Goal: Task Accomplishment & Management: Use online tool/utility

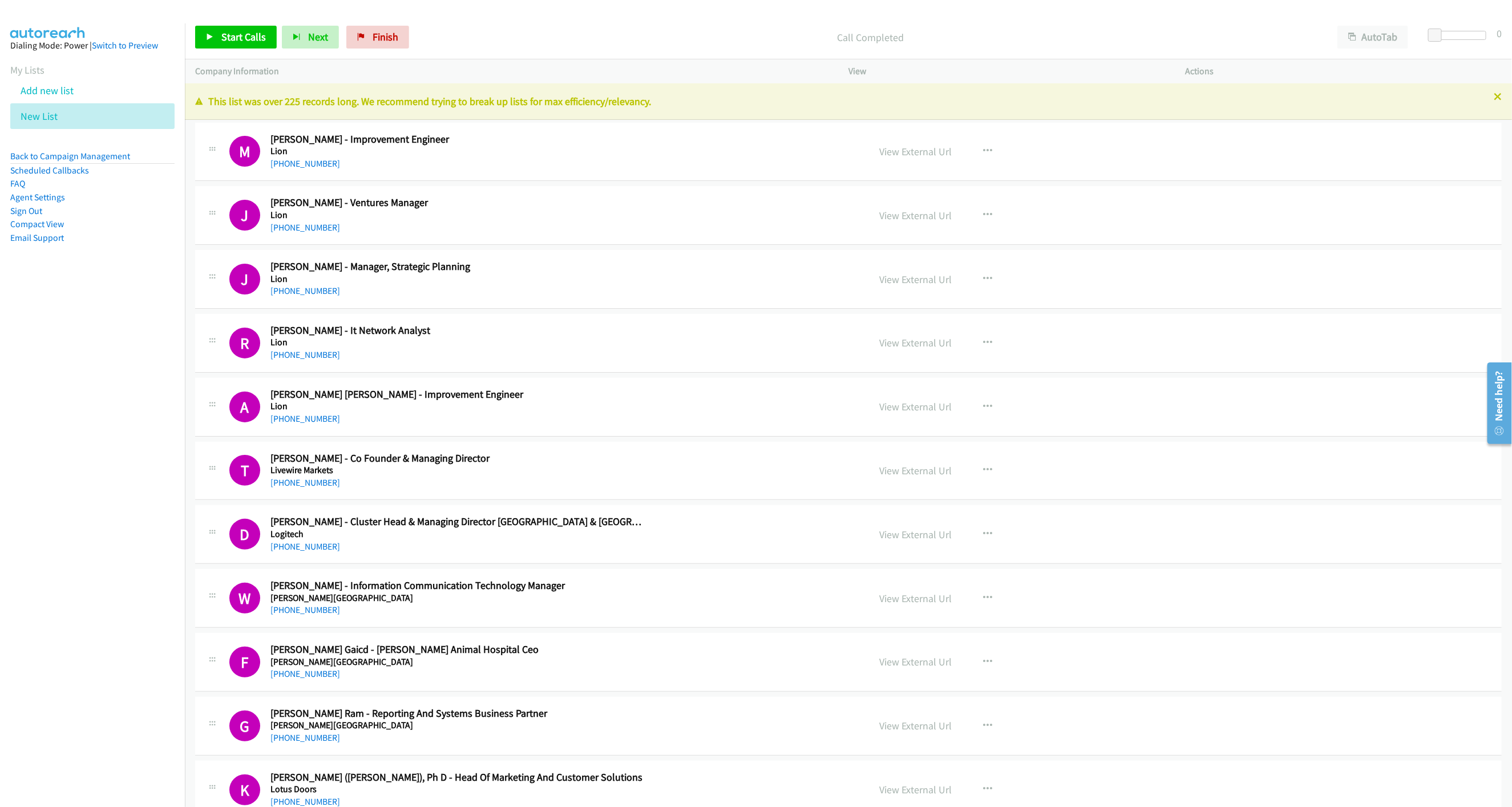
scroll to position [3618, 0]
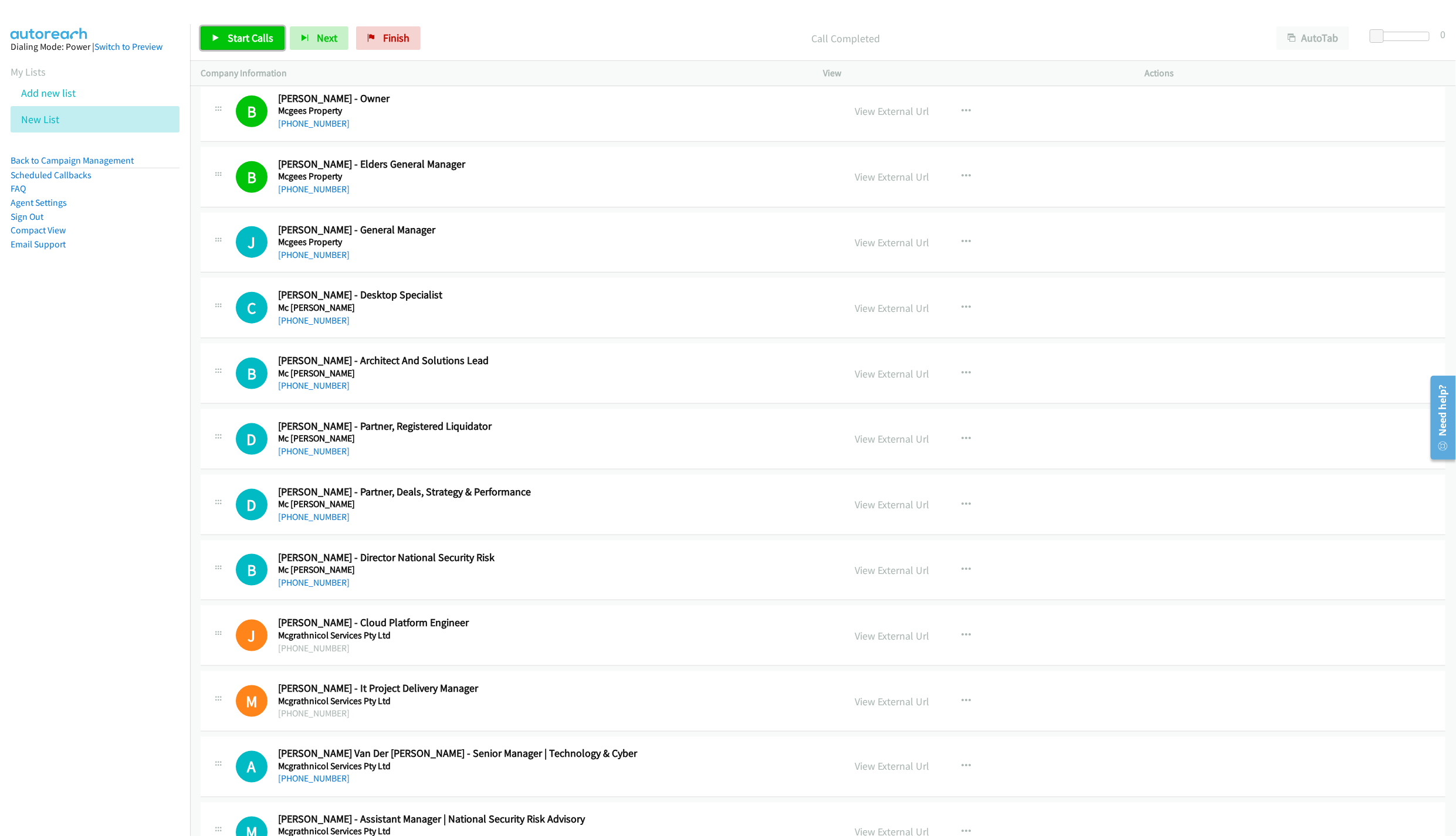
click at [243, 31] on link "Start Calls" at bounding box center [242, 38] width 84 height 23
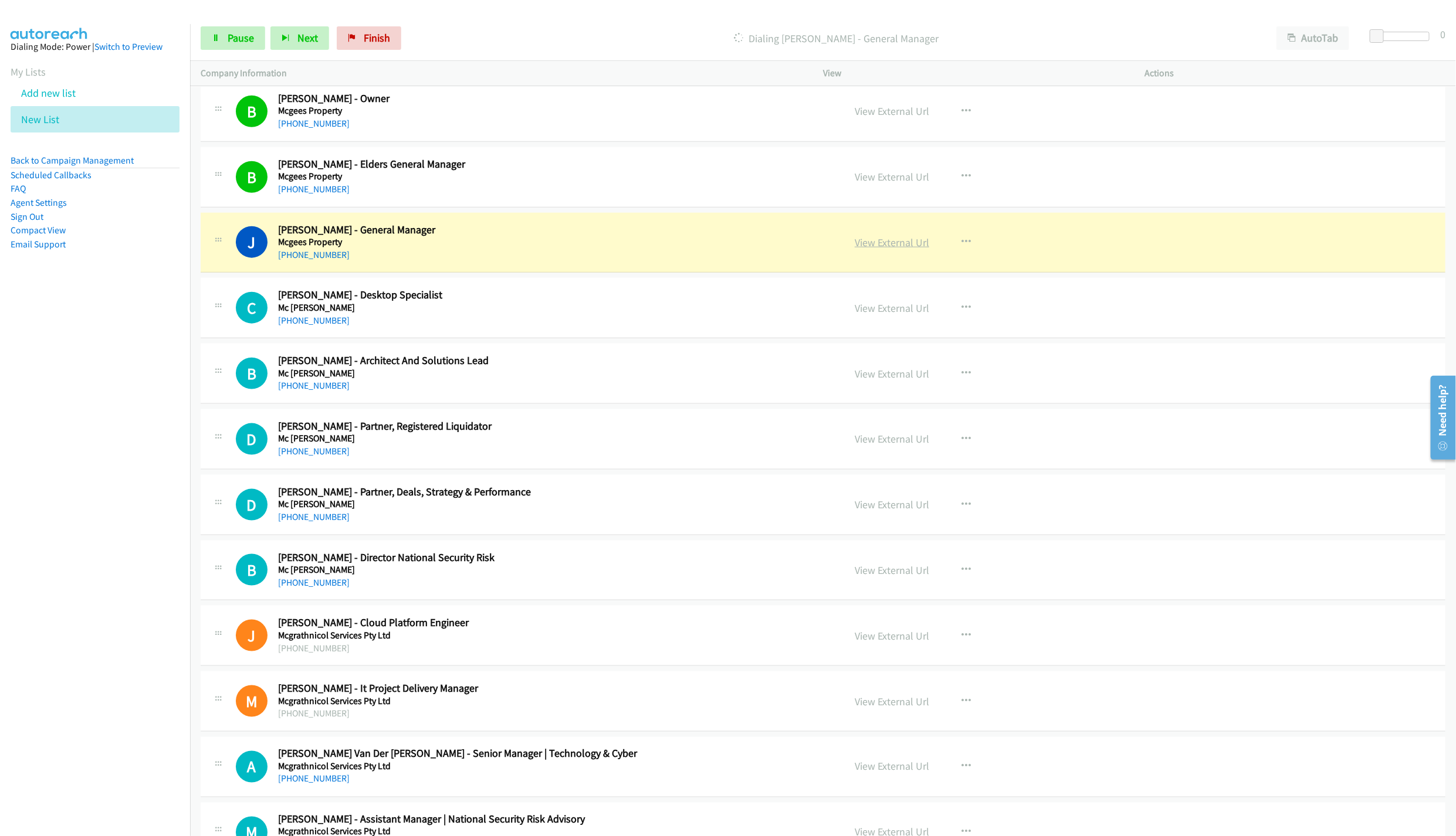
click at [889, 249] on link "View External Url" at bounding box center [892, 243] width 75 height 14
click at [220, 39] on link "Pause" at bounding box center [233, 38] width 64 height 23
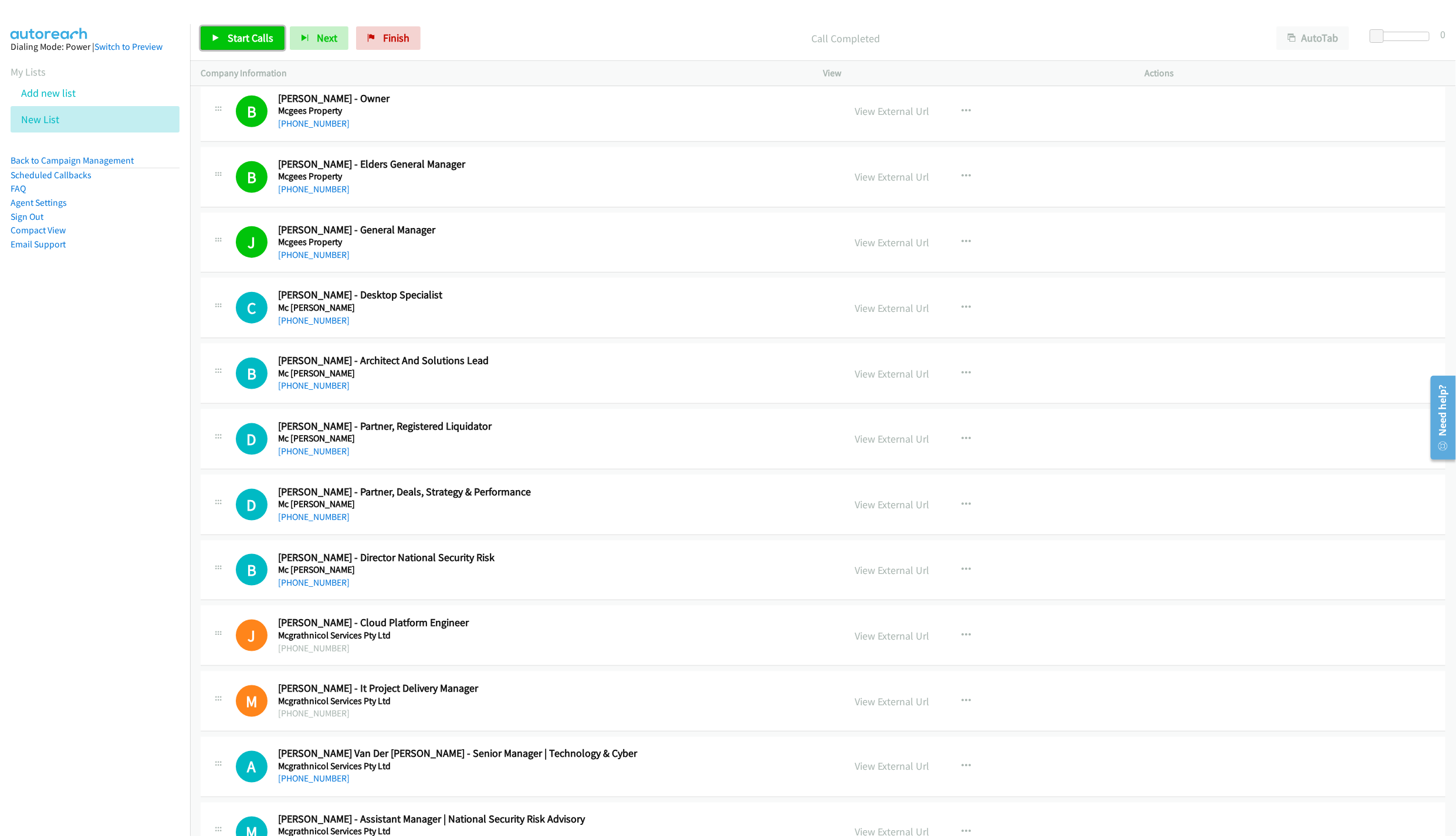
click at [231, 32] on span "Start Calls" at bounding box center [251, 38] width 46 height 14
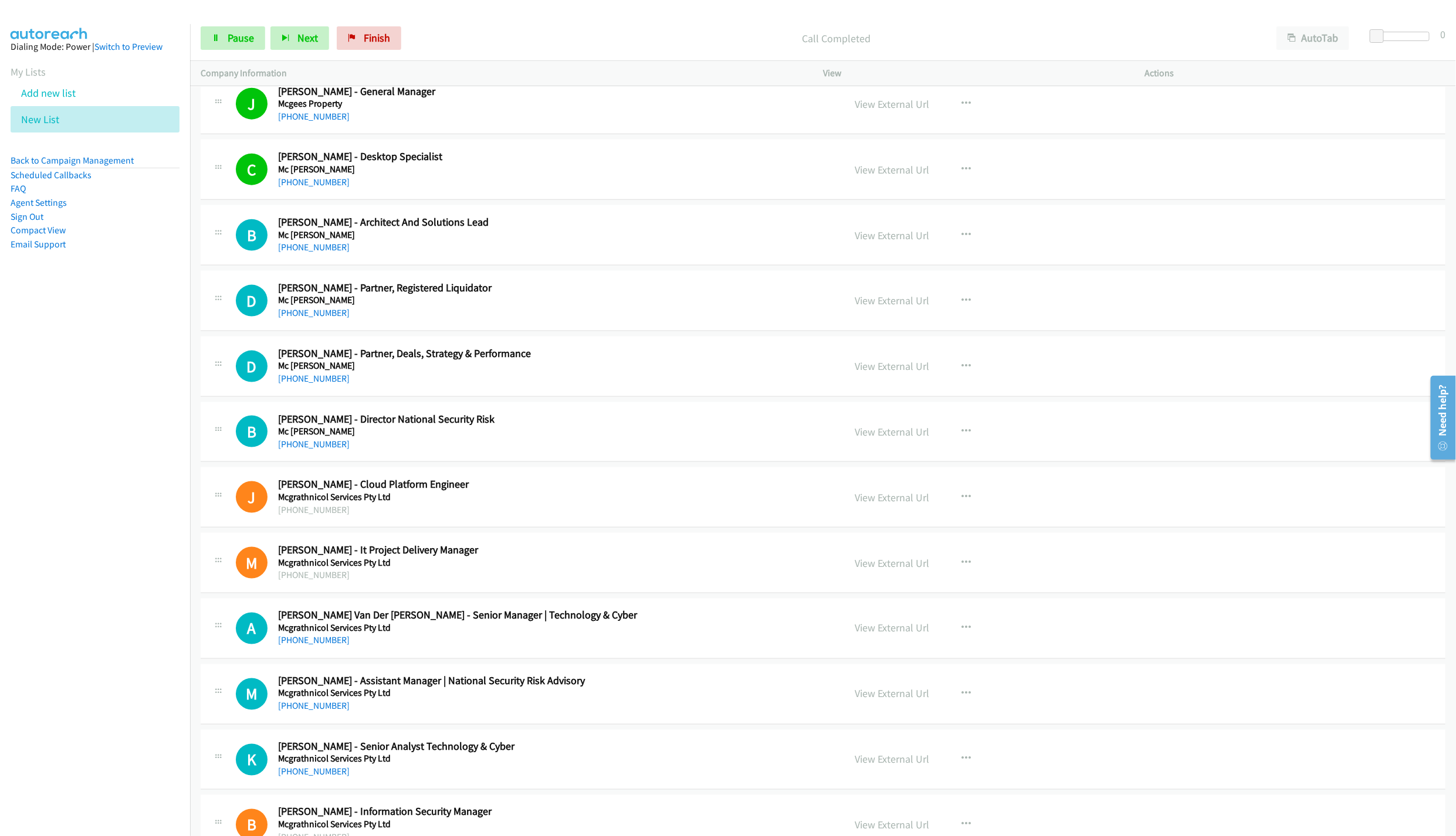
scroll to position [3893, 0]
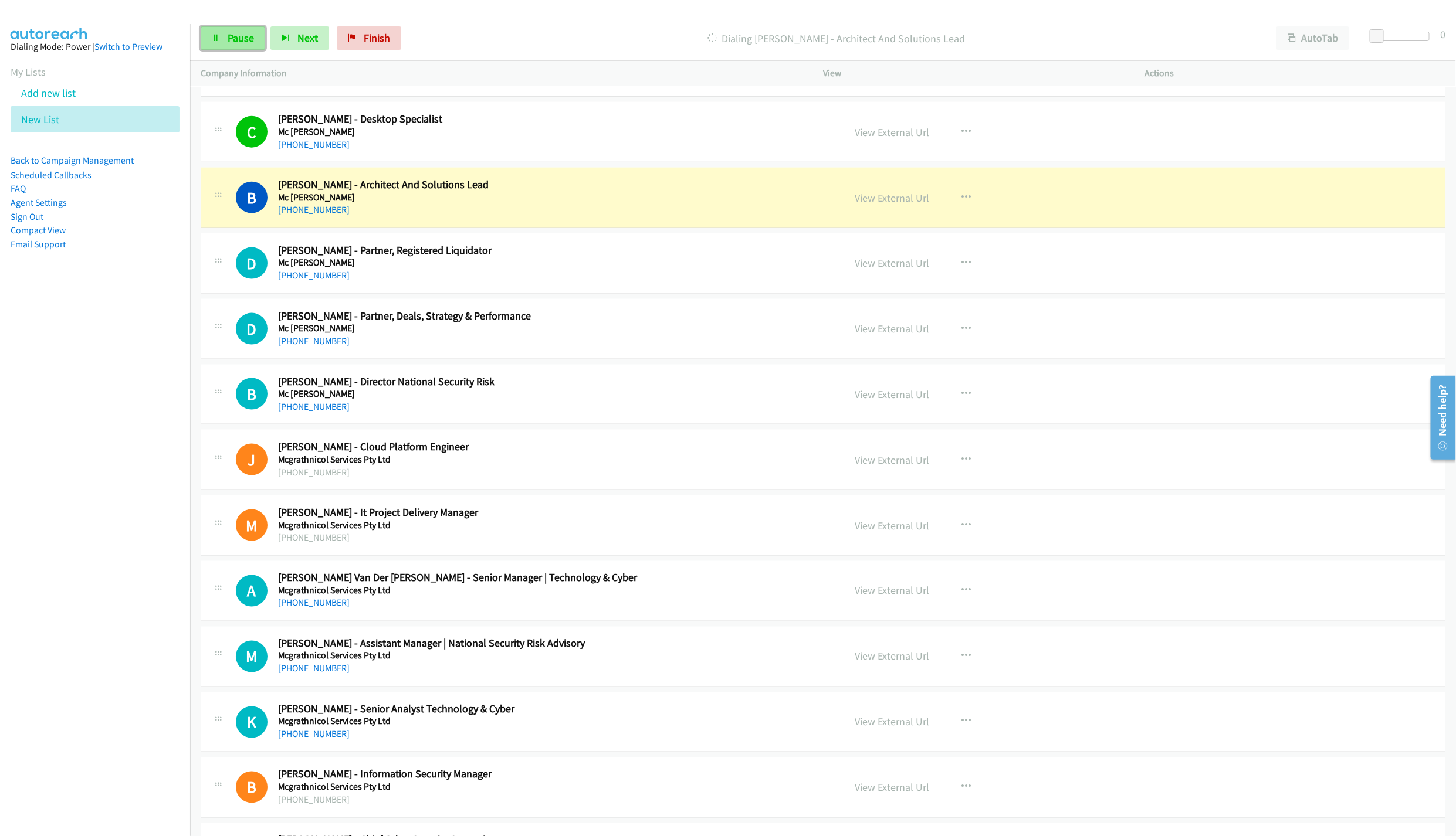
click at [235, 37] on span "Pause" at bounding box center [241, 38] width 27 height 14
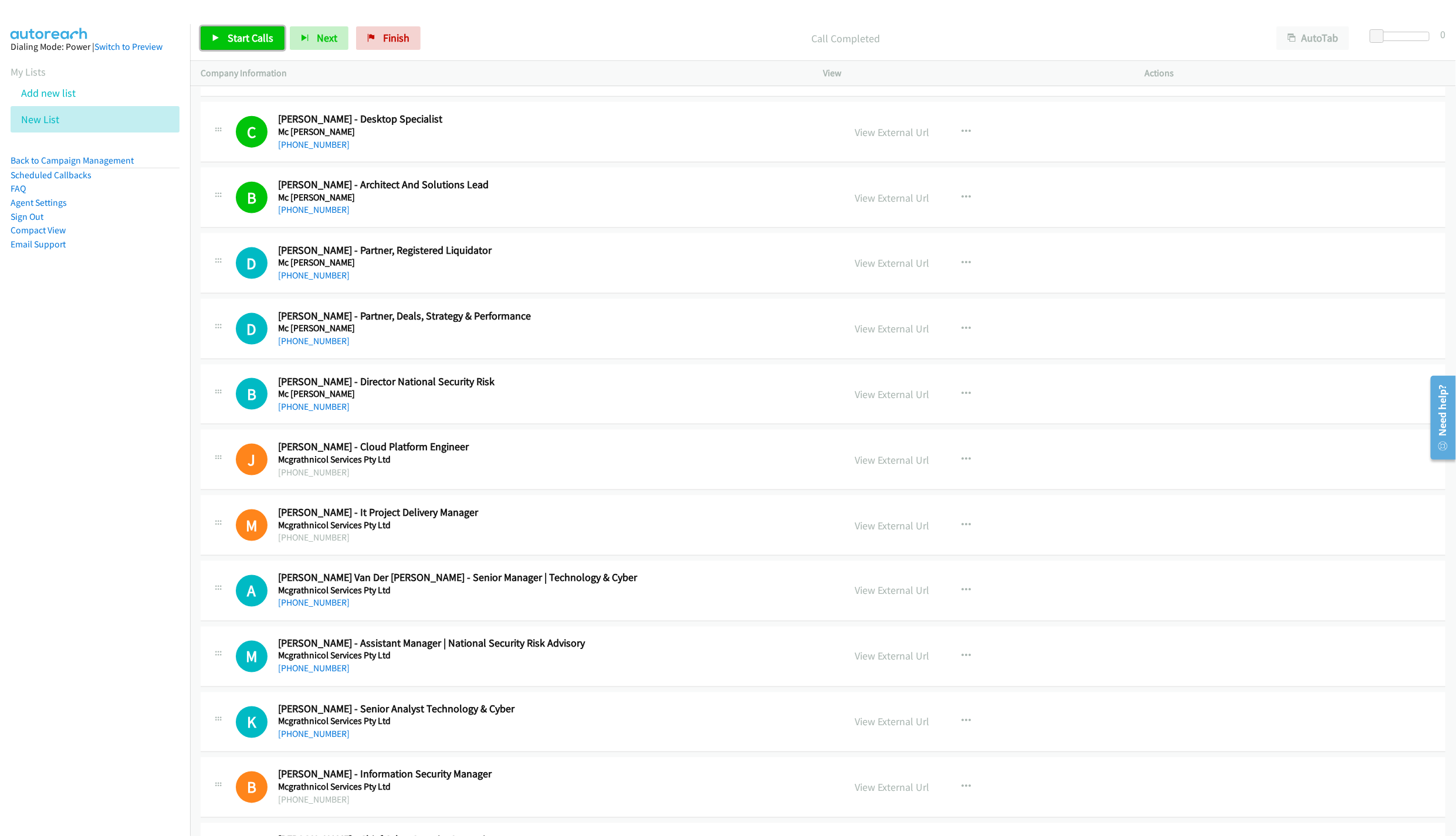
drag, startPoint x: 227, startPoint y: 35, endPoint x: 273, endPoint y: 21, distance: 48.1
click at [228, 35] on span "Start Calls" at bounding box center [251, 38] width 46 height 14
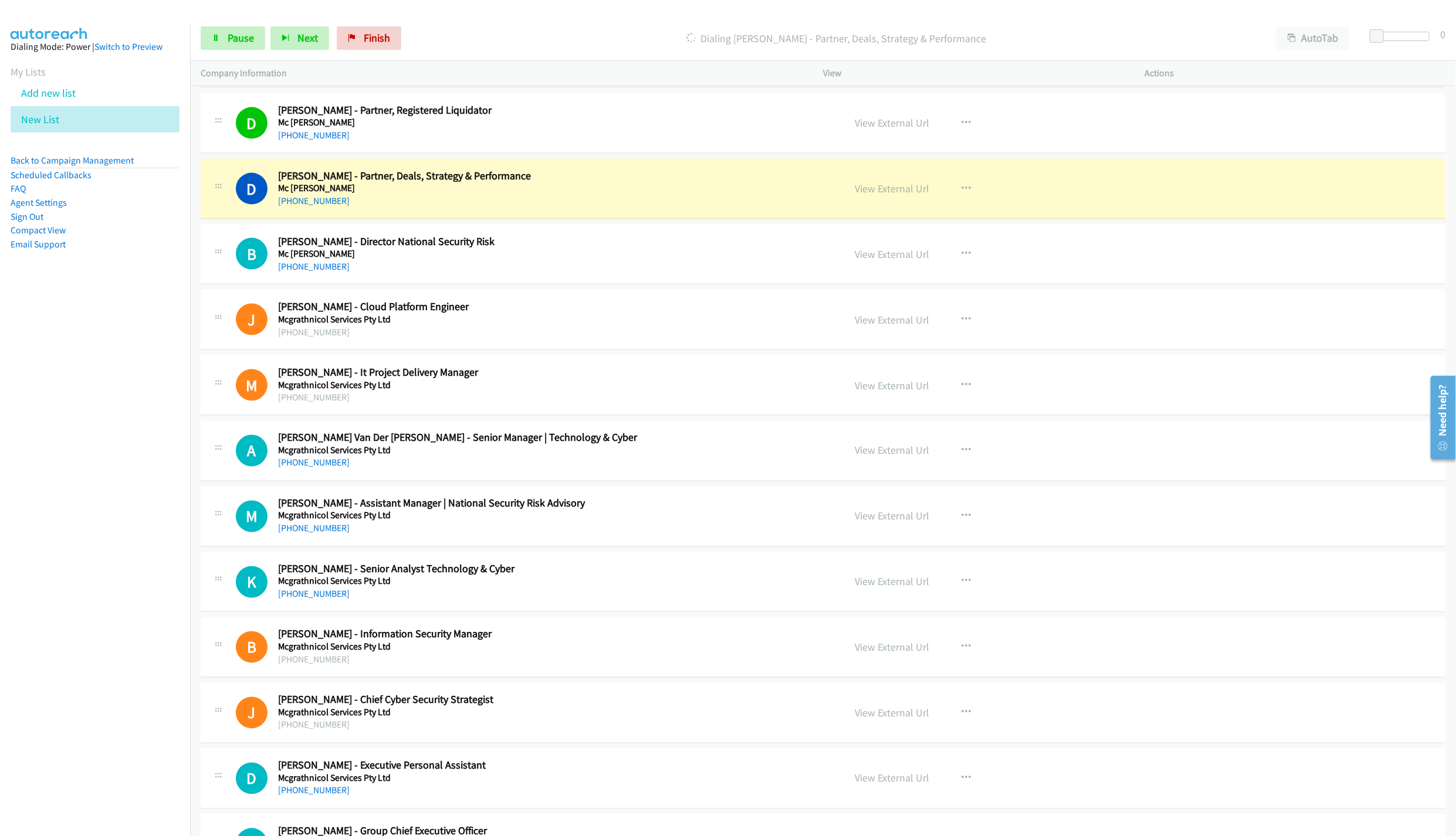
scroll to position [4069, 0]
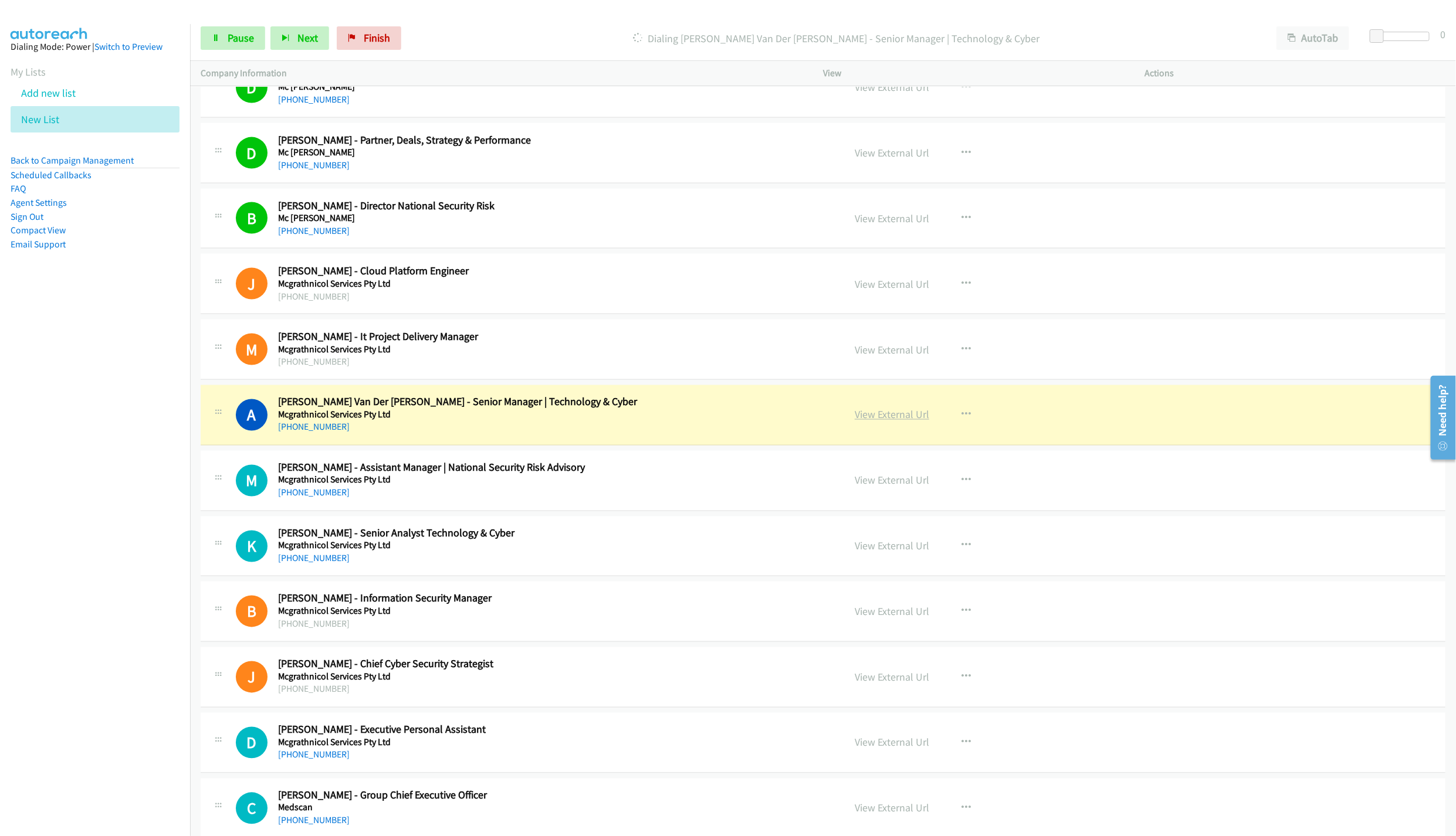
click at [863, 421] on link "View External Url" at bounding box center [892, 415] width 75 height 14
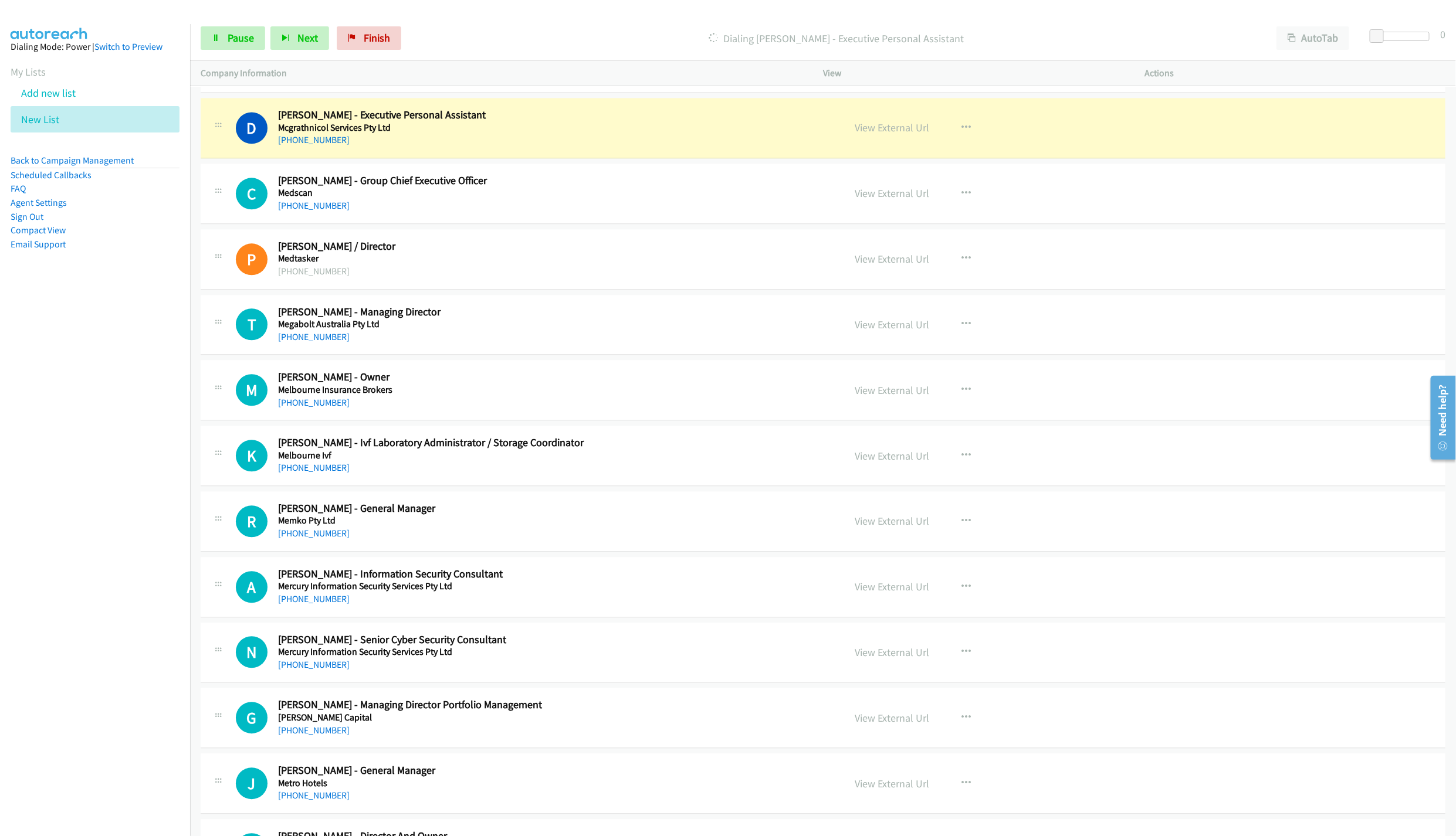
scroll to position [4685, 0]
click at [904, 133] on link "View External Url" at bounding box center [892, 127] width 75 height 14
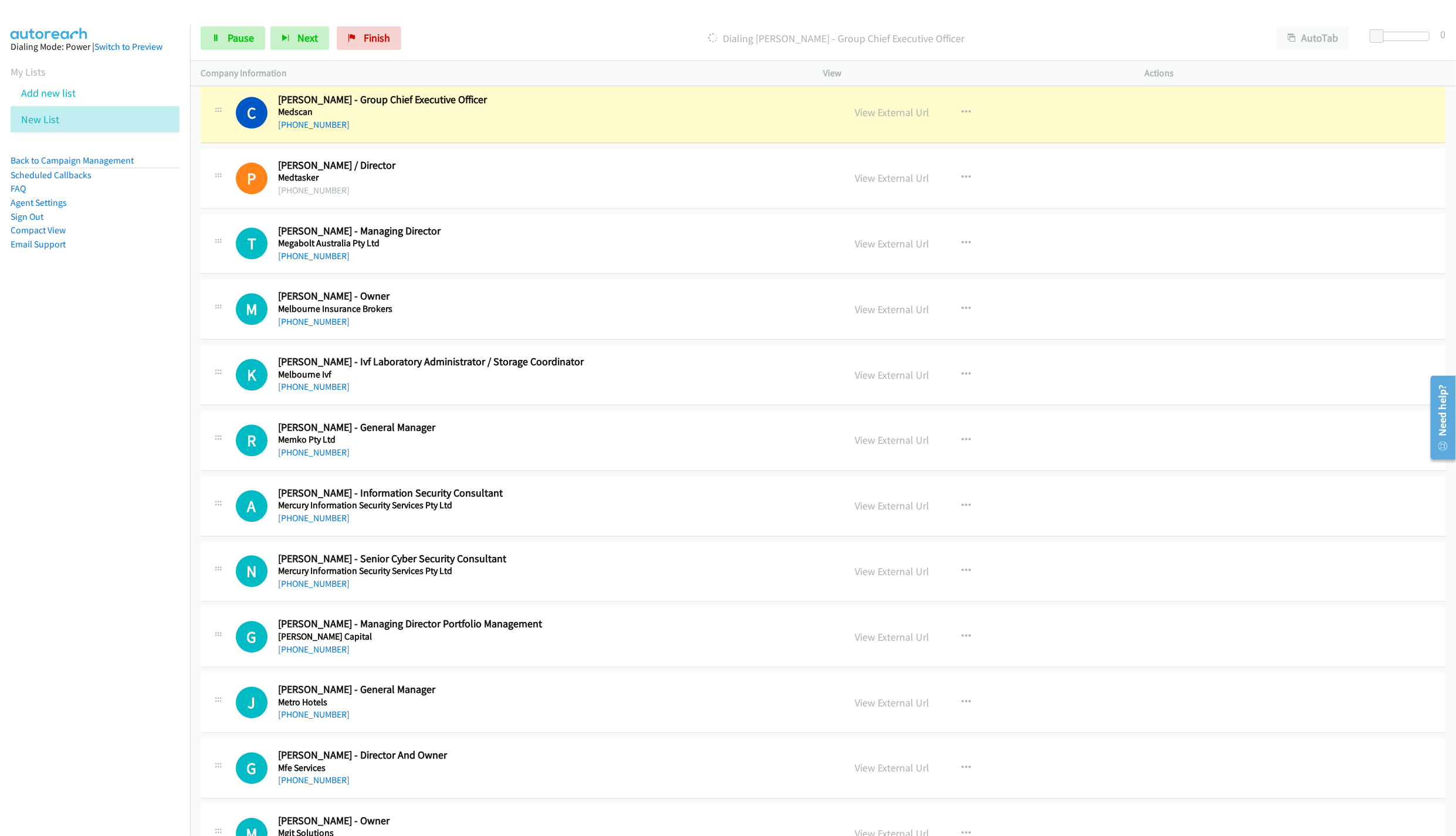
scroll to position [4772, 0]
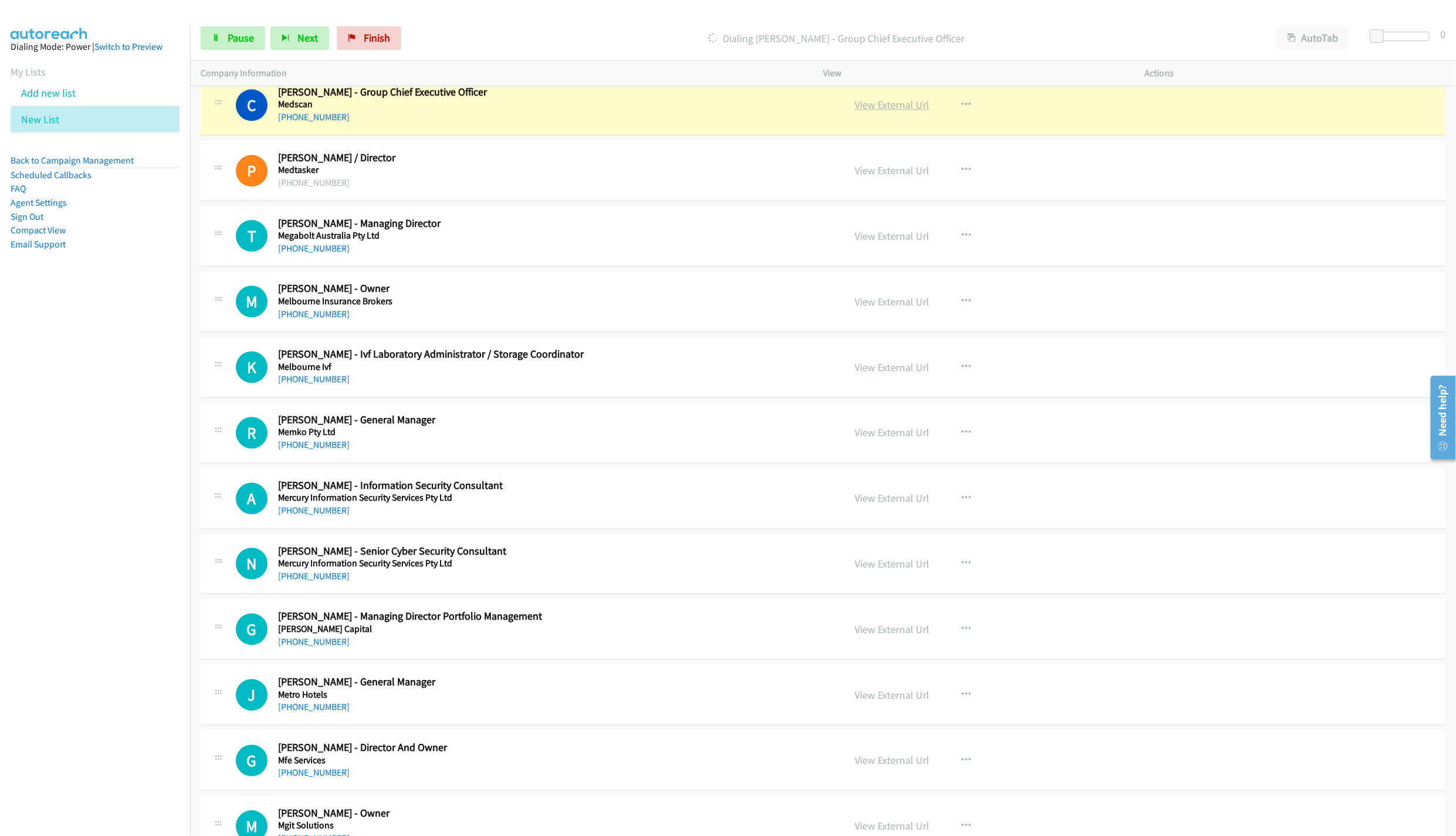
click at [868, 112] on link "View External Url" at bounding box center [892, 105] width 75 height 14
click at [222, 37] on link "Pause" at bounding box center [233, 38] width 64 height 23
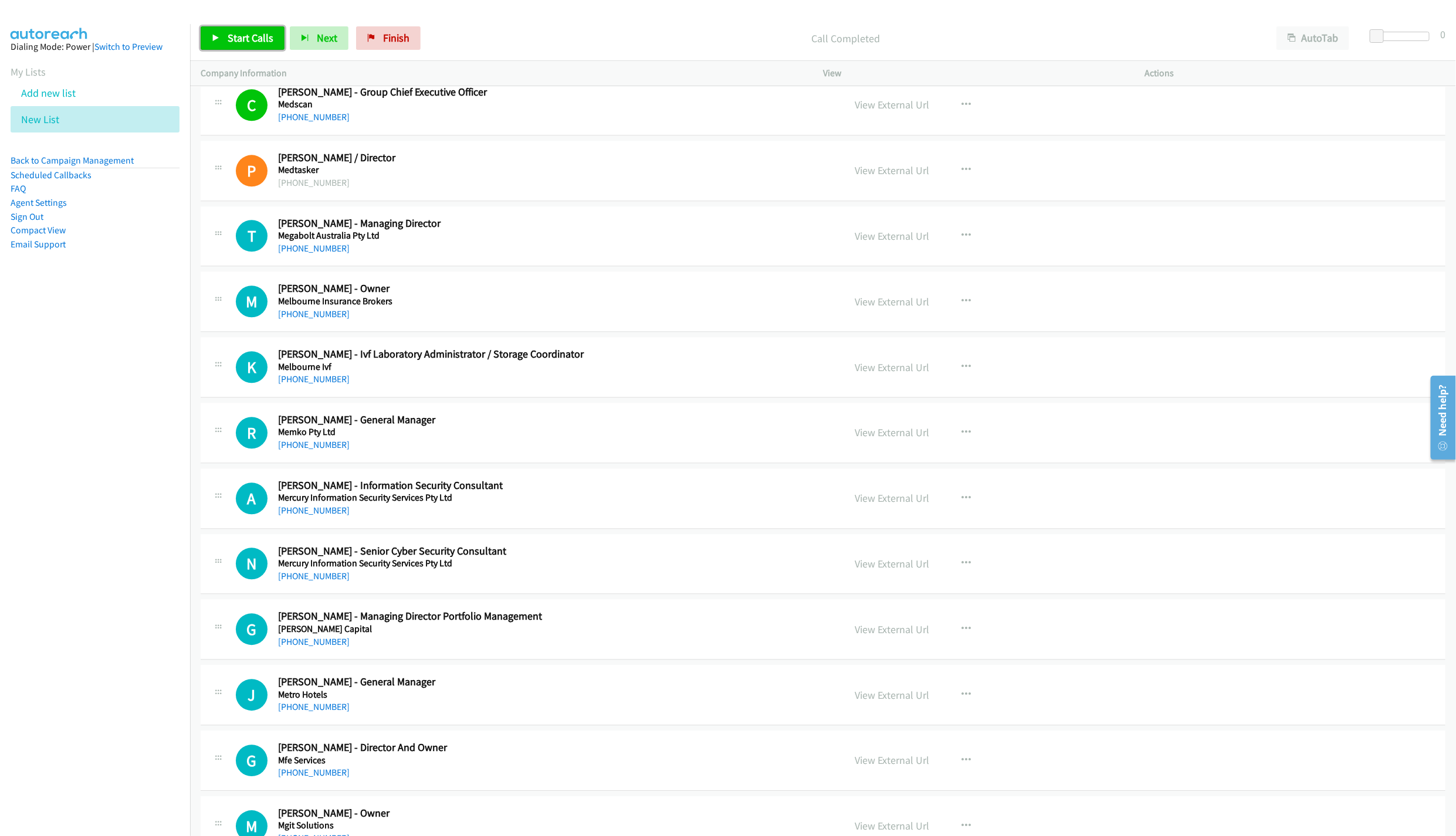
drag, startPoint x: 244, startPoint y: 39, endPoint x: 405, endPoint y: 101, distance: 172.5
click at [247, 39] on span "Start Calls" at bounding box center [251, 38] width 46 height 14
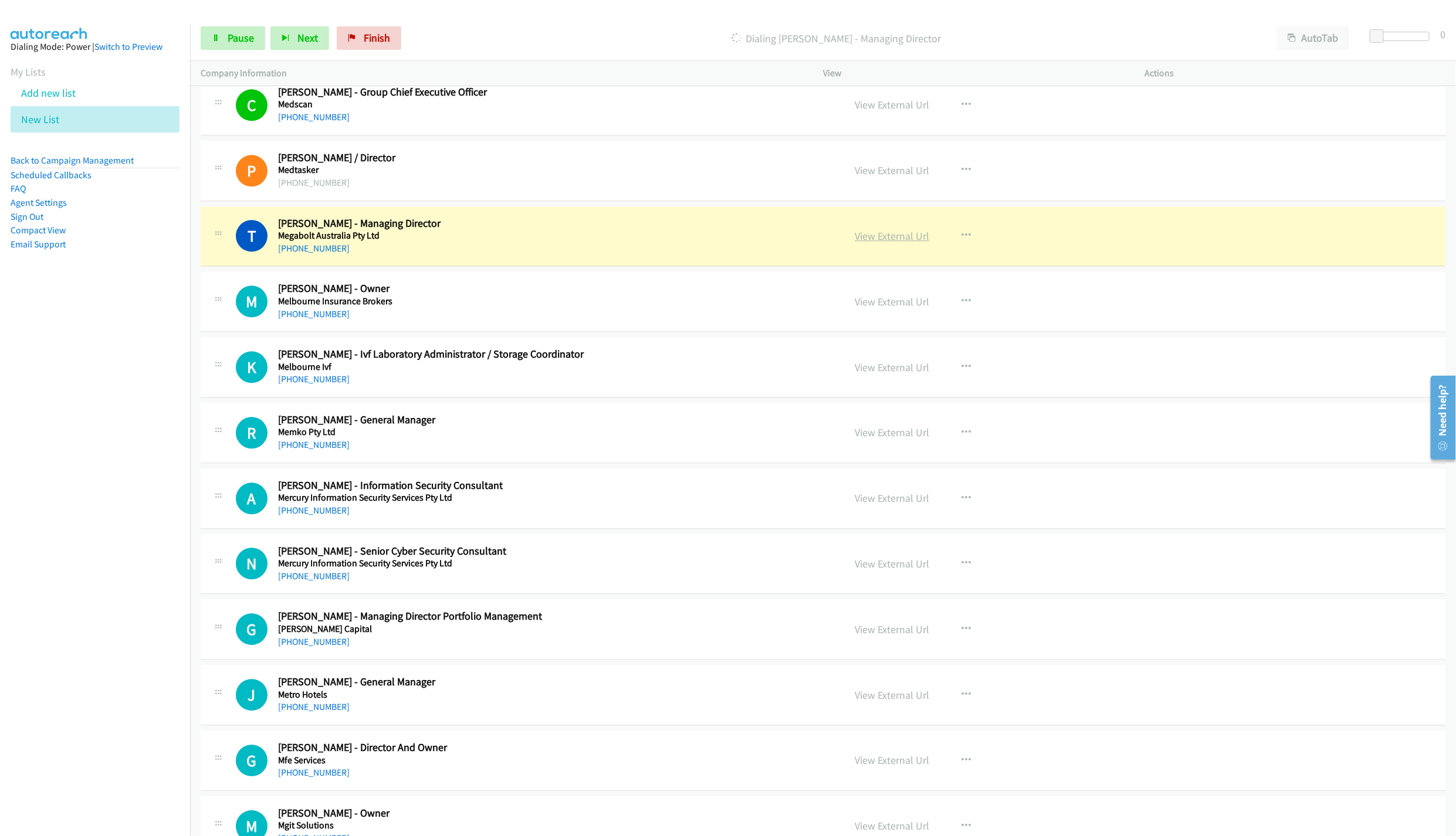
click at [876, 243] on link "View External Url" at bounding box center [892, 236] width 75 height 14
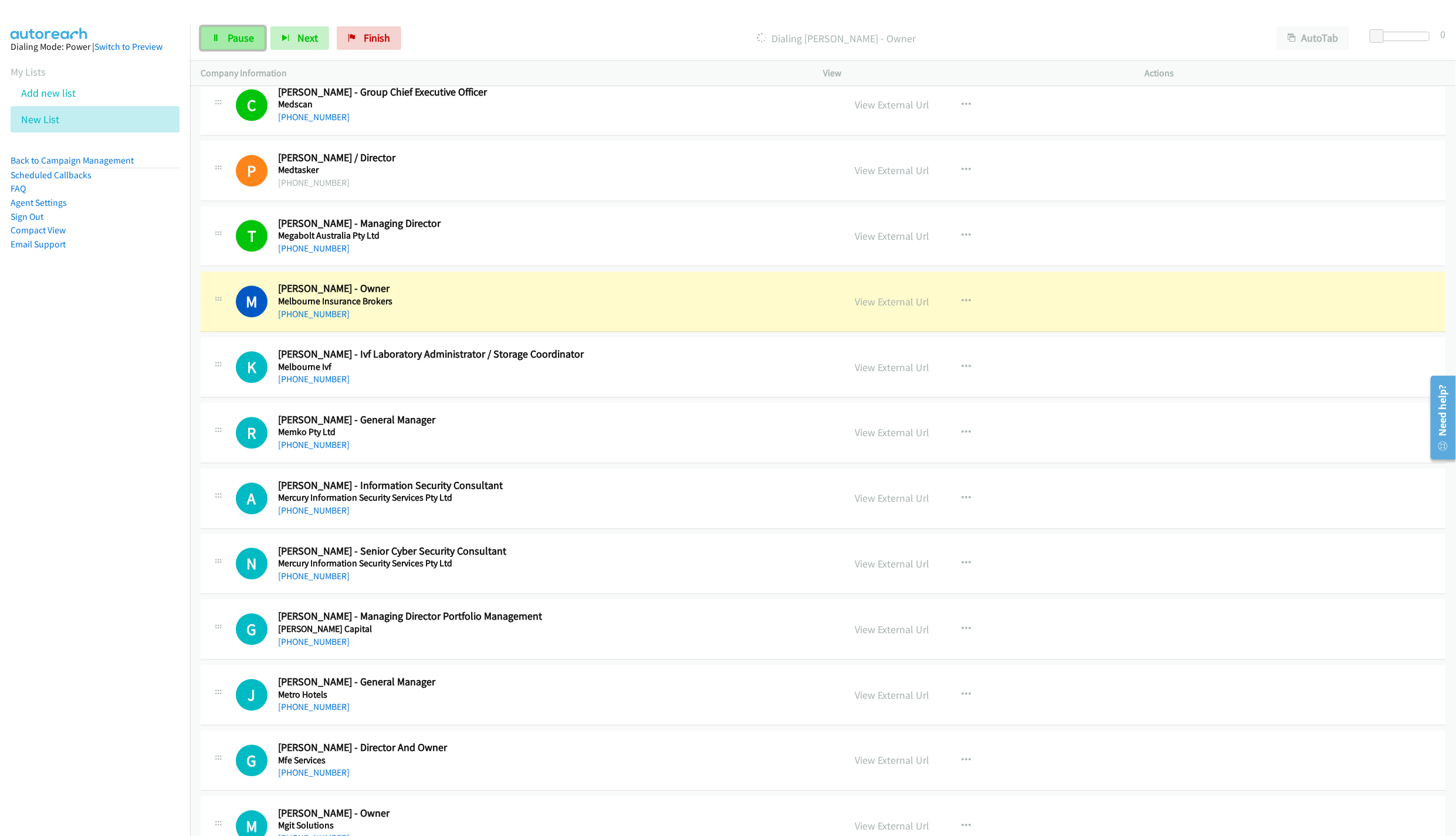
click at [226, 38] on link "Pause" at bounding box center [233, 38] width 64 height 23
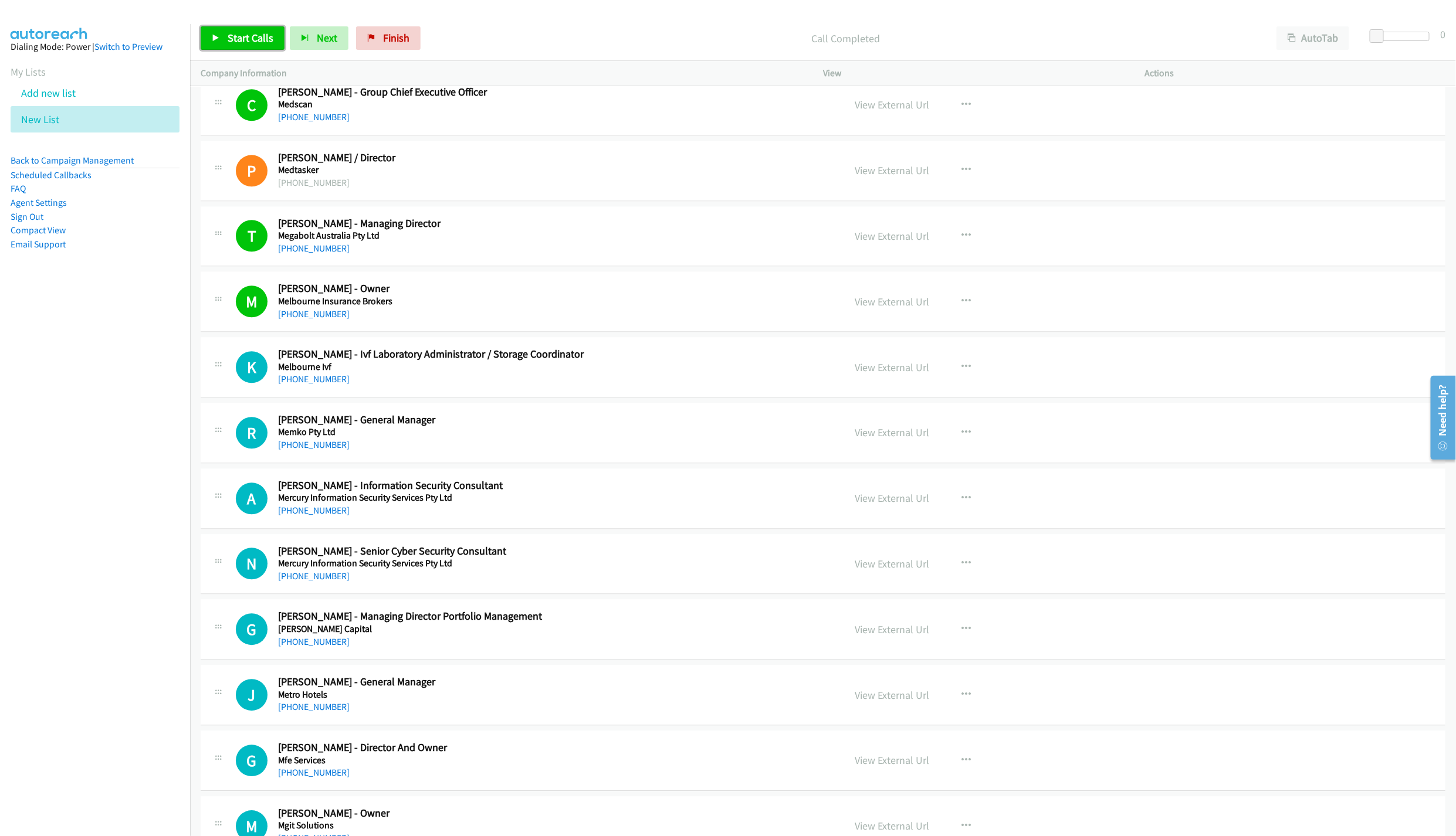
click at [232, 44] on span "Start Calls" at bounding box center [251, 38] width 46 height 14
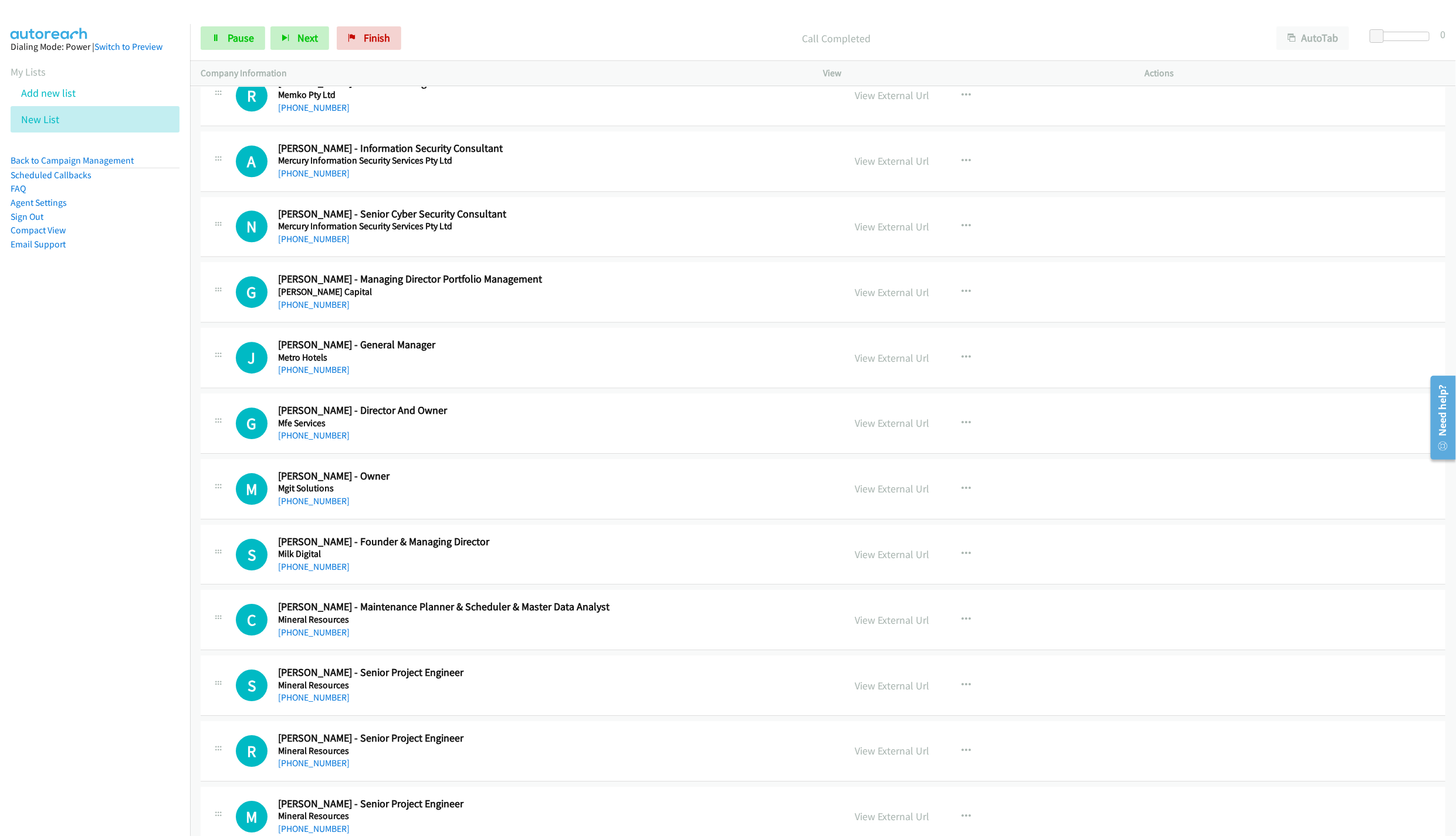
scroll to position [5124, 0]
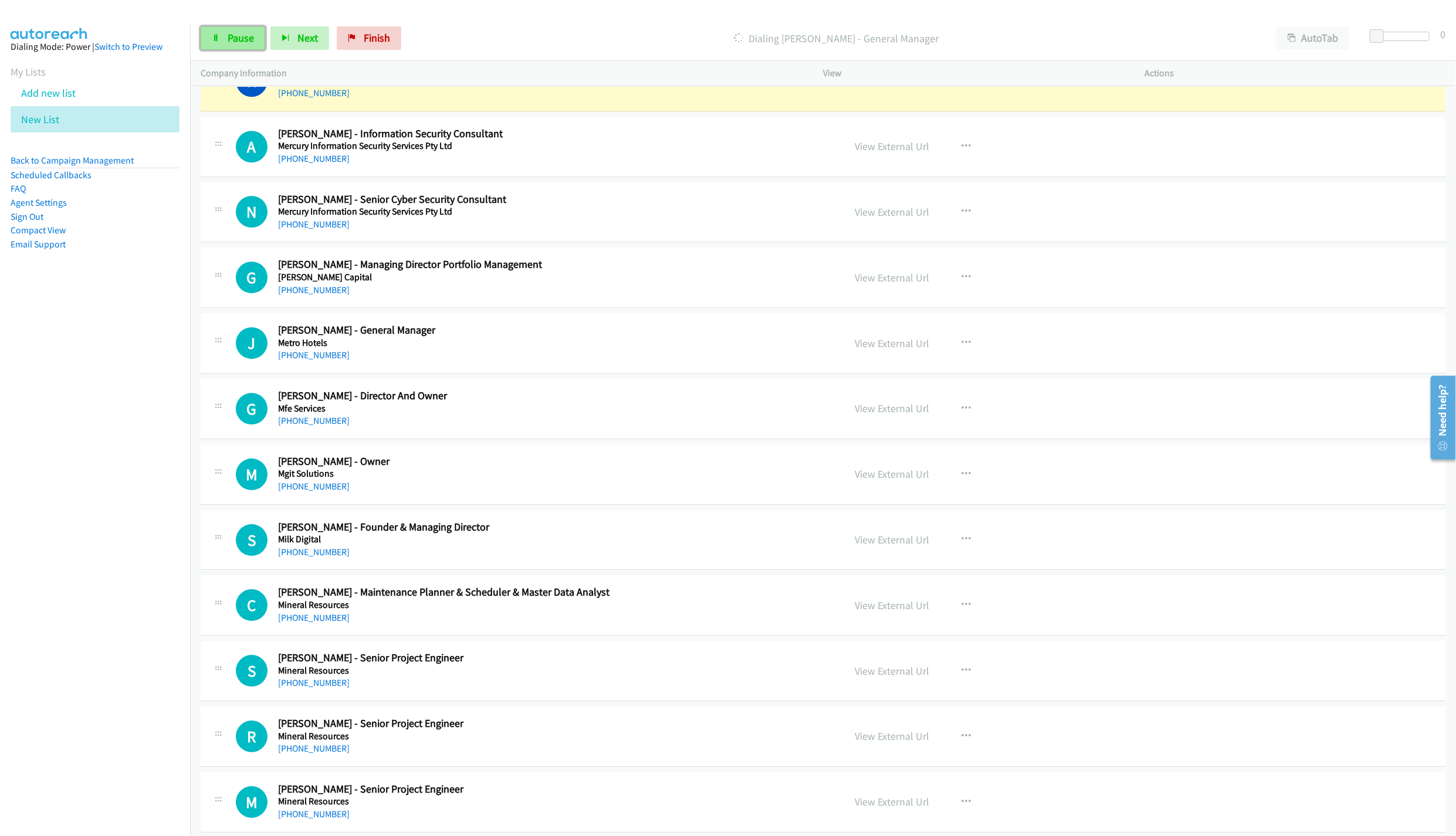
click at [222, 28] on link "Pause" at bounding box center [233, 38] width 64 height 23
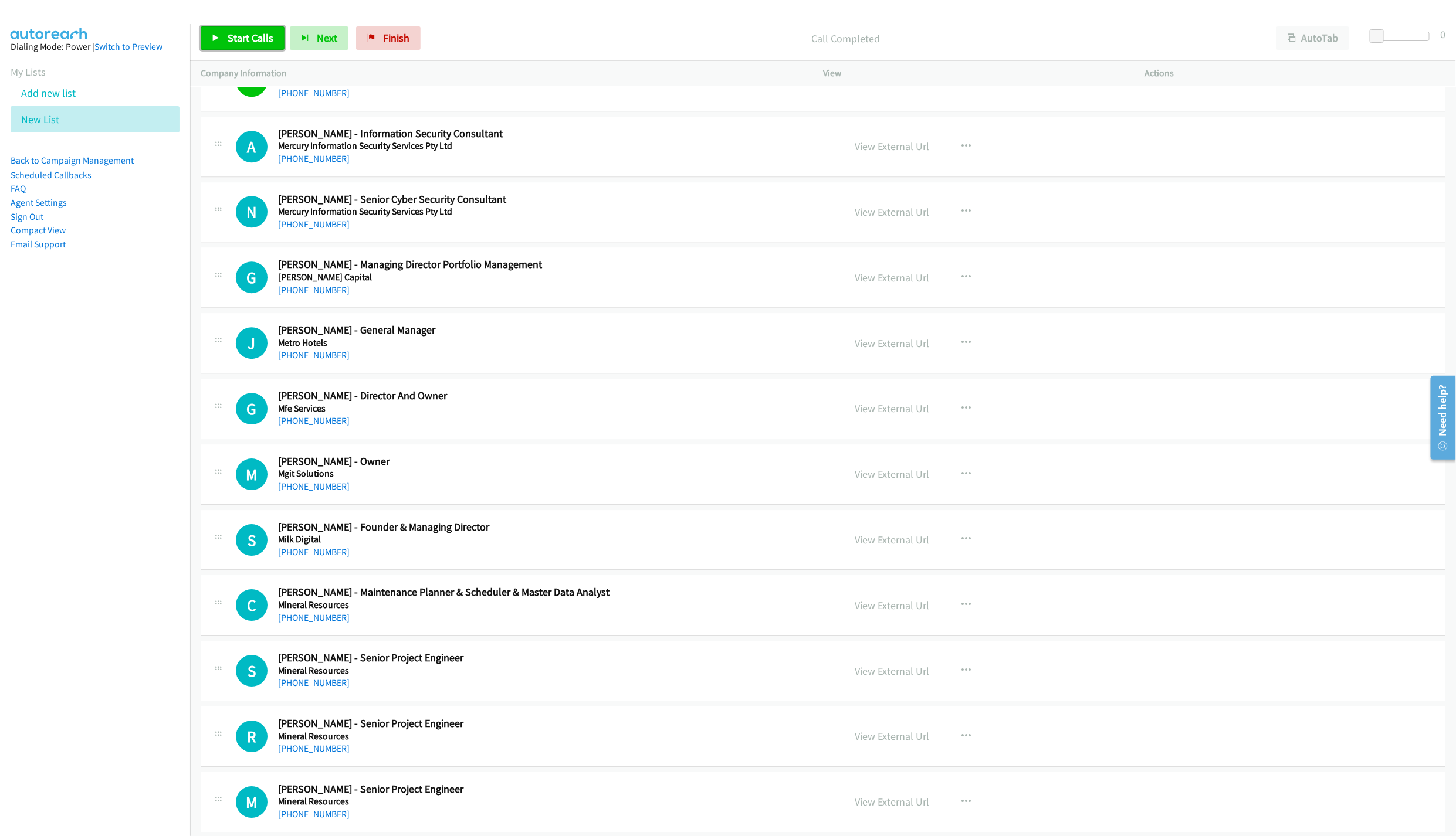
click at [212, 34] on link "Start Calls" at bounding box center [242, 38] width 84 height 23
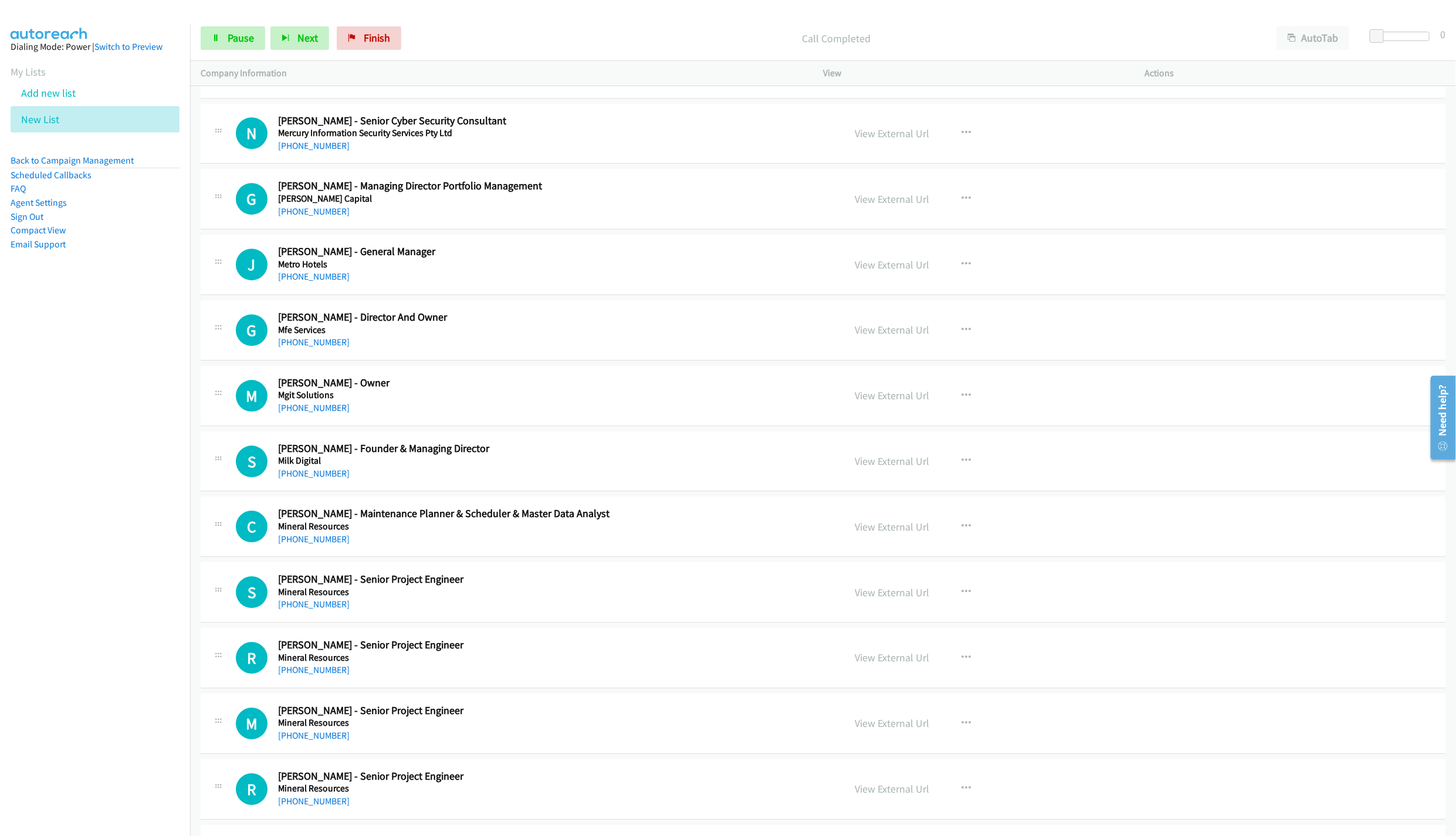
scroll to position [5212, 0]
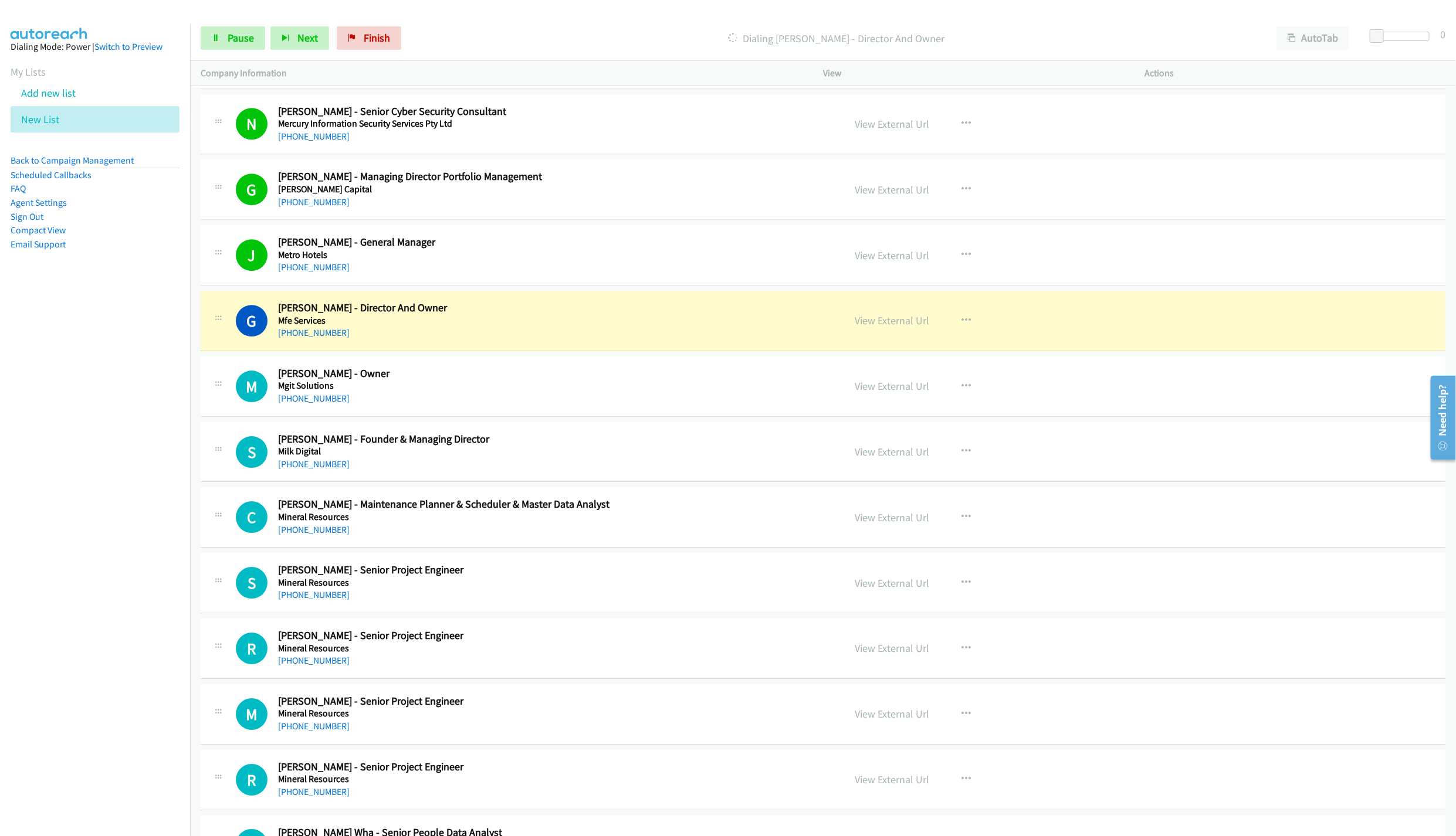
click at [790, 351] on div "G Callback Scheduled Glenn Schloss - Director And Owner Mfe Services Australia/…" at bounding box center [823, 321] width 1245 height 60
click at [871, 327] on link "View External Url" at bounding box center [892, 321] width 75 height 14
click at [245, 49] on link "Pause" at bounding box center [233, 38] width 64 height 23
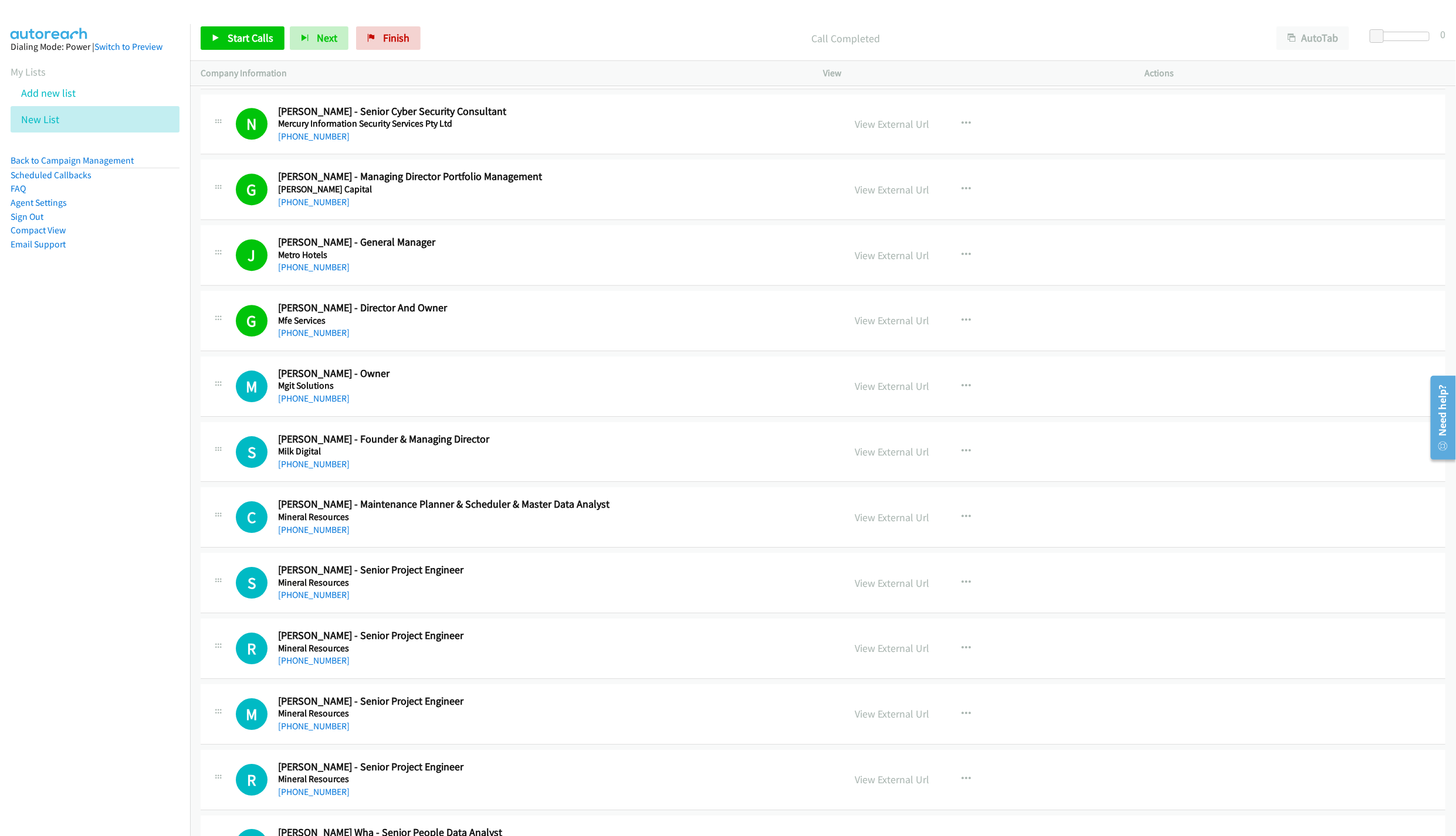
click at [256, 51] on div "Start Calls Pause Next Finish Call Completed AutoTab AutoTab 0" at bounding box center [823, 38] width 1266 height 45
click at [235, 29] on link "Start Calls" at bounding box center [242, 38] width 84 height 23
click at [240, 42] on span "Pause" at bounding box center [241, 38] width 27 height 14
click at [257, 34] on span "Start Calls" at bounding box center [251, 38] width 46 height 14
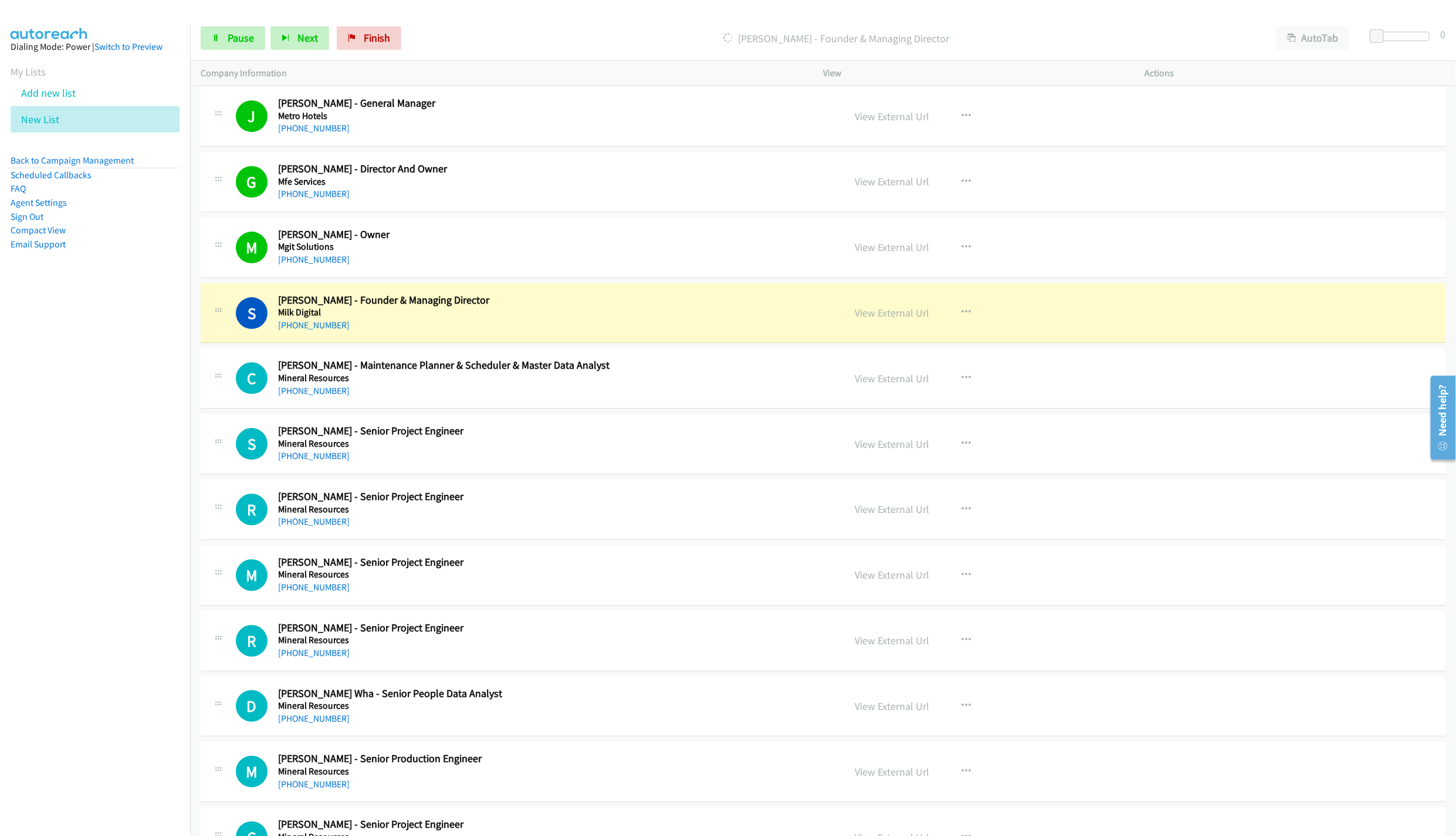
scroll to position [5476, 0]
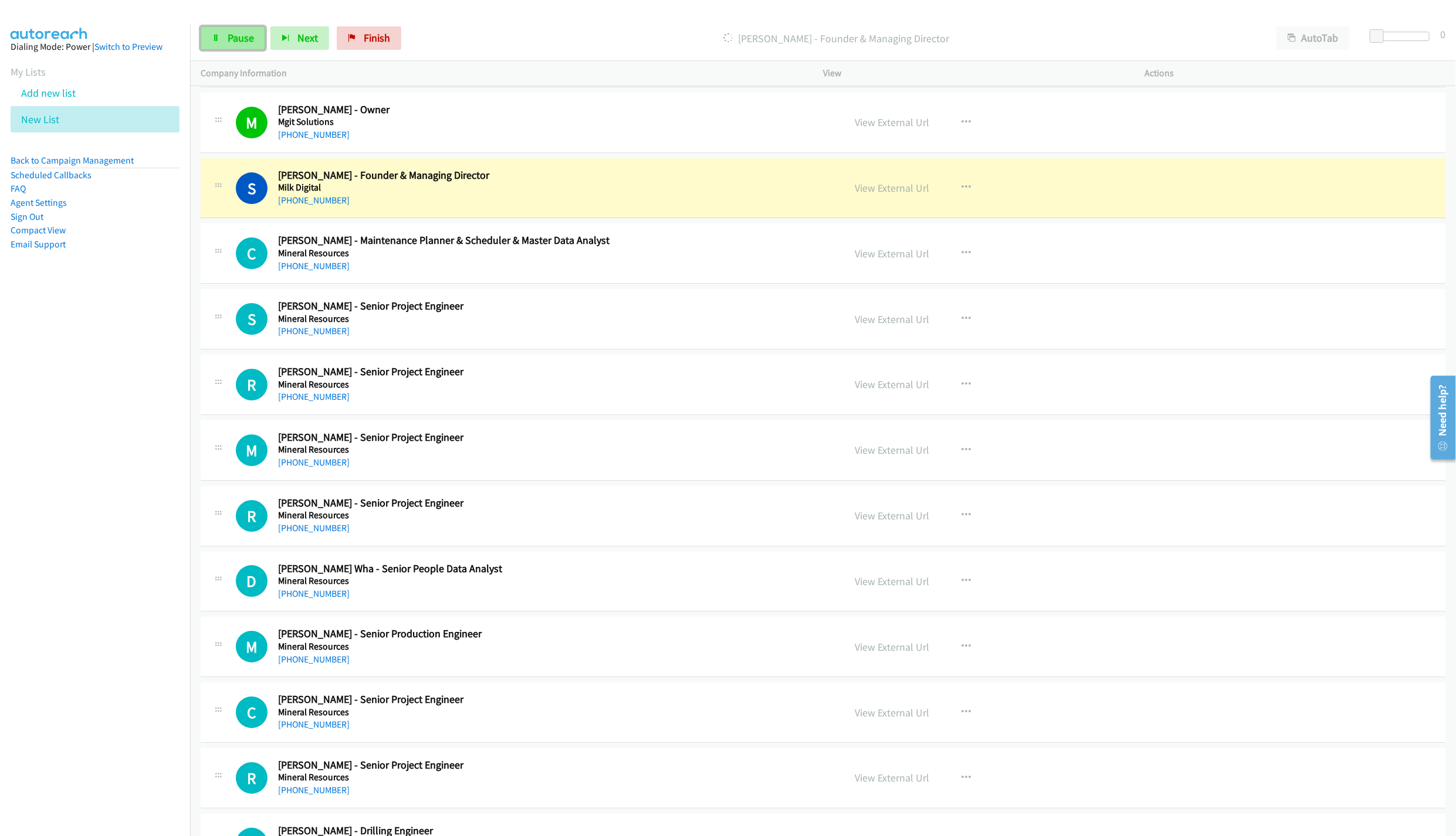
click at [217, 32] on link "Pause" at bounding box center [233, 38] width 64 height 23
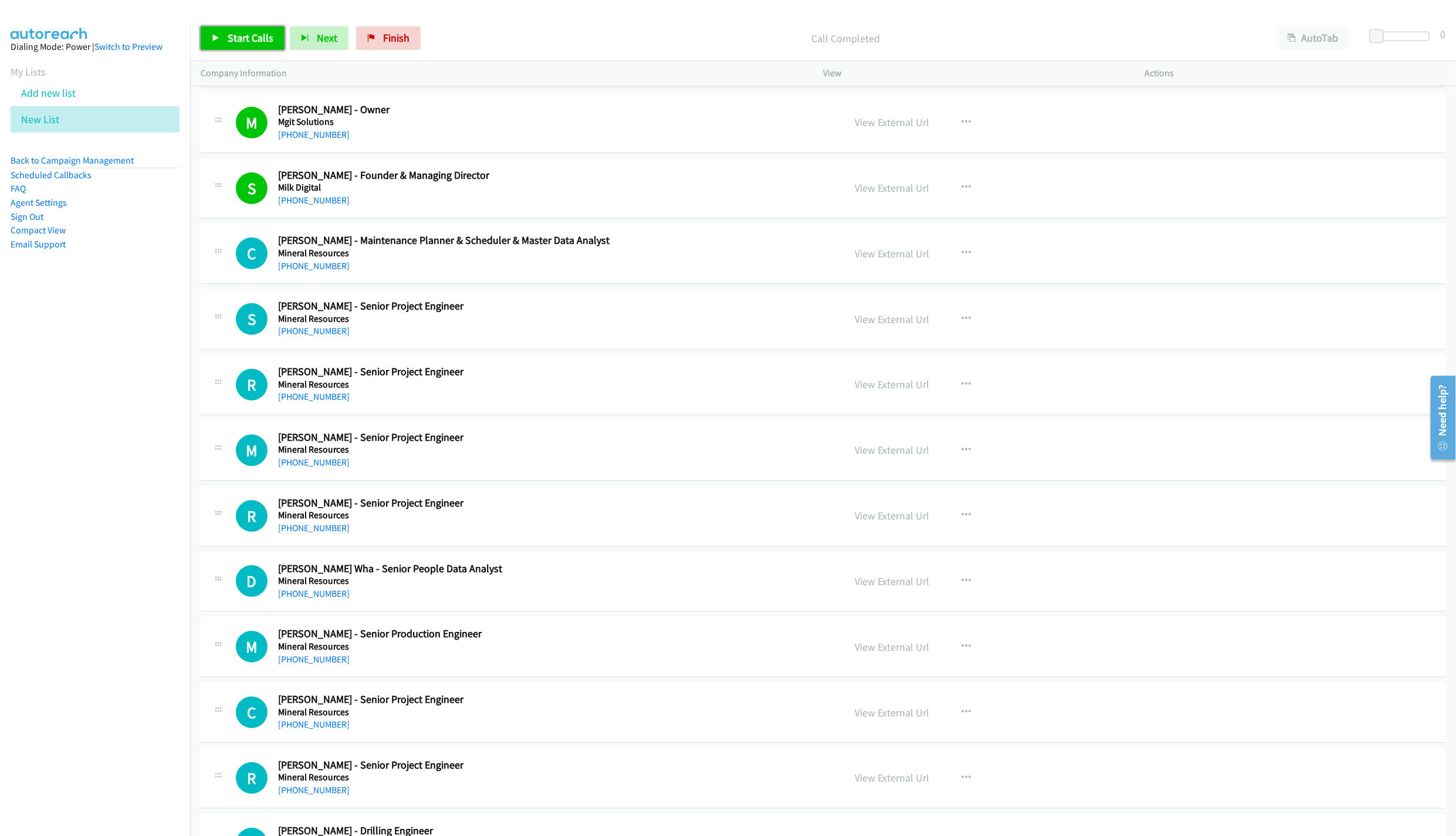
drag, startPoint x: 238, startPoint y: 44, endPoint x: 557, endPoint y: 62, distance: 319.5
click at [238, 44] on link "Start Calls" at bounding box center [242, 38] width 84 height 23
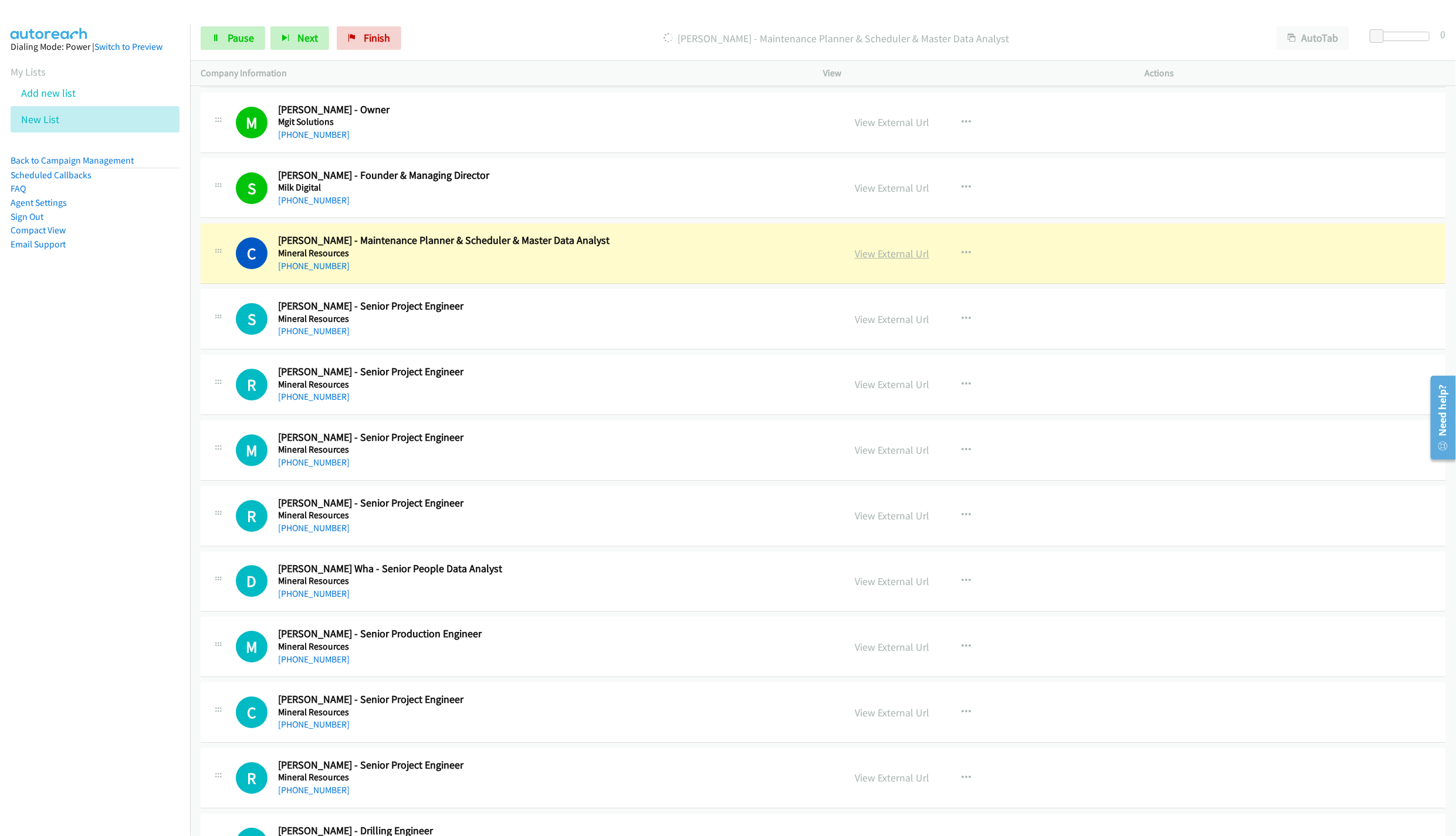
click at [882, 261] on link "View External Url" at bounding box center [892, 254] width 75 height 14
click at [217, 39] on icon at bounding box center [216, 39] width 8 height 8
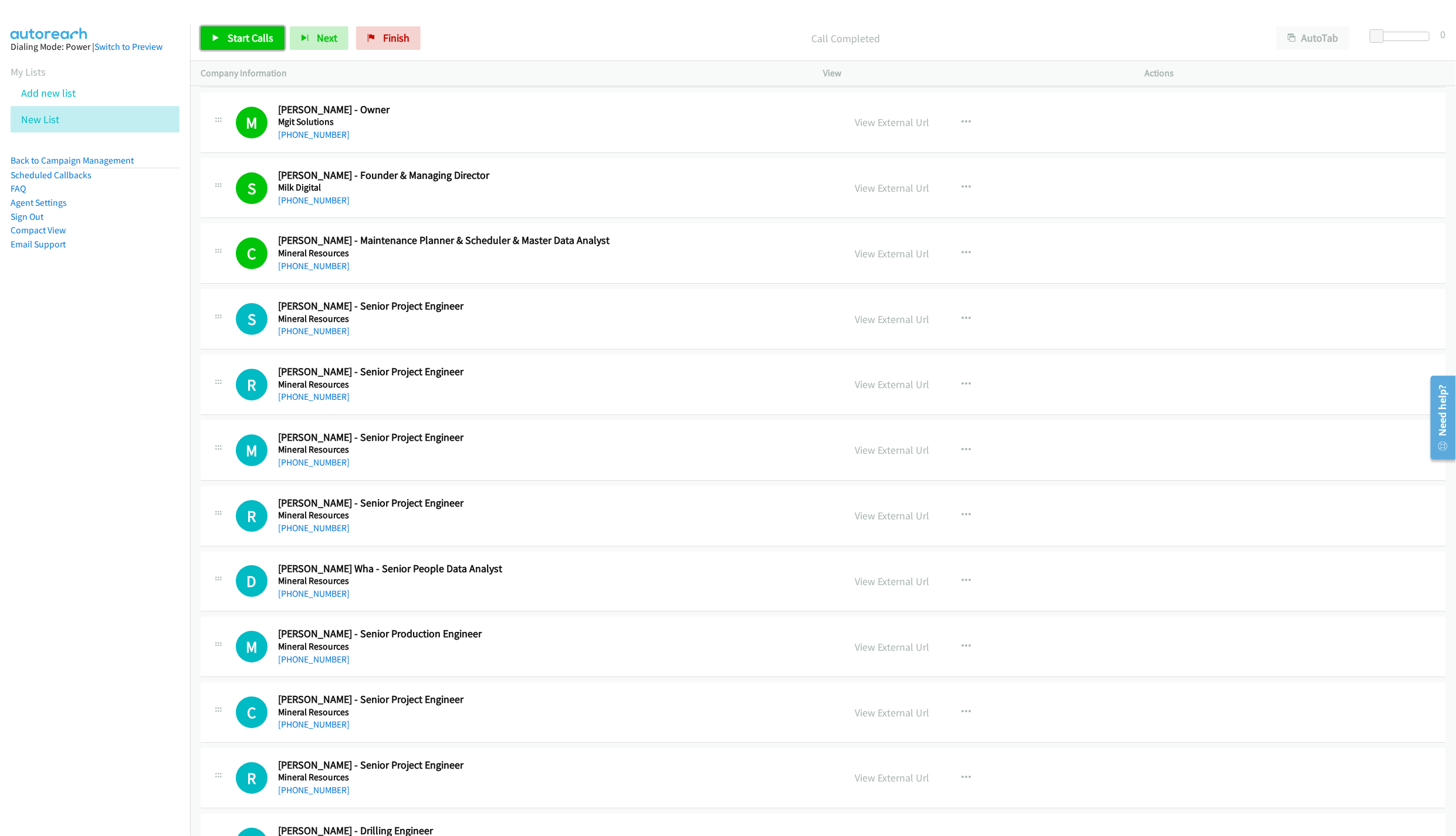
click at [233, 35] on span "Start Calls" at bounding box center [251, 38] width 46 height 14
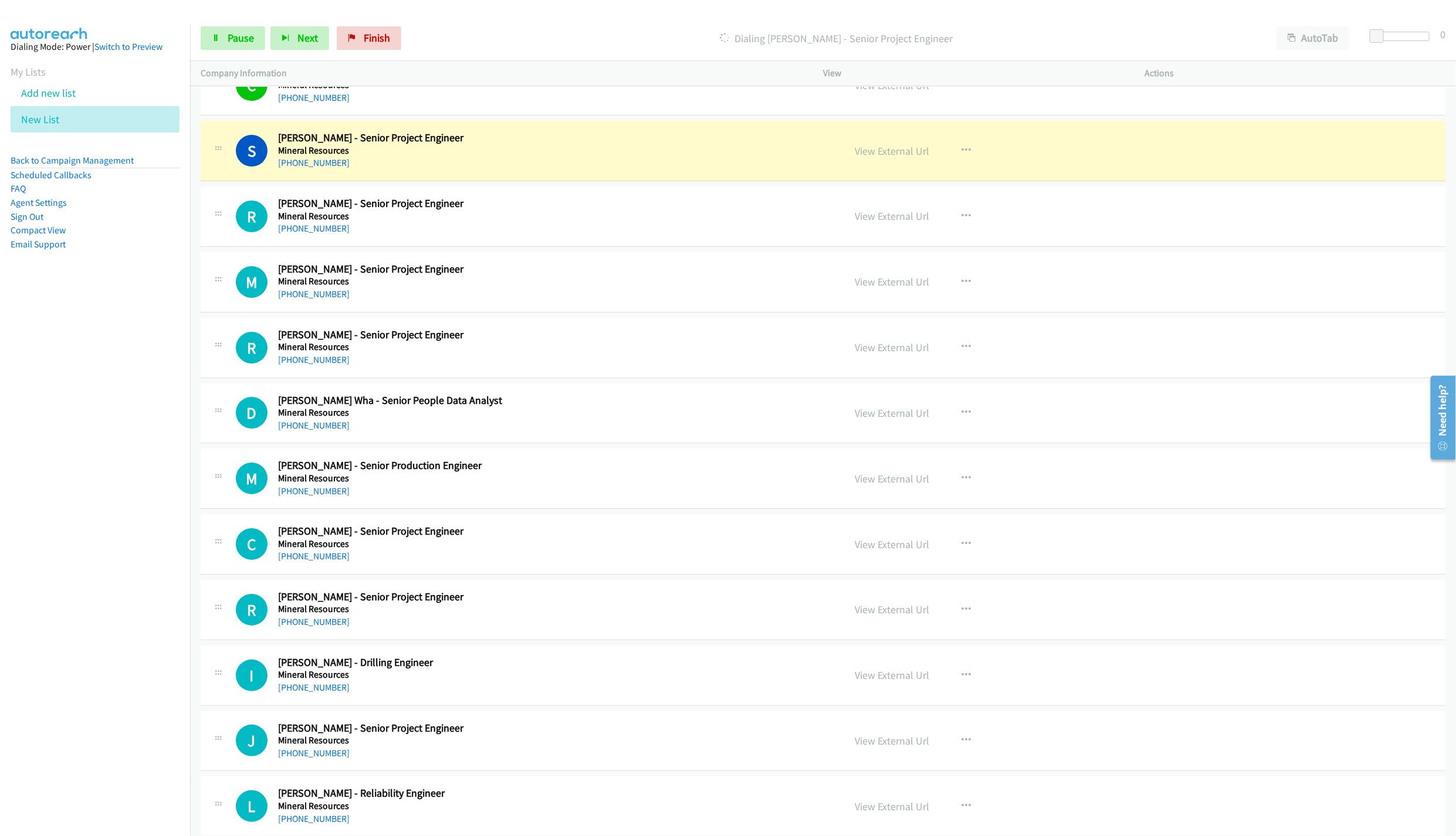
scroll to position [5652, 0]
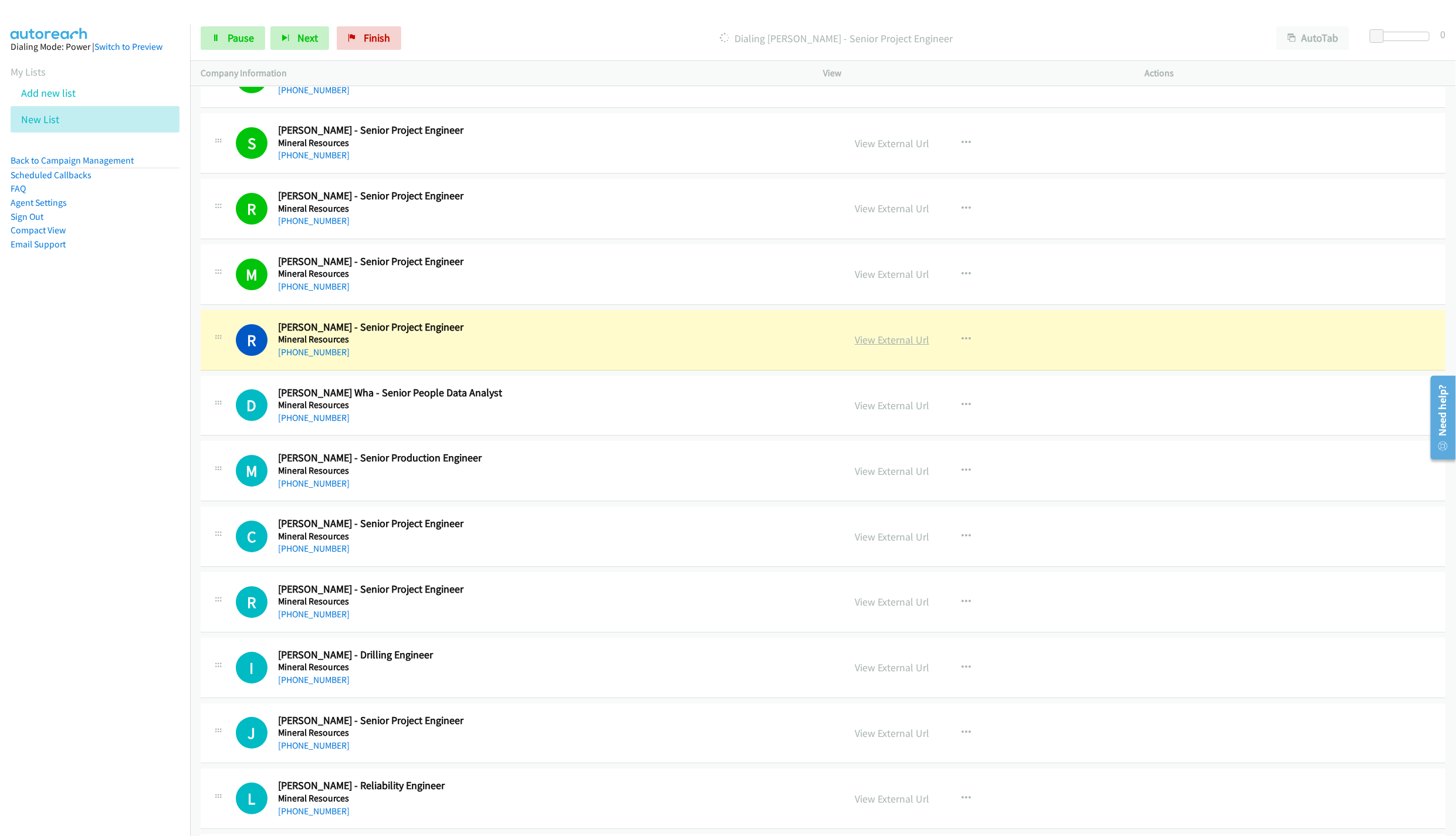
click at [865, 347] on link "View External Url" at bounding box center [892, 340] width 75 height 14
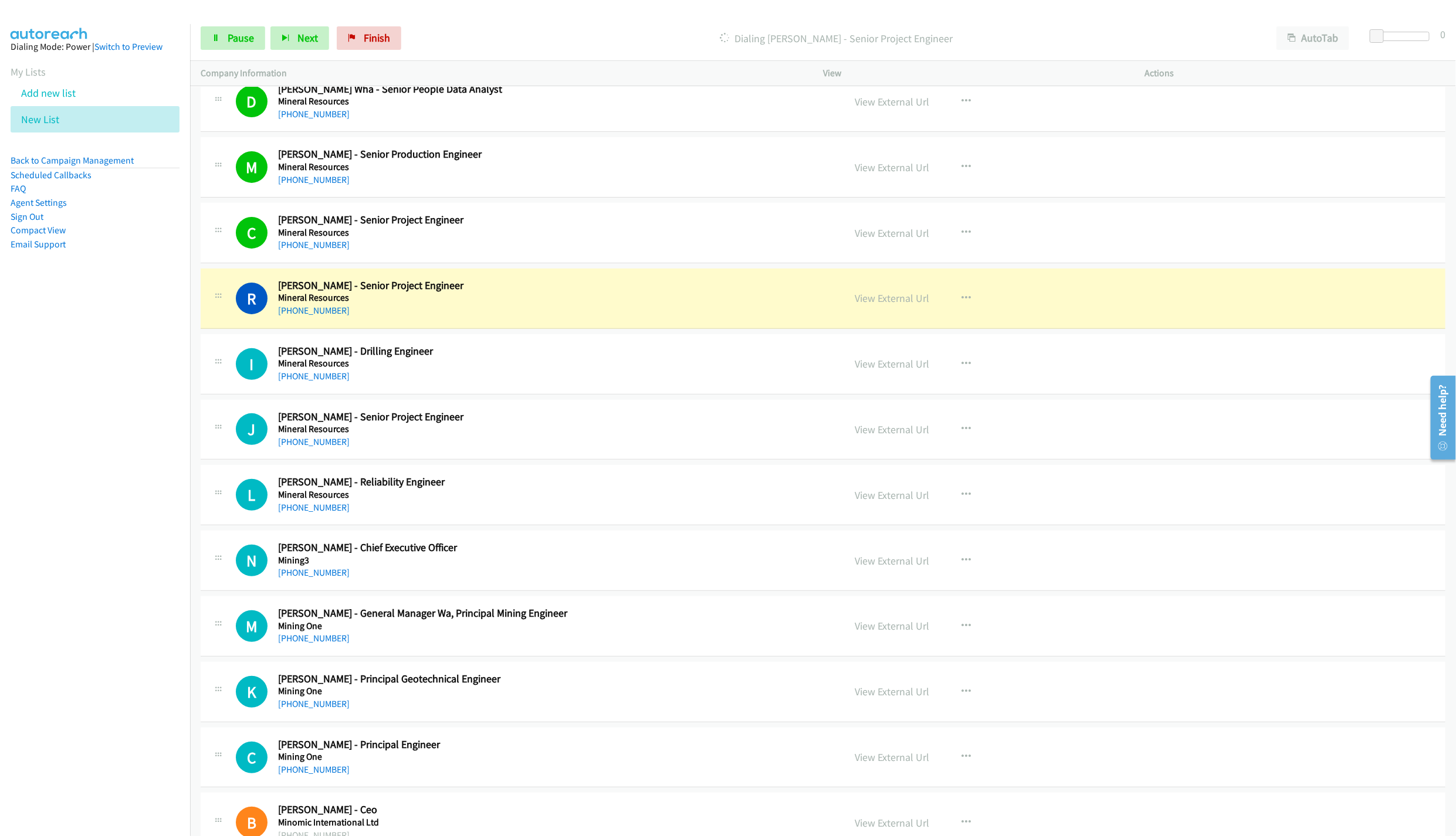
scroll to position [6004, 0]
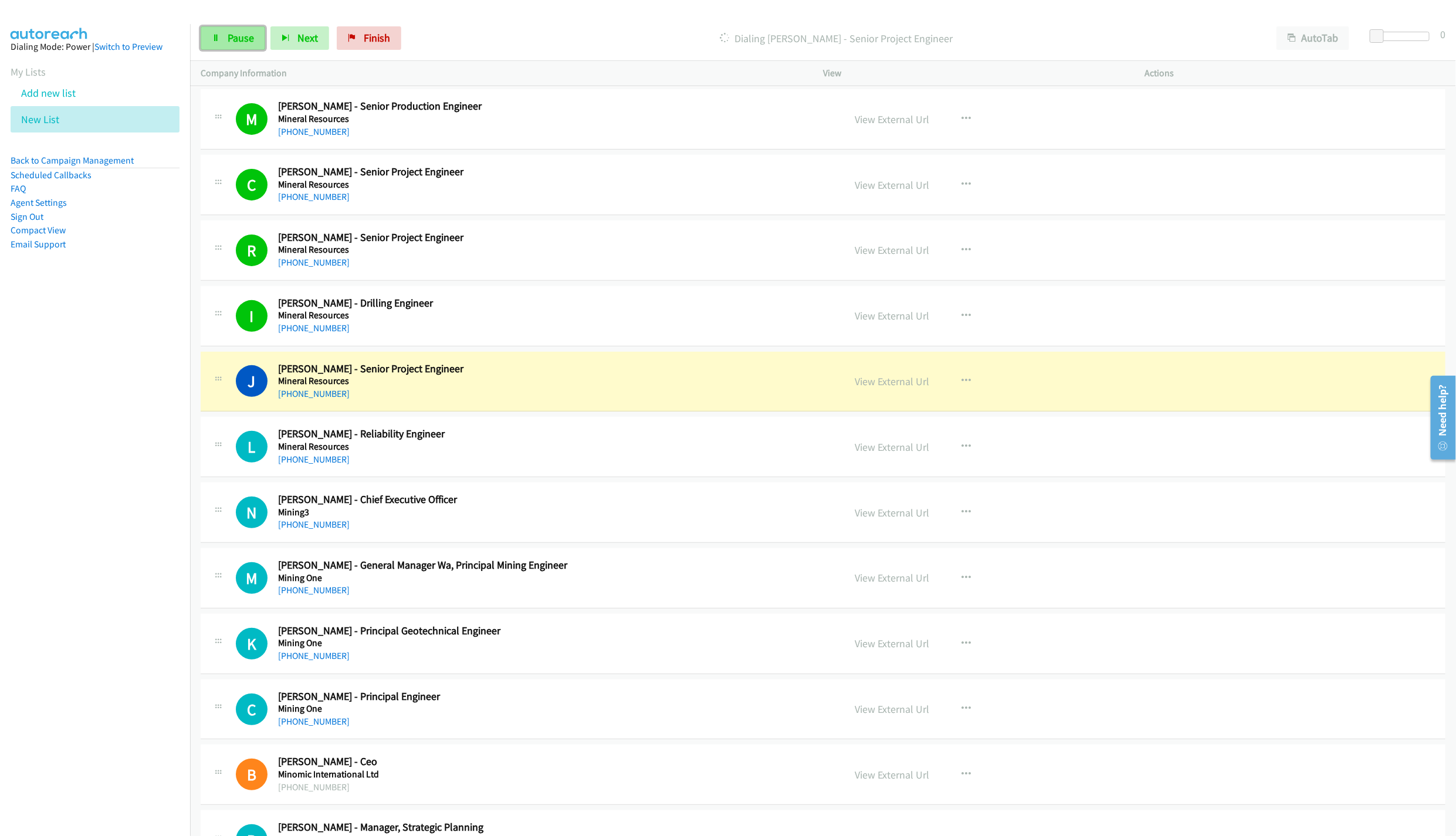
click at [236, 43] on span "Pause" at bounding box center [241, 38] width 27 height 14
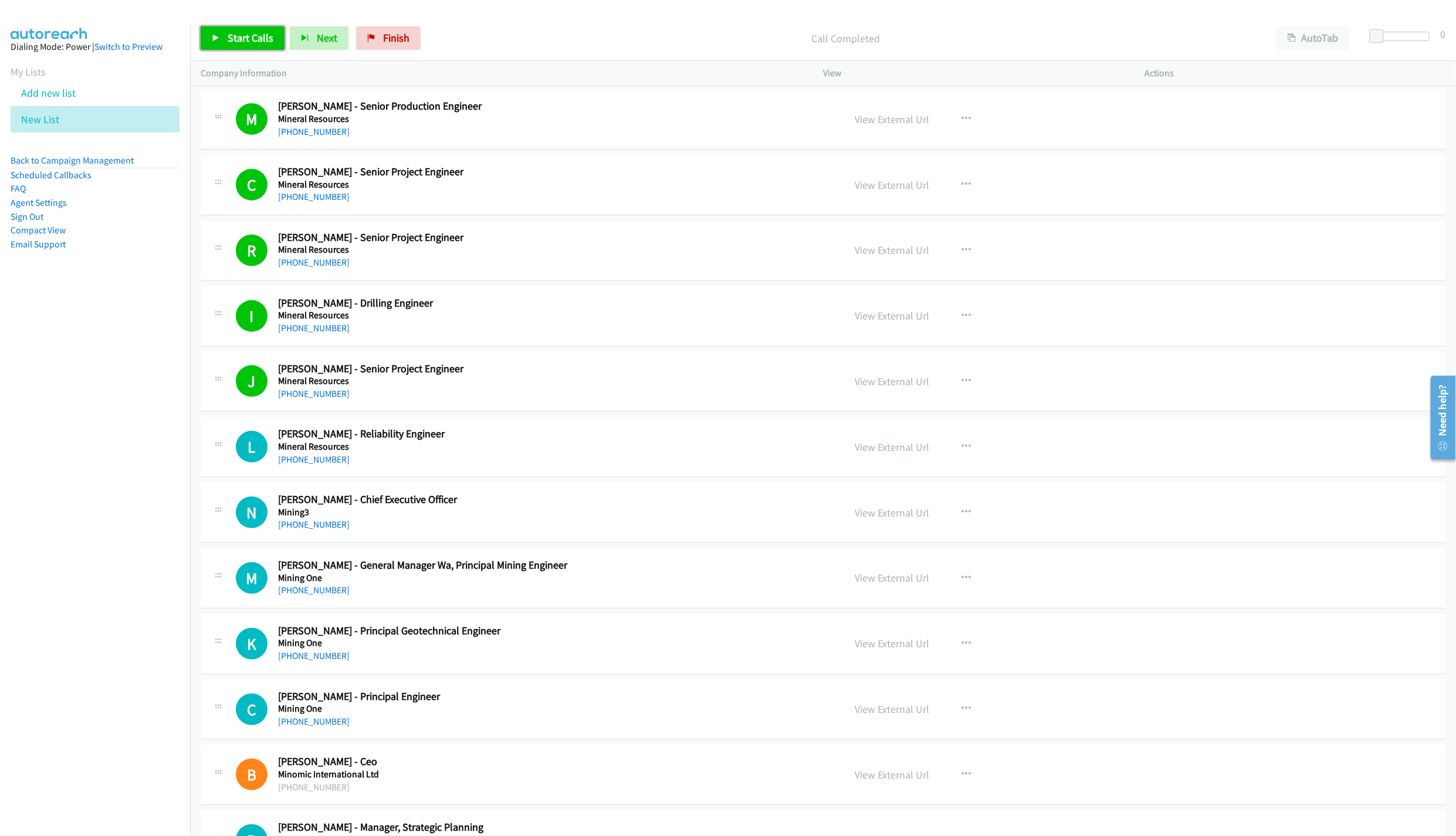
click at [238, 34] on span "Start Calls" at bounding box center [251, 38] width 46 height 14
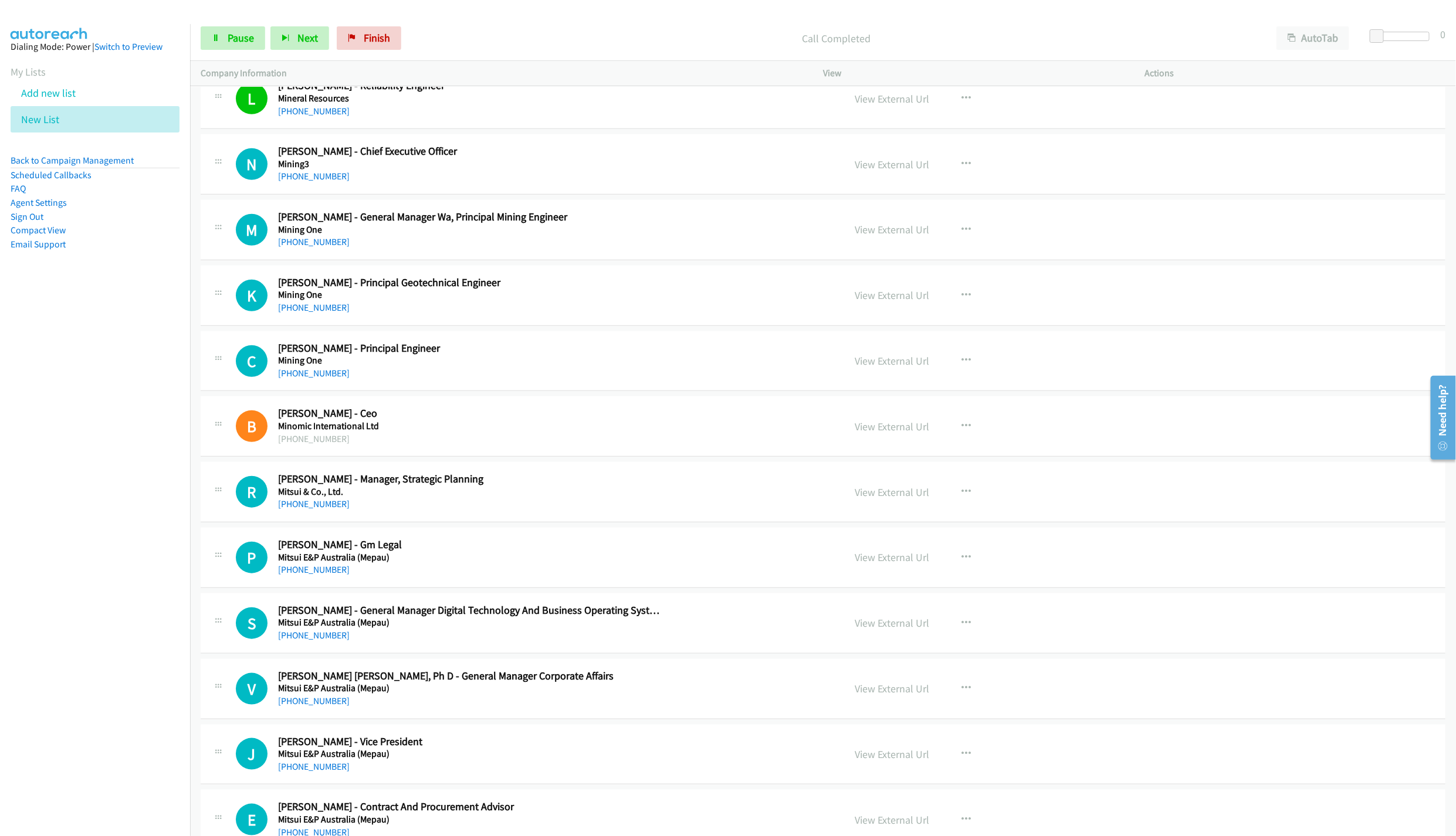
scroll to position [6356, 0]
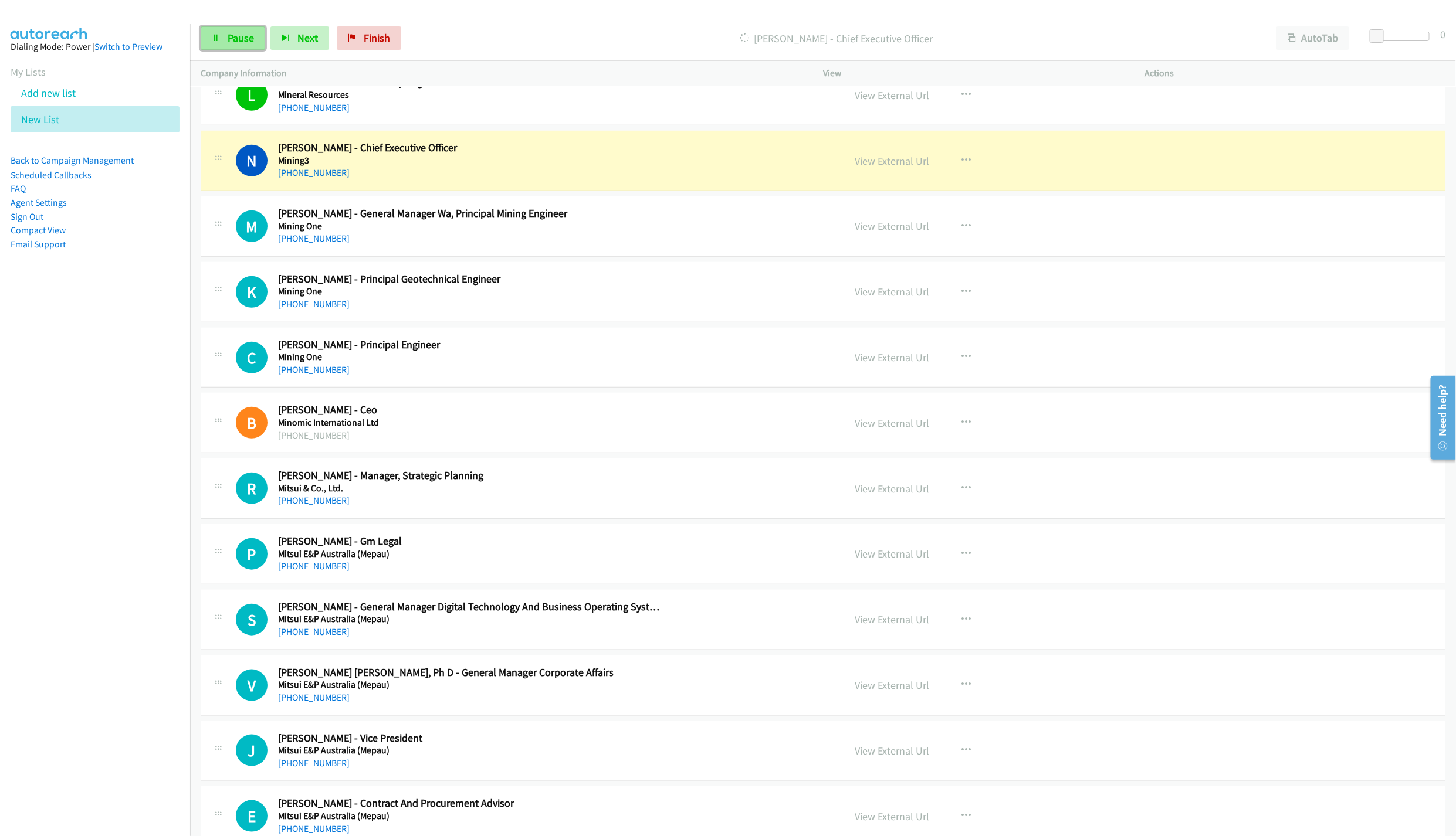
click at [238, 47] on link "Pause" at bounding box center [233, 38] width 64 height 23
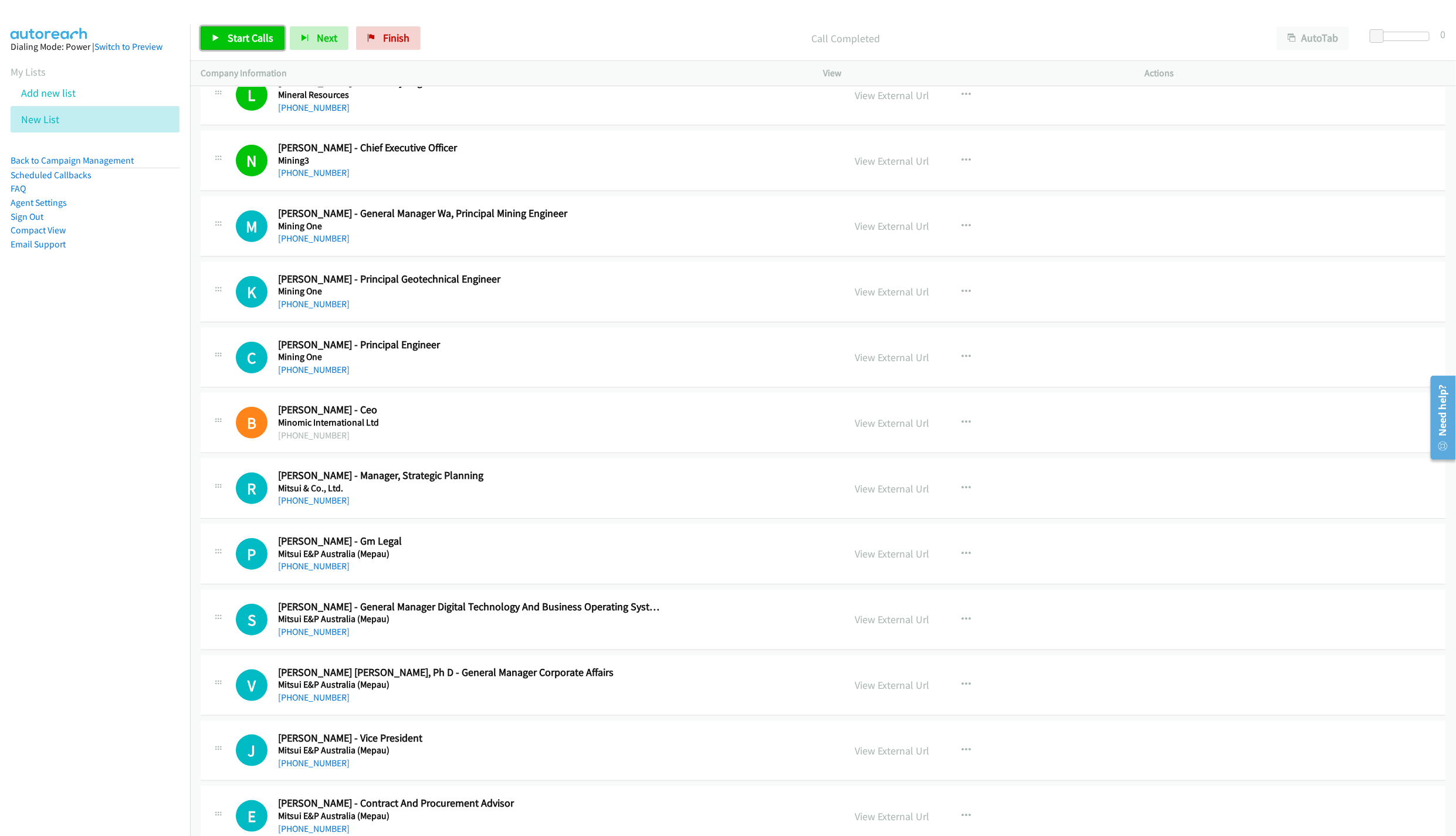
click at [224, 34] on link "Start Calls" at bounding box center [242, 38] width 84 height 23
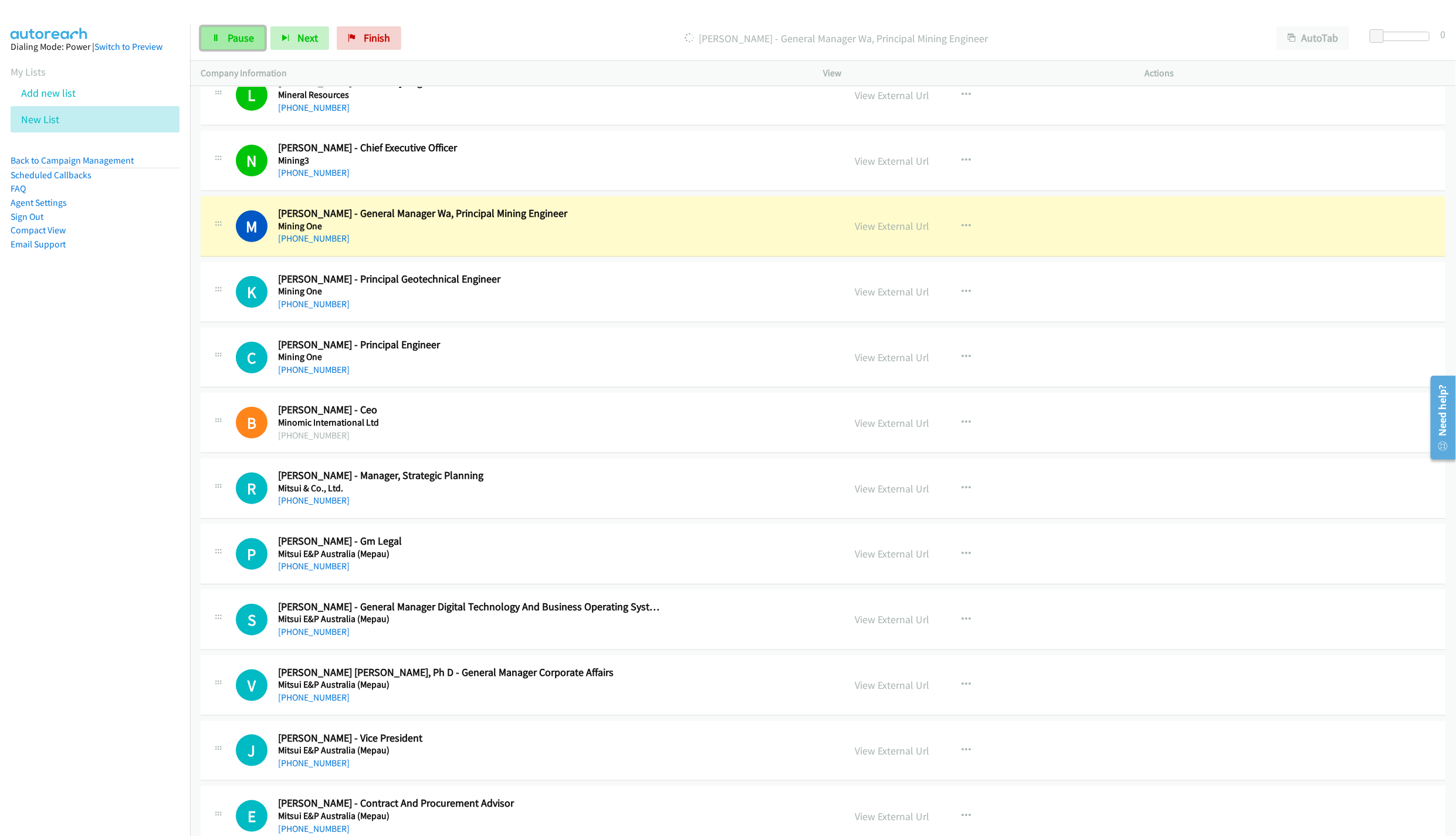
click at [214, 43] on link "Pause" at bounding box center [233, 38] width 64 height 23
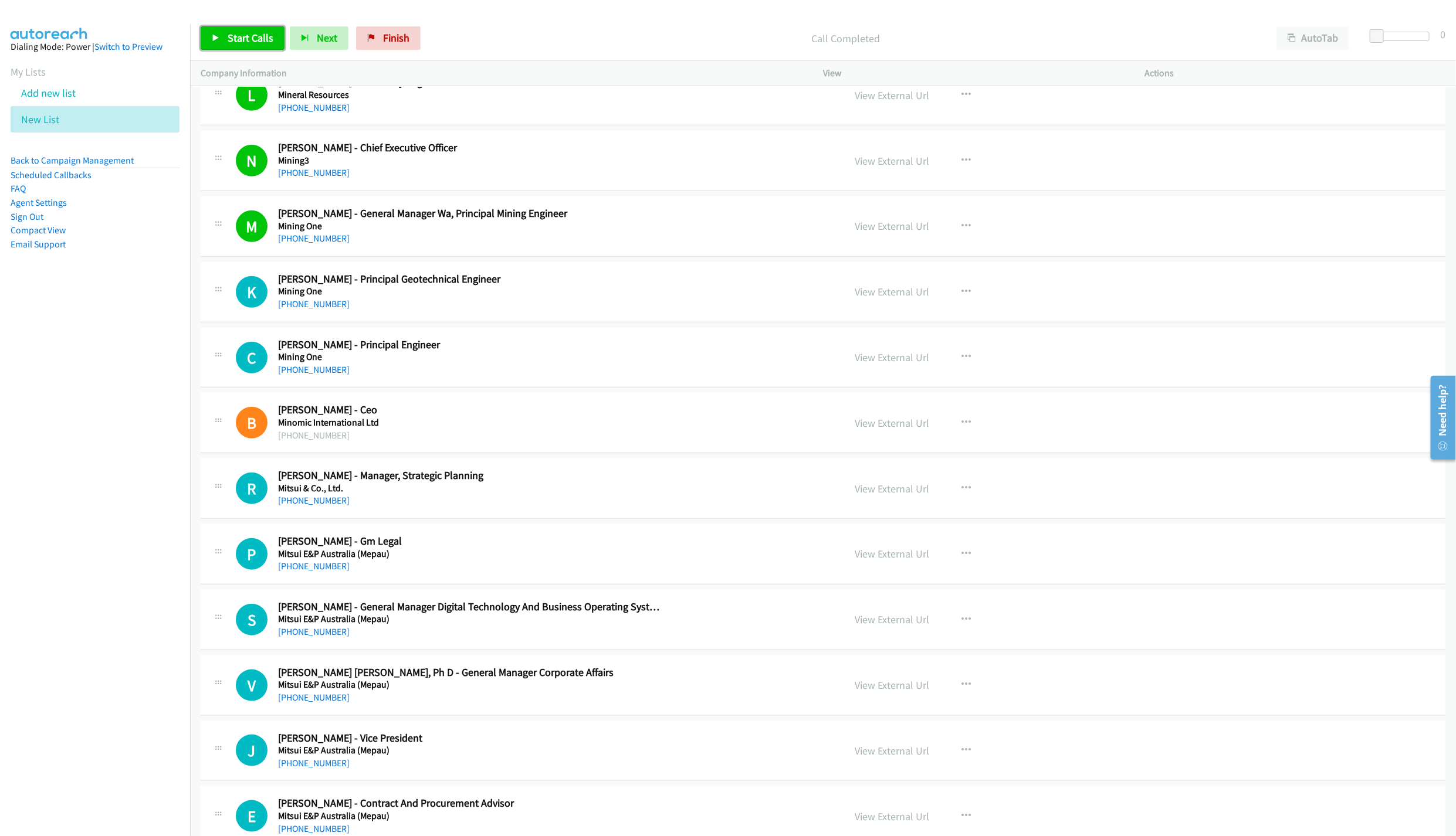
click at [240, 31] on span "Start Calls" at bounding box center [251, 38] width 46 height 14
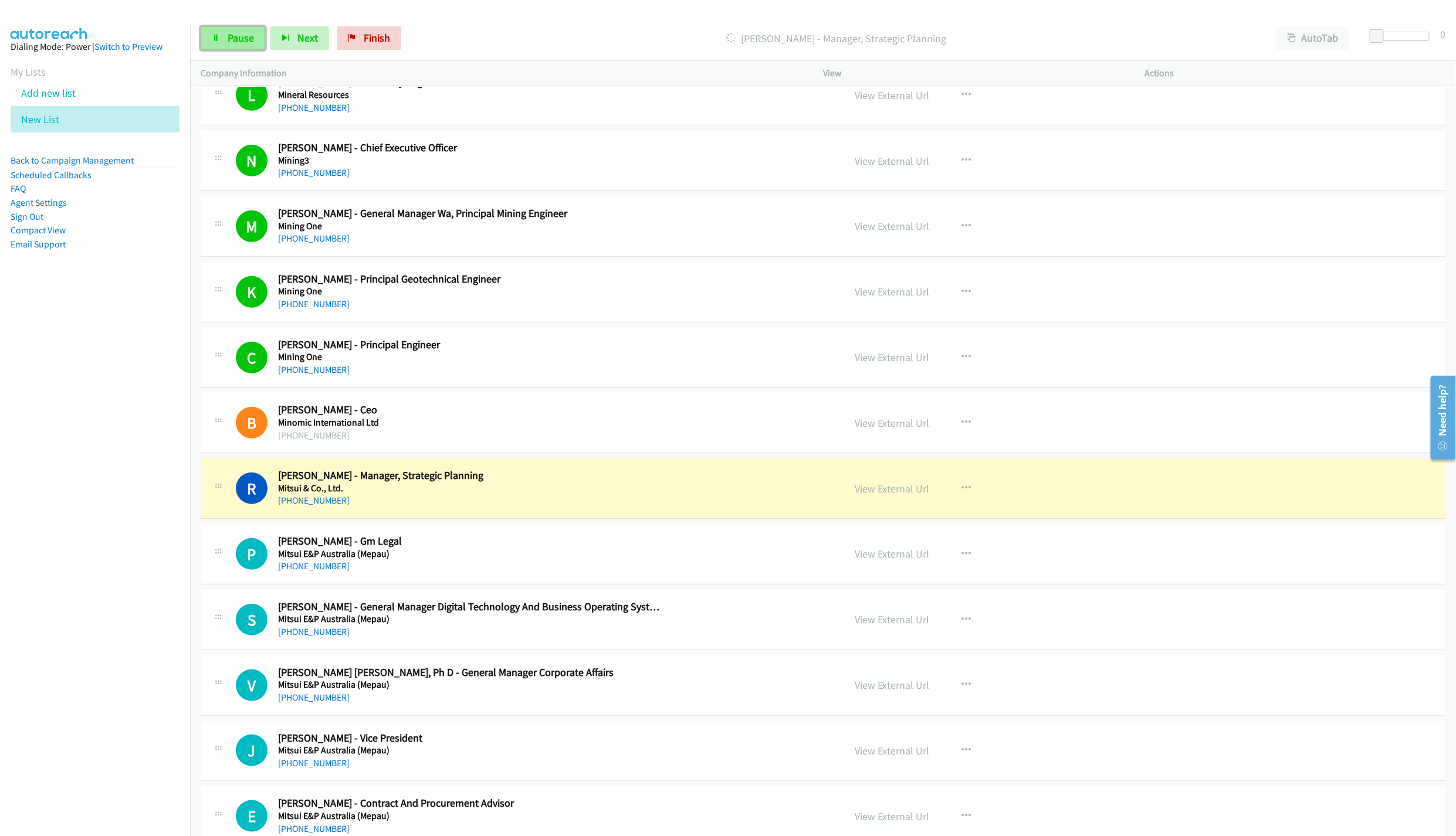
click at [245, 47] on link "Pause" at bounding box center [233, 38] width 64 height 23
click at [894, 495] on link "View External Url" at bounding box center [892, 488] width 75 height 14
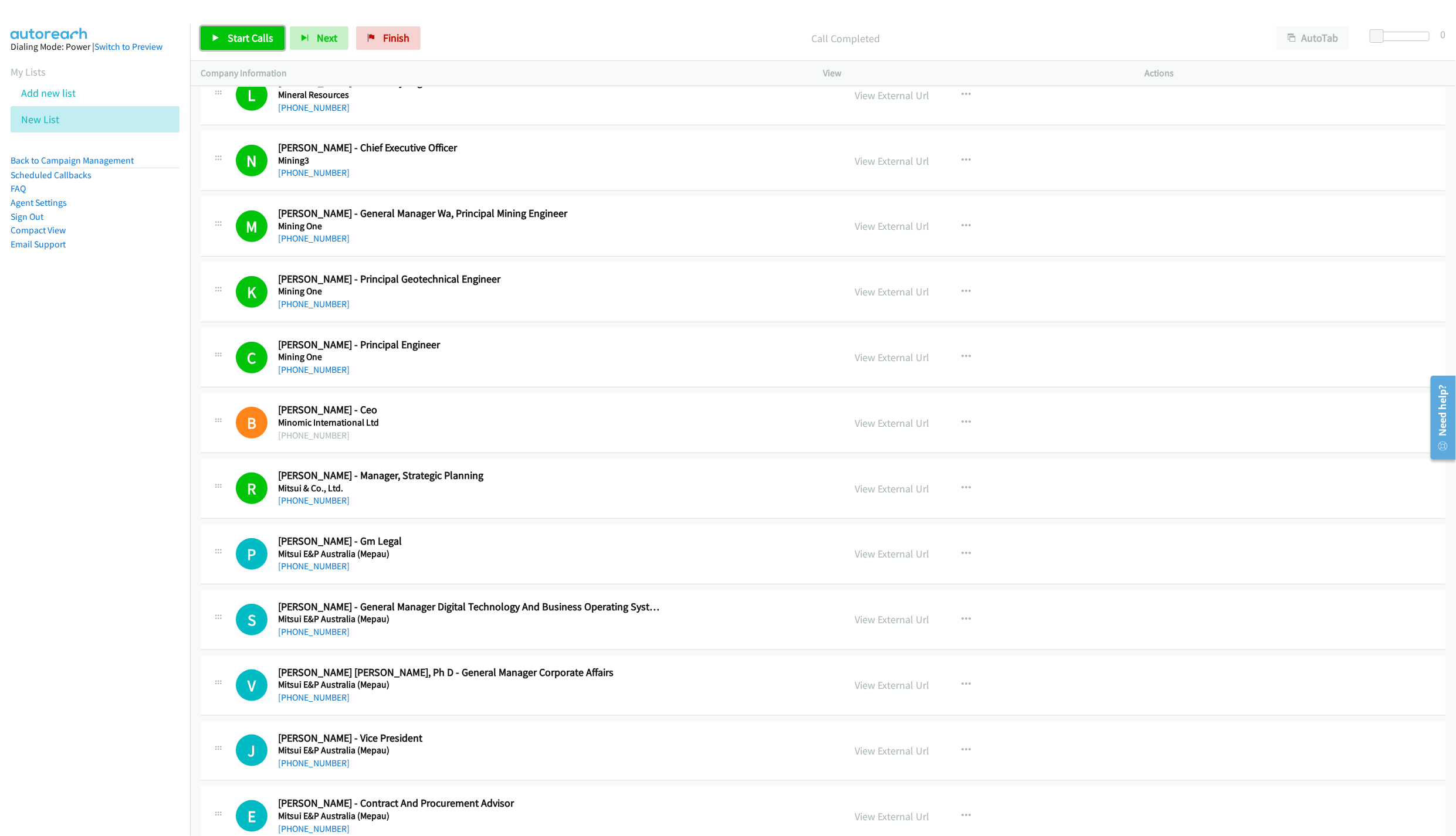
click at [231, 36] on span "Start Calls" at bounding box center [251, 38] width 46 height 14
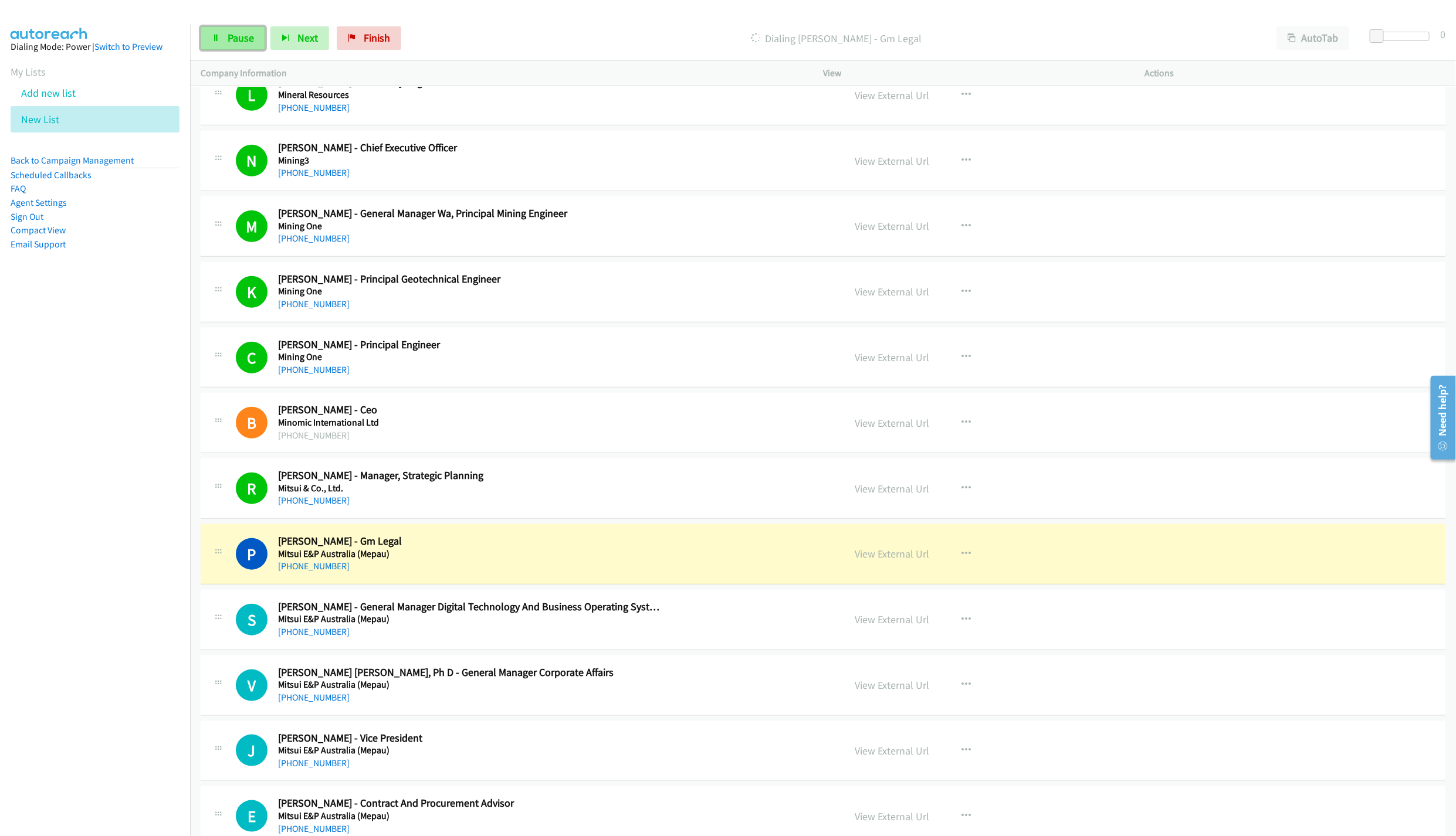
click at [251, 44] on span "Pause" at bounding box center [241, 38] width 27 height 14
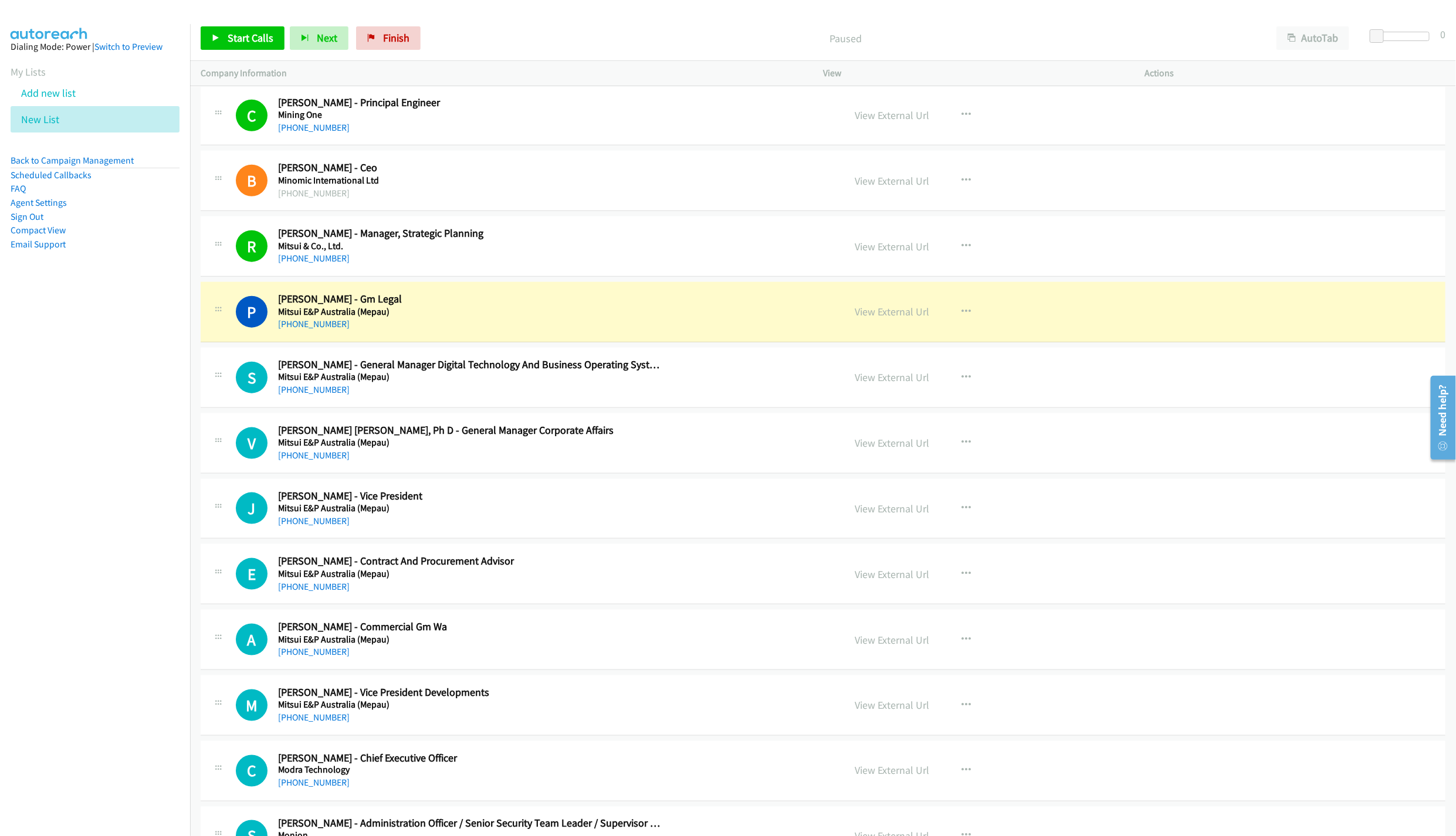
scroll to position [6620, 0]
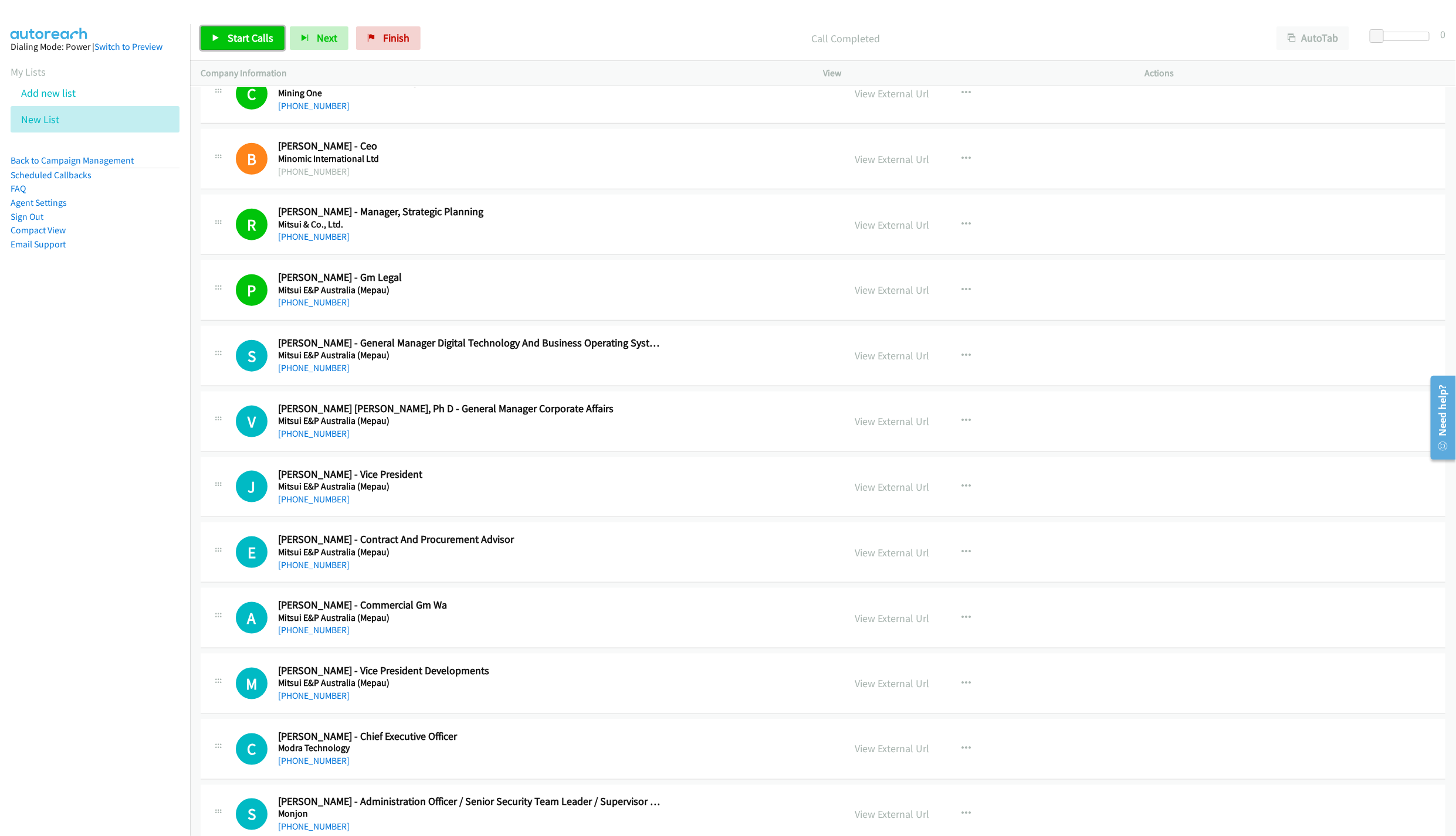
click at [244, 39] on span "Start Calls" at bounding box center [251, 38] width 46 height 14
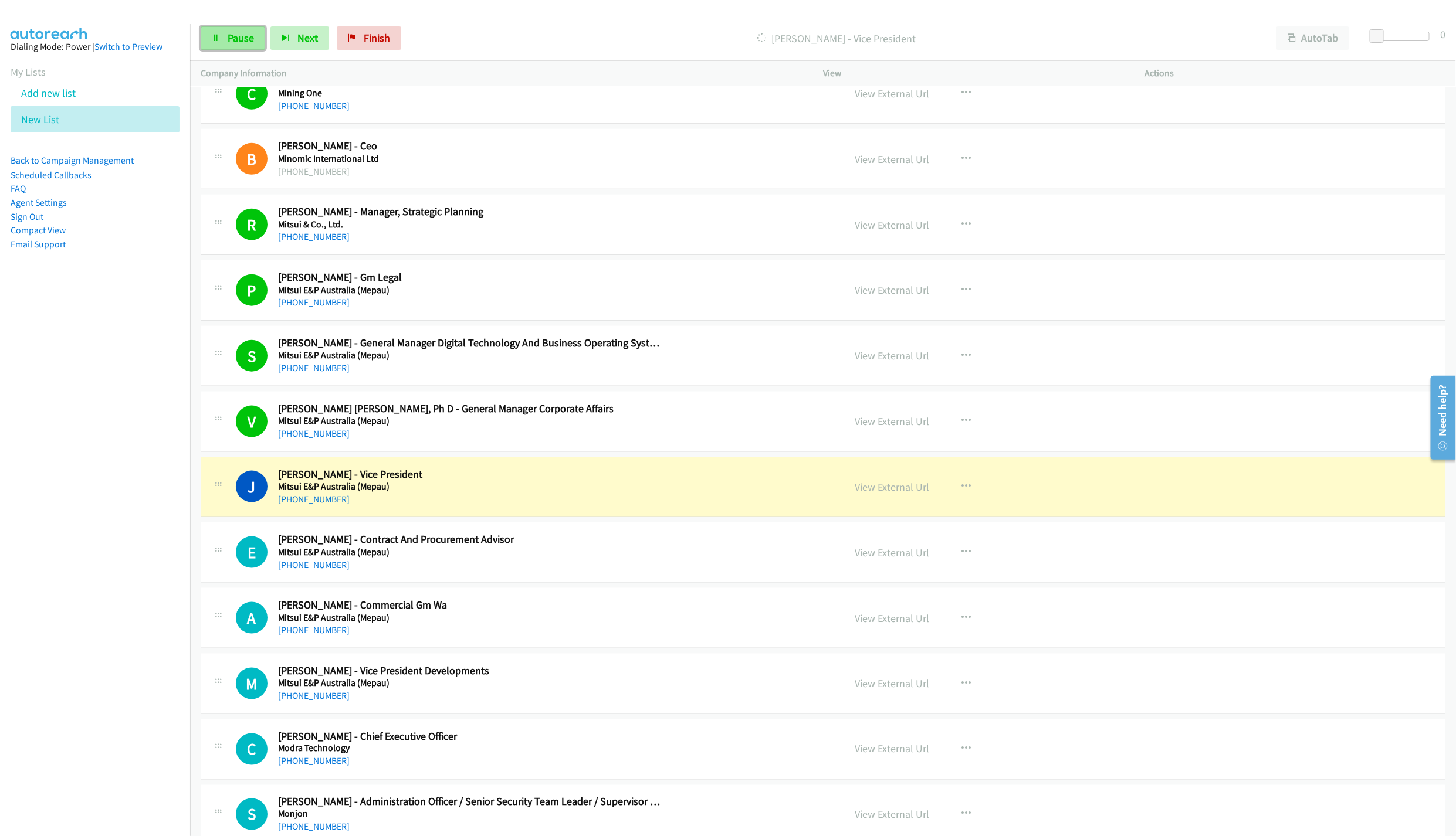
click at [248, 42] on span "Pause" at bounding box center [241, 38] width 27 height 14
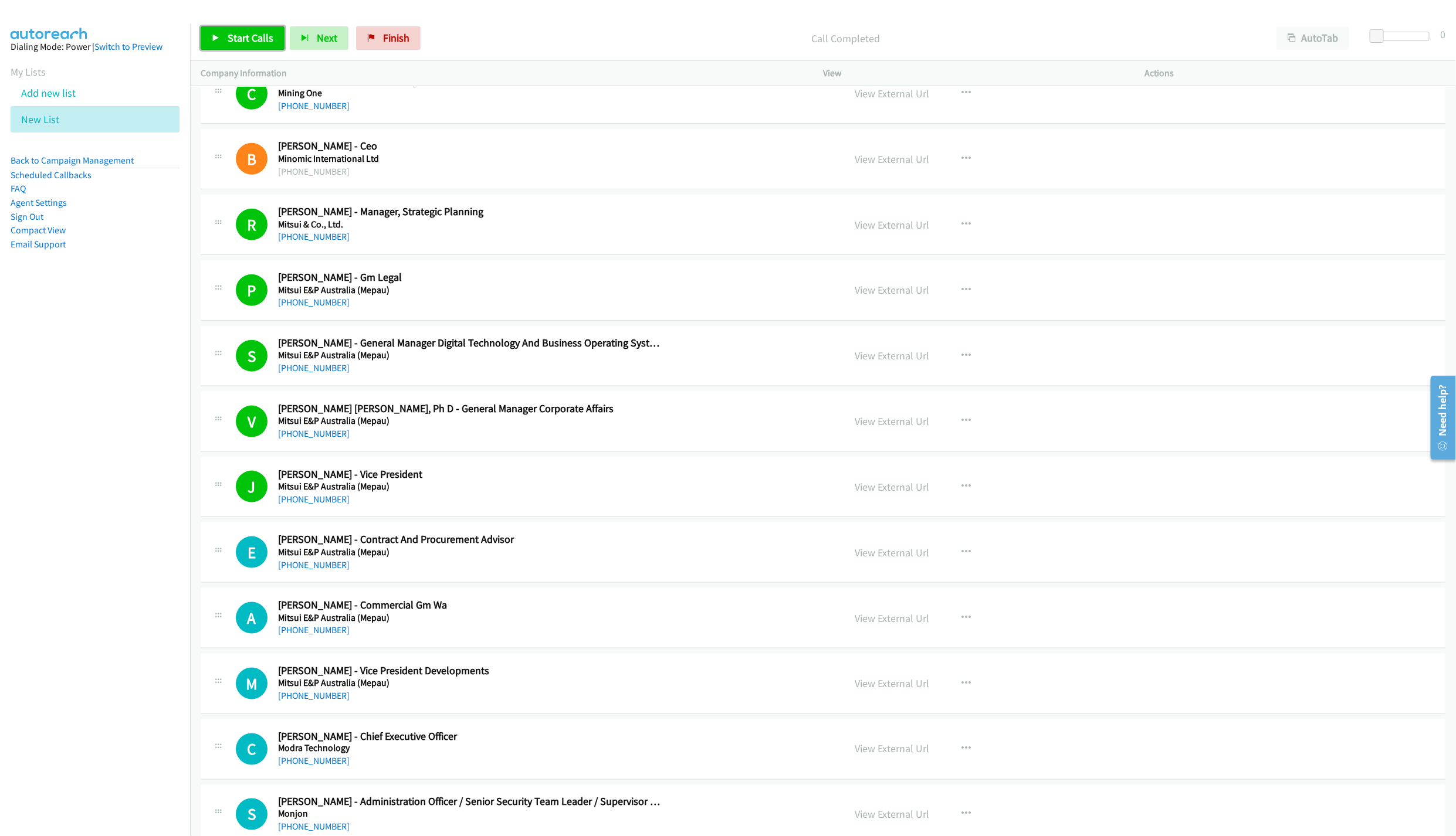
click at [262, 43] on span "Start Calls" at bounding box center [251, 38] width 46 height 14
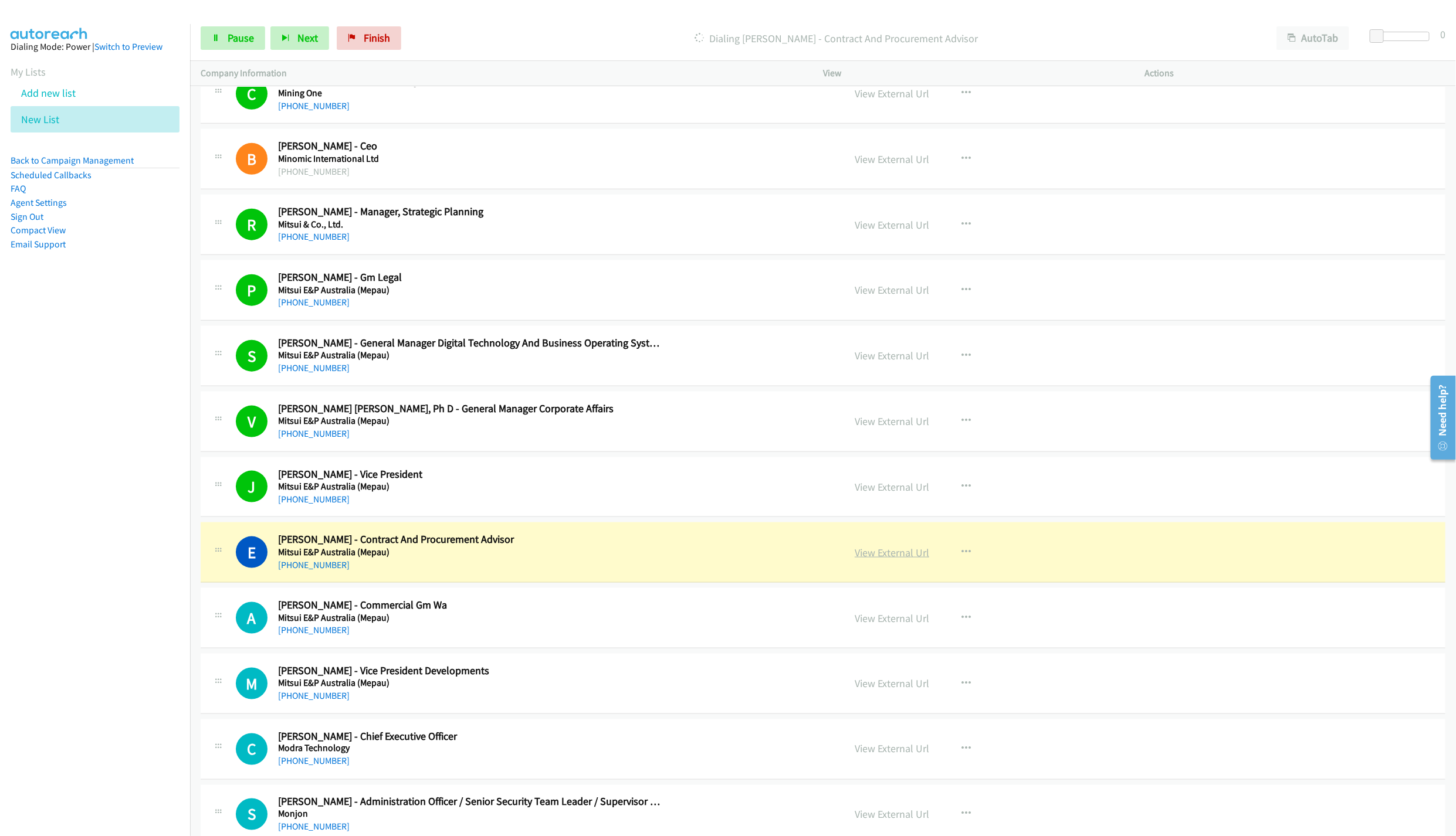
click at [884, 560] on link "View External Url" at bounding box center [892, 553] width 75 height 14
click at [233, 42] on span "Pause" at bounding box center [241, 38] width 27 height 14
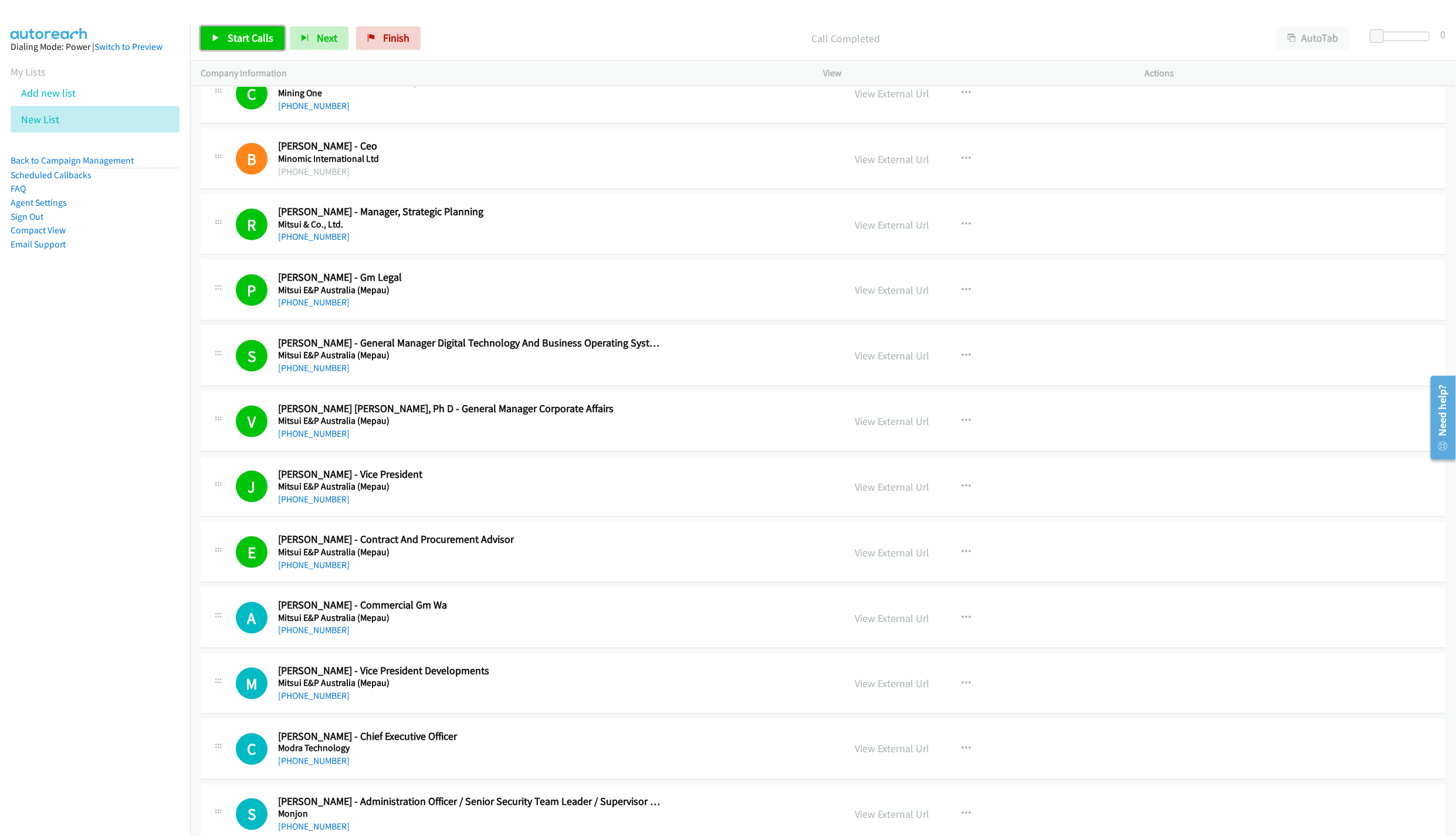
click at [241, 47] on link "Start Calls" at bounding box center [242, 38] width 84 height 23
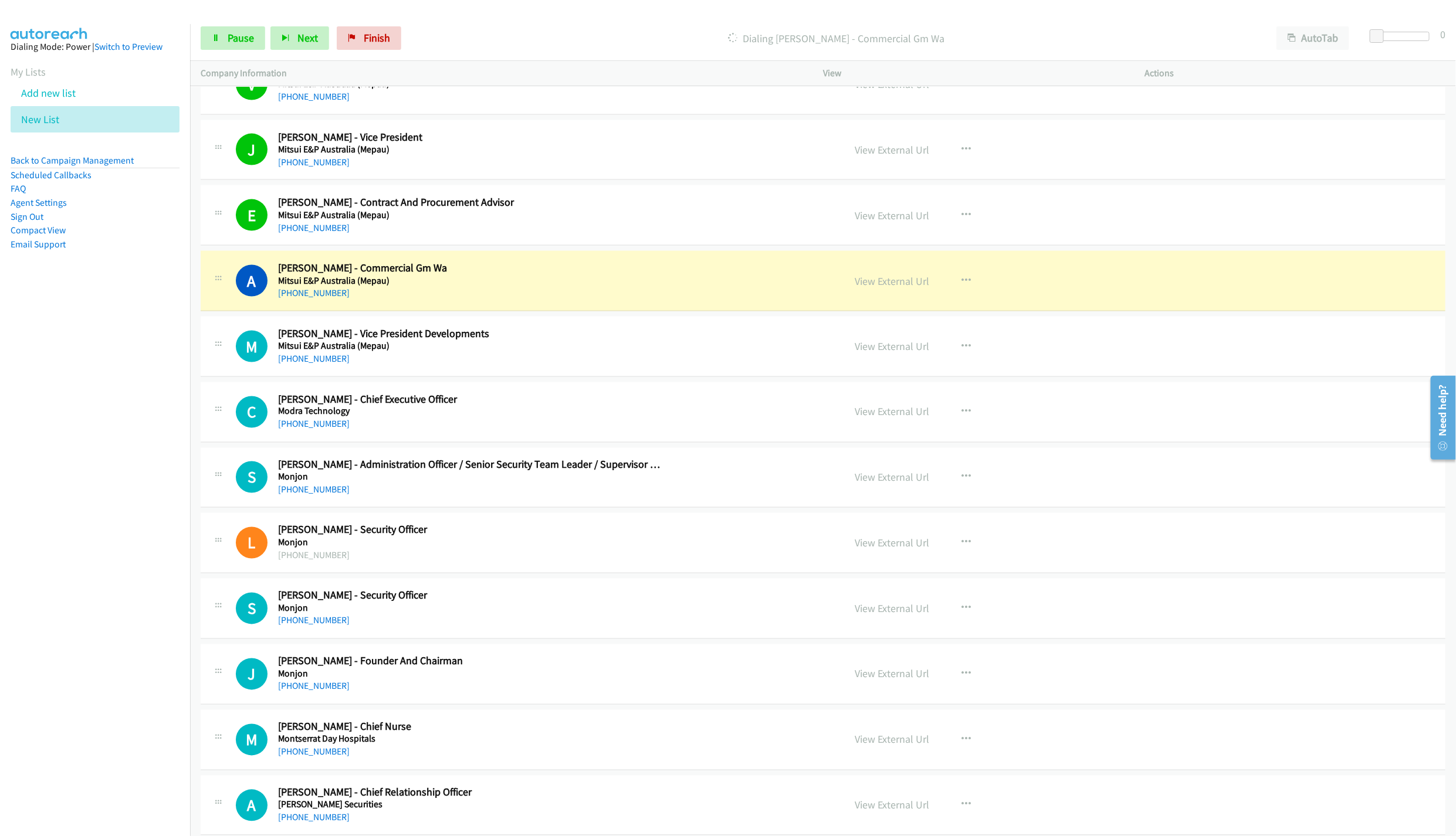
scroll to position [7059, 0]
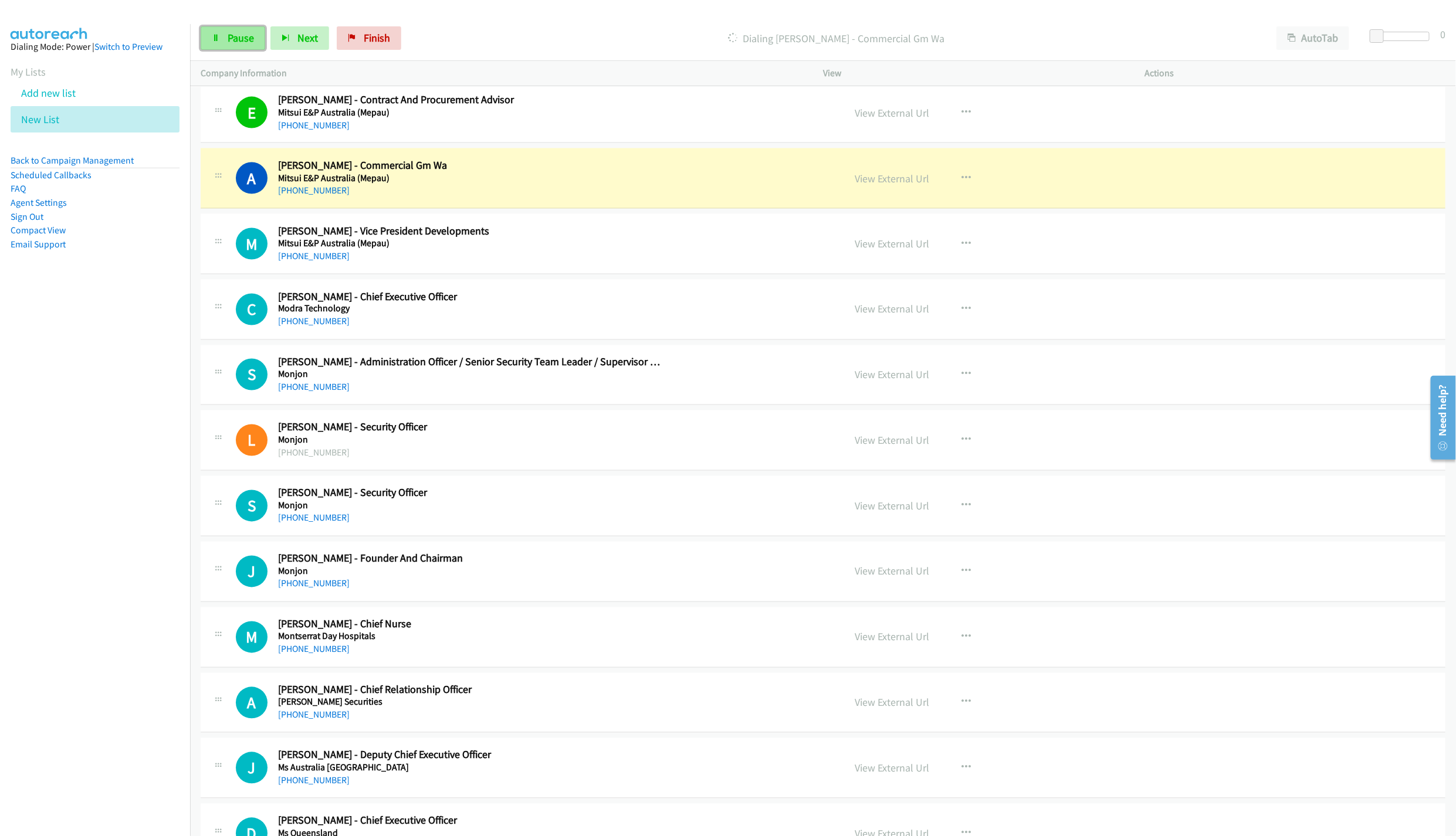
click at [251, 35] on span "Pause" at bounding box center [241, 38] width 27 height 14
click at [887, 185] on link "View External Url" at bounding box center [892, 179] width 75 height 14
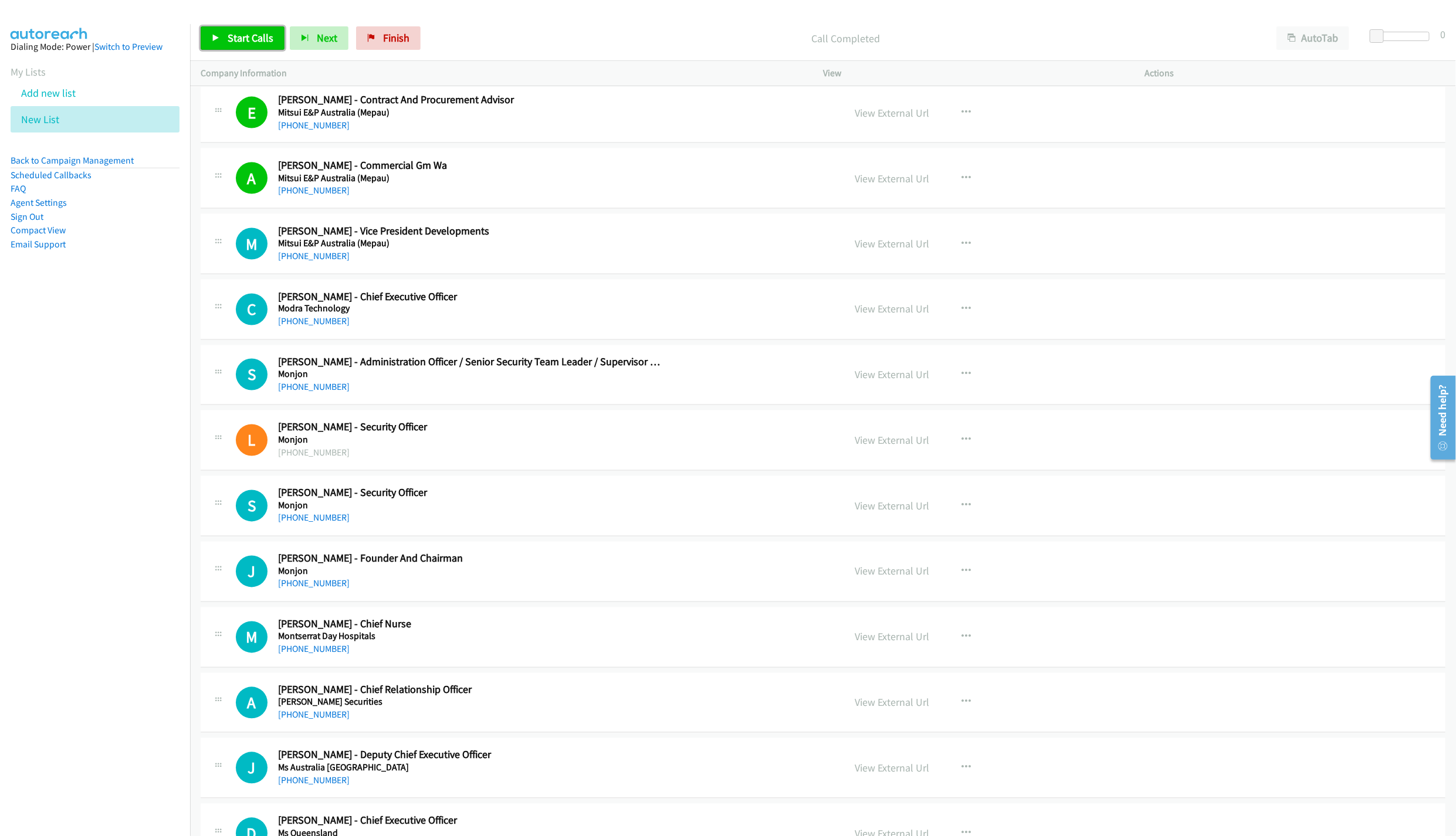
click at [238, 32] on span "Start Calls" at bounding box center [251, 38] width 46 height 14
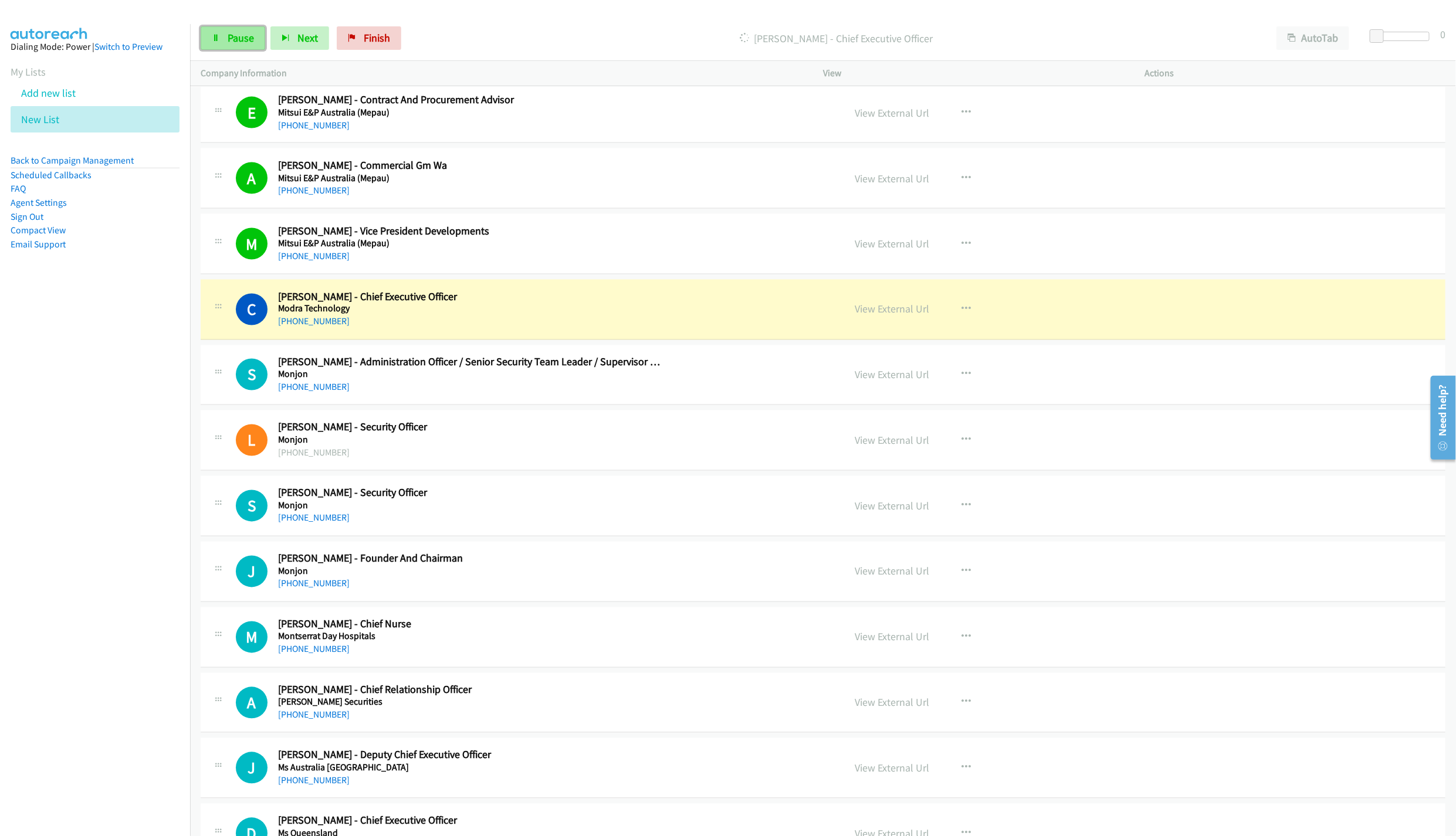
click at [251, 34] on span "Pause" at bounding box center [241, 38] width 27 height 14
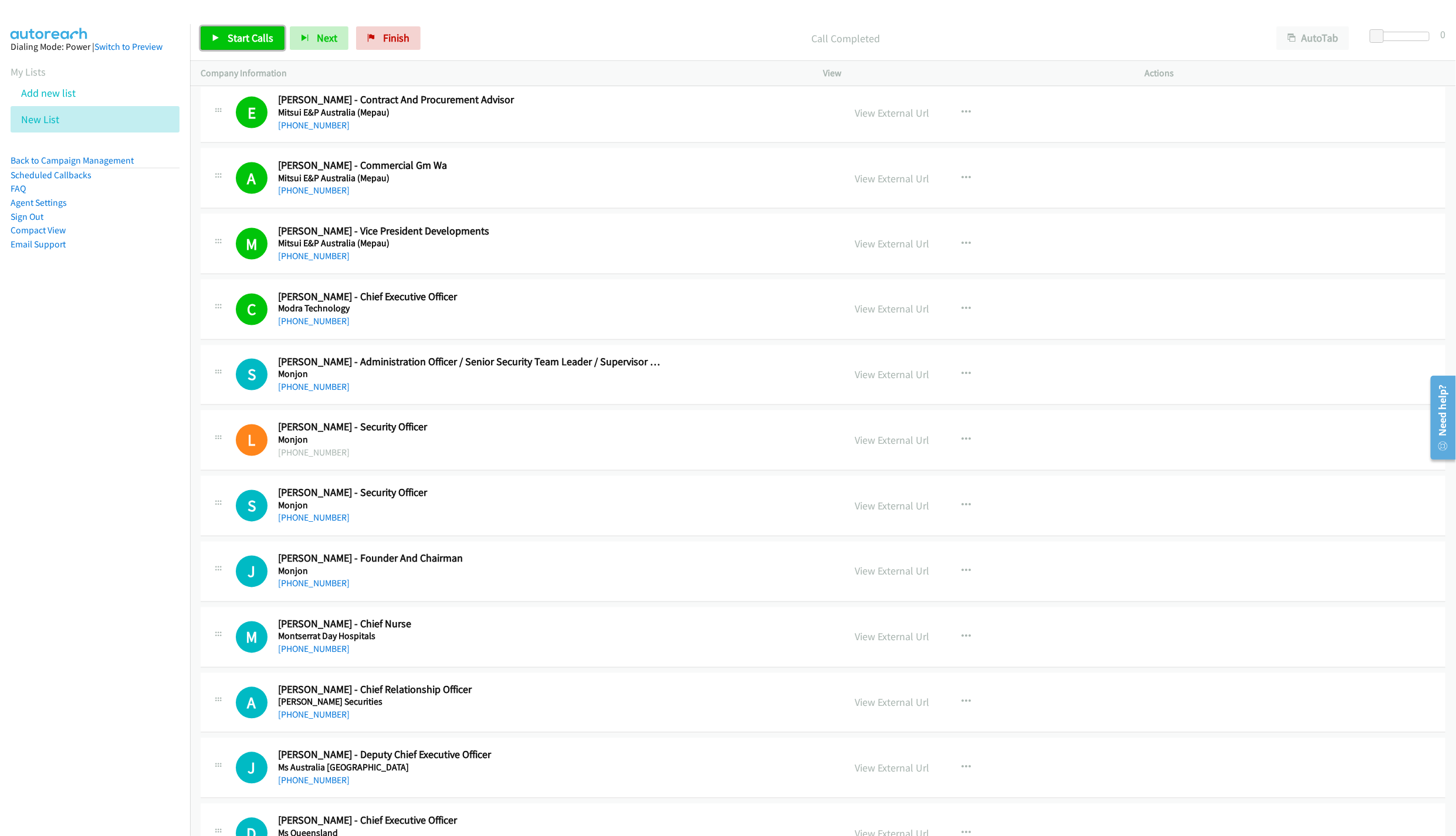
click at [259, 43] on span "Start Calls" at bounding box center [251, 38] width 46 height 14
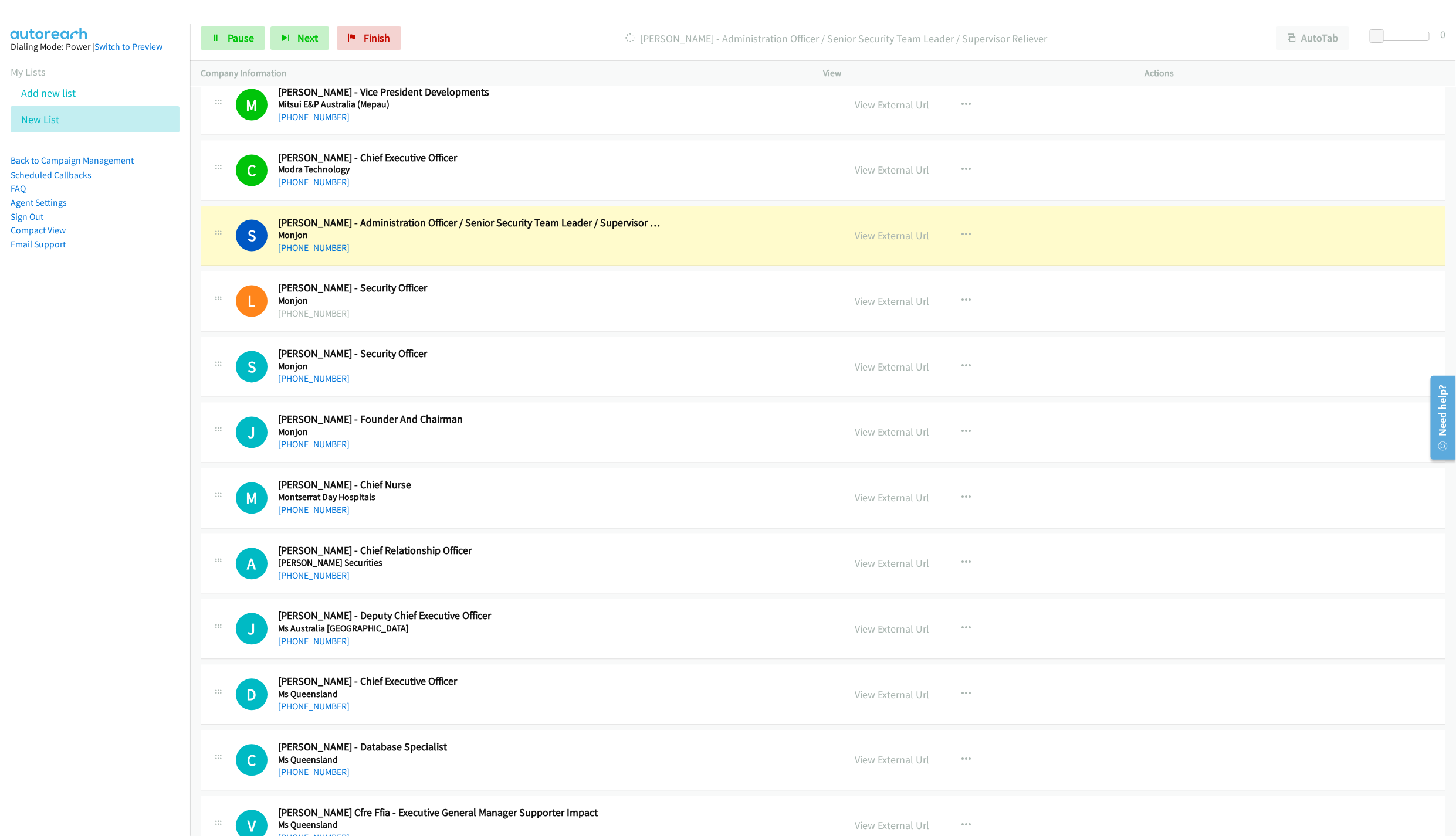
scroll to position [7235, 0]
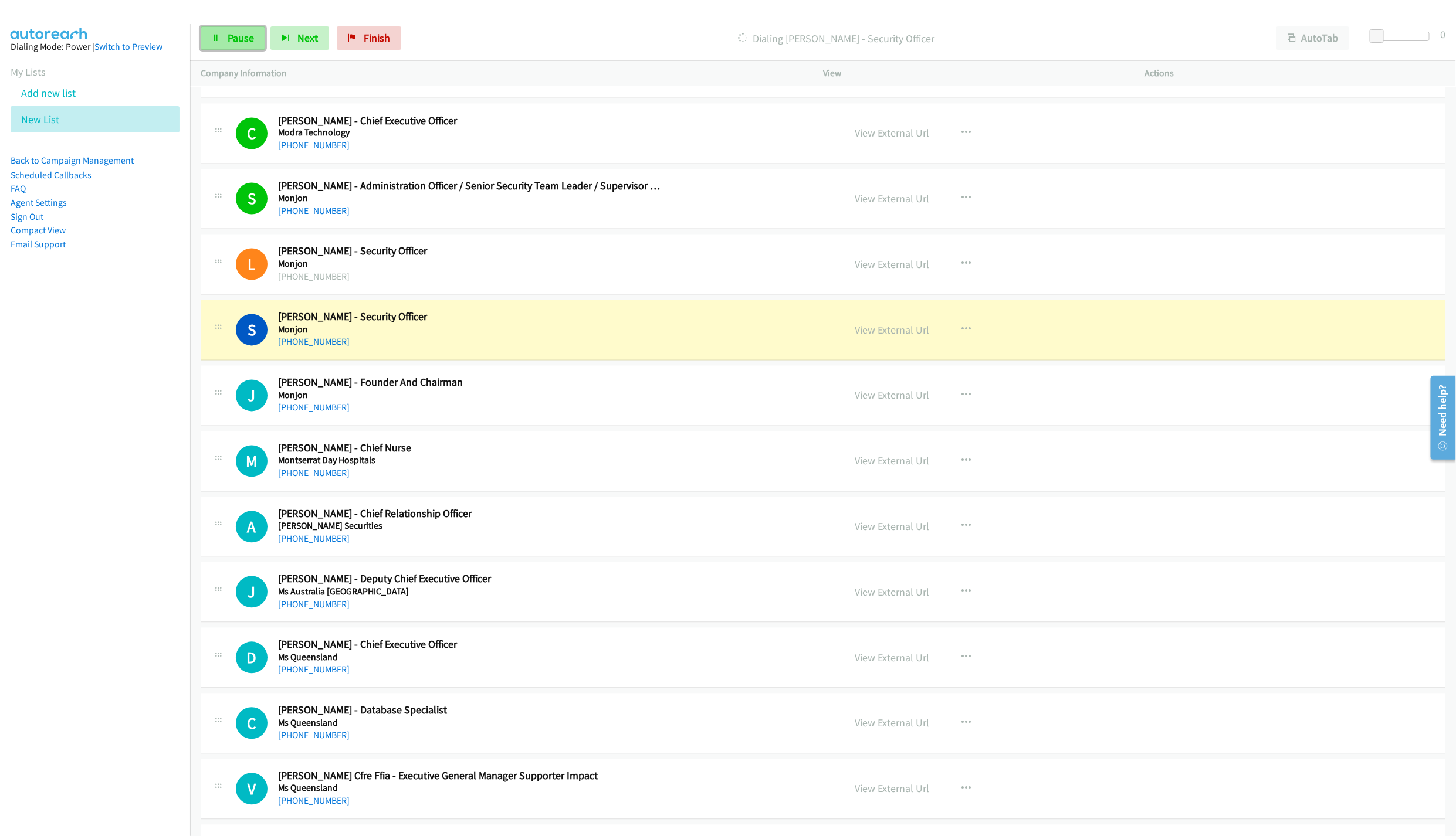
drag, startPoint x: 233, startPoint y: 27, endPoint x: 245, endPoint y: 36, distance: 15.0
click at [233, 27] on link "Pause" at bounding box center [233, 38] width 64 height 23
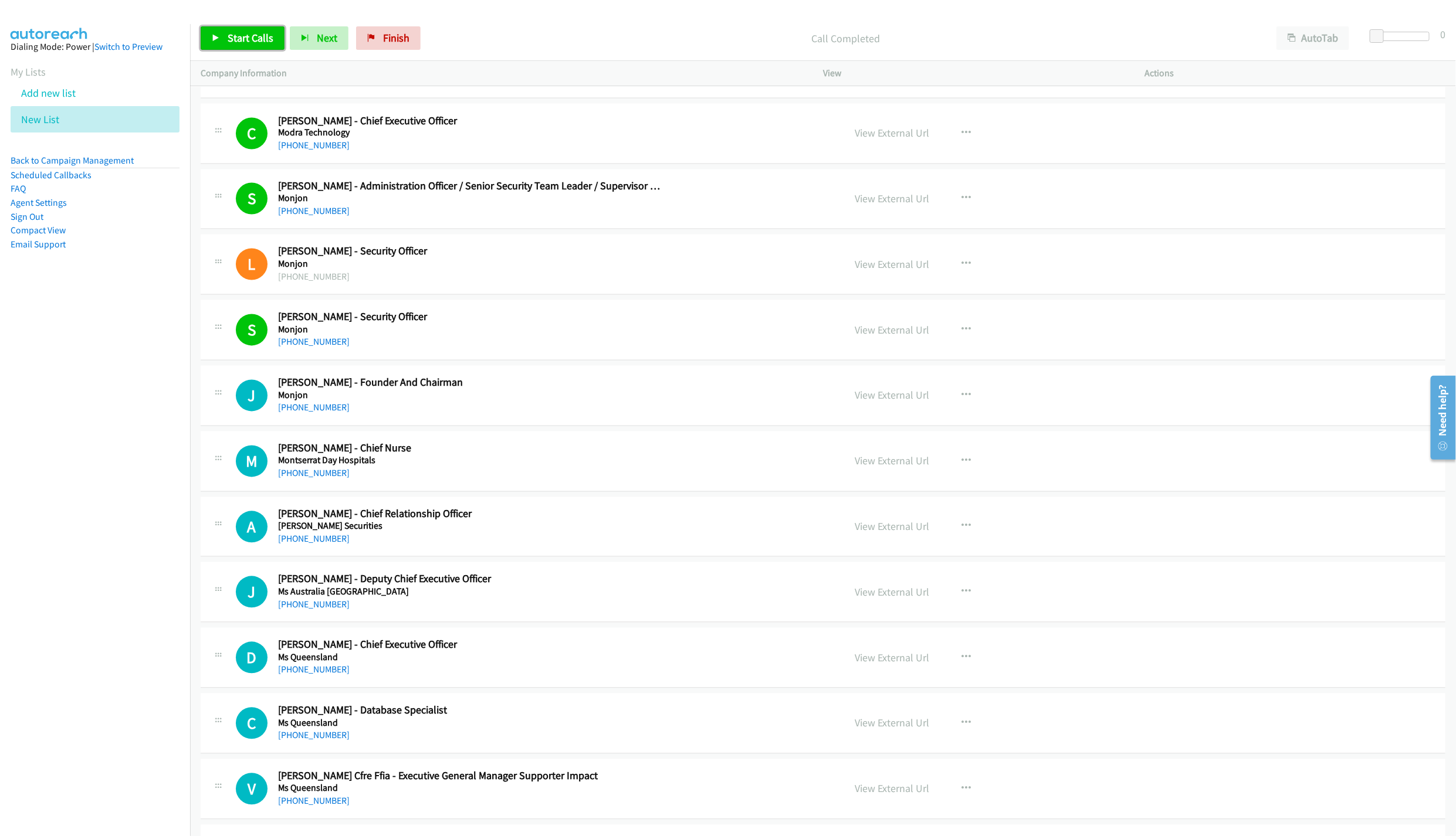
click at [248, 36] on span "Start Calls" at bounding box center [251, 38] width 46 height 14
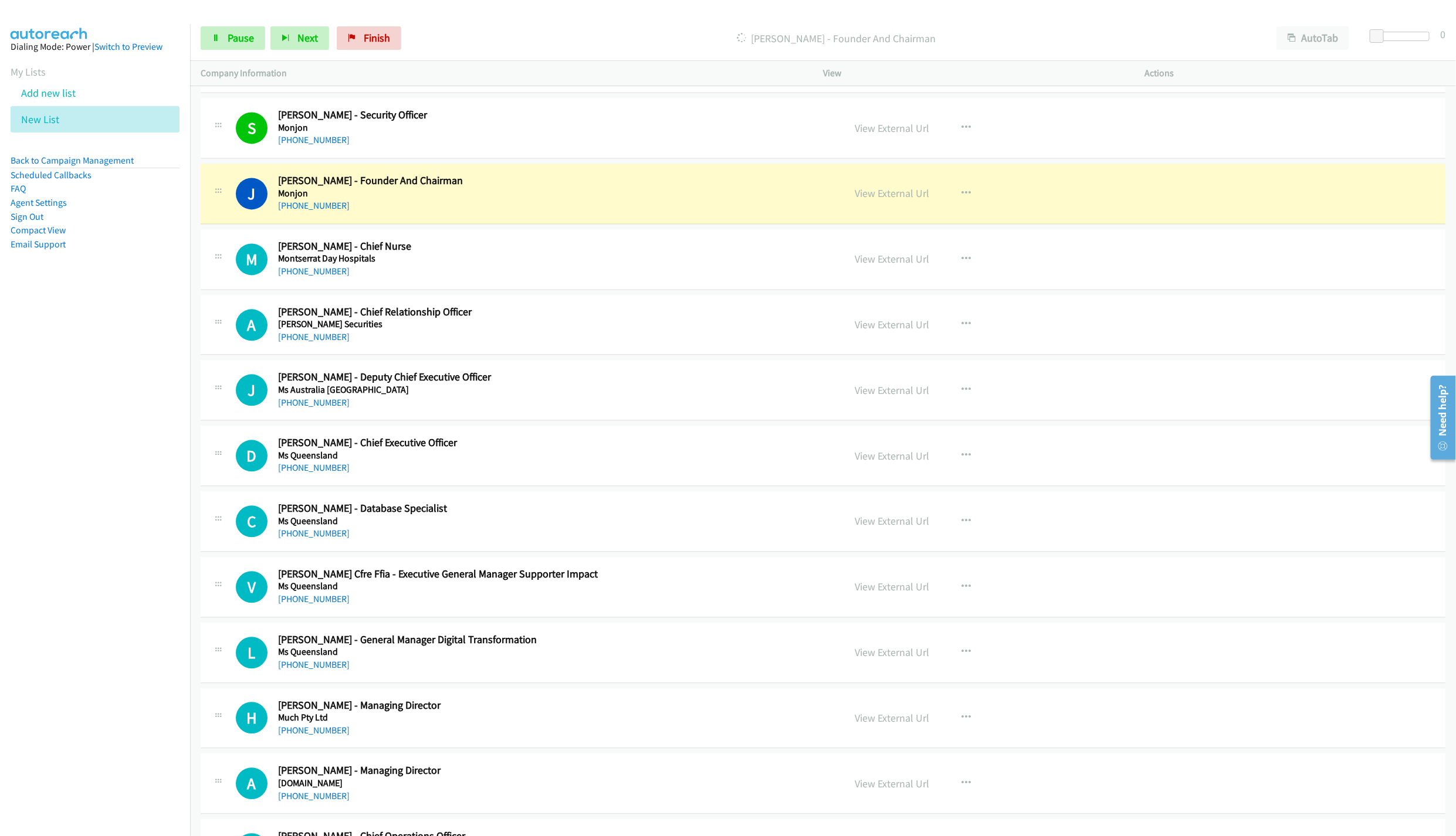
scroll to position [7499, 0]
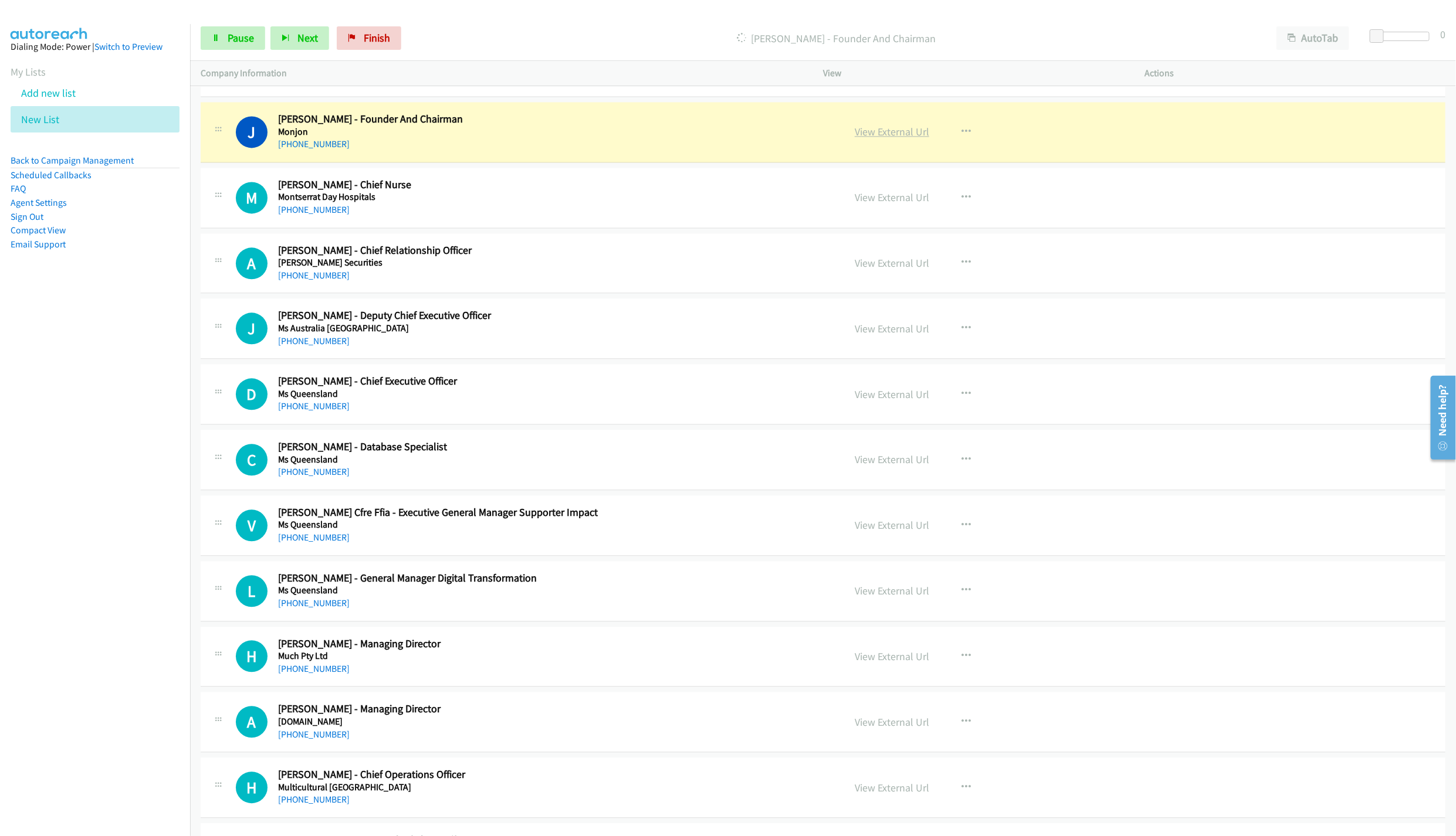
click at [879, 138] on link "View External Url" at bounding box center [892, 132] width 75 height 14
click at [244, 38] on span "Pause" at bounding box center [241, 38] width 27 height 14
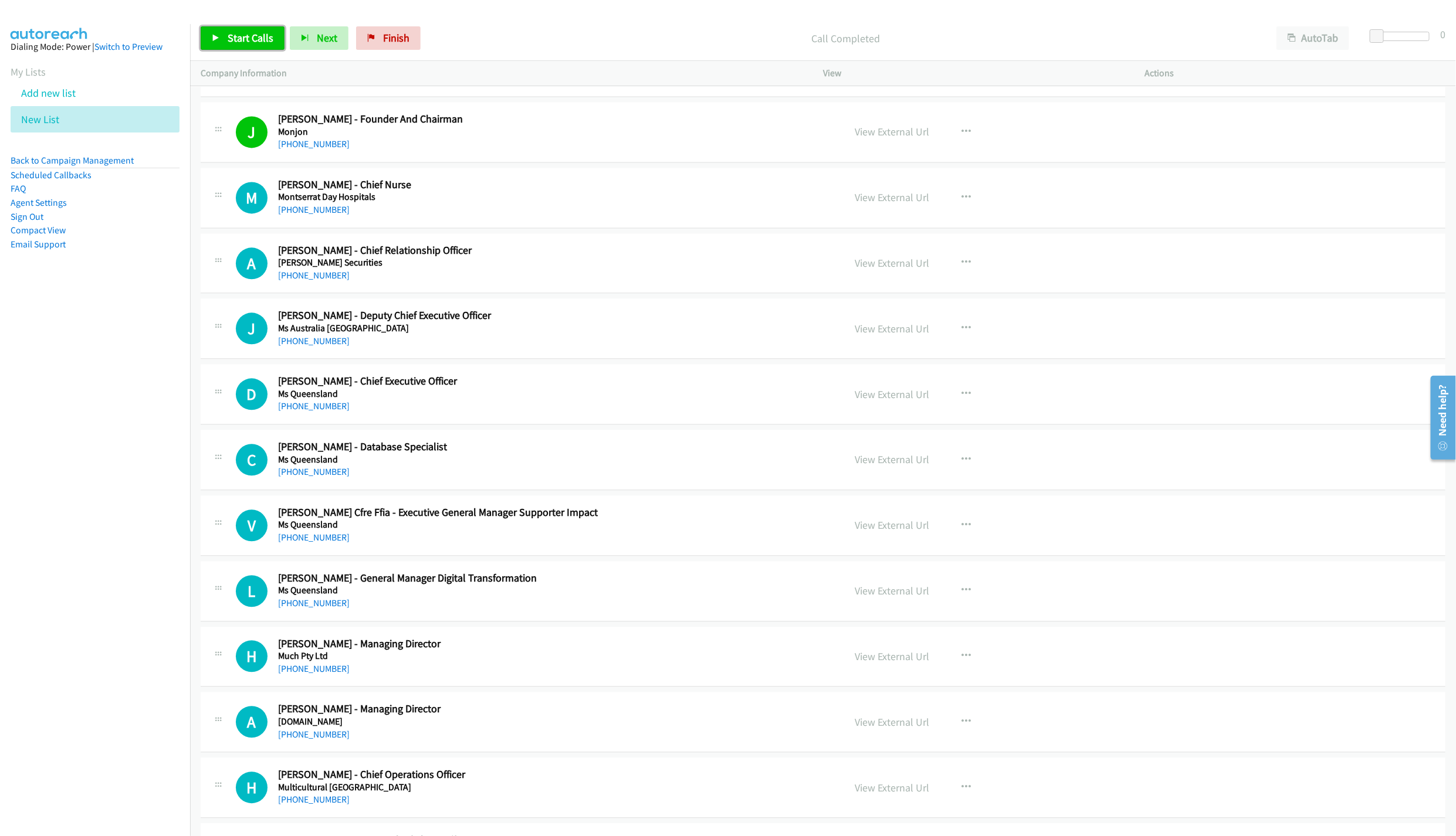
click at [231, 46] on link "Start Calls" at bounding box center [242, 38] width 84 height 23
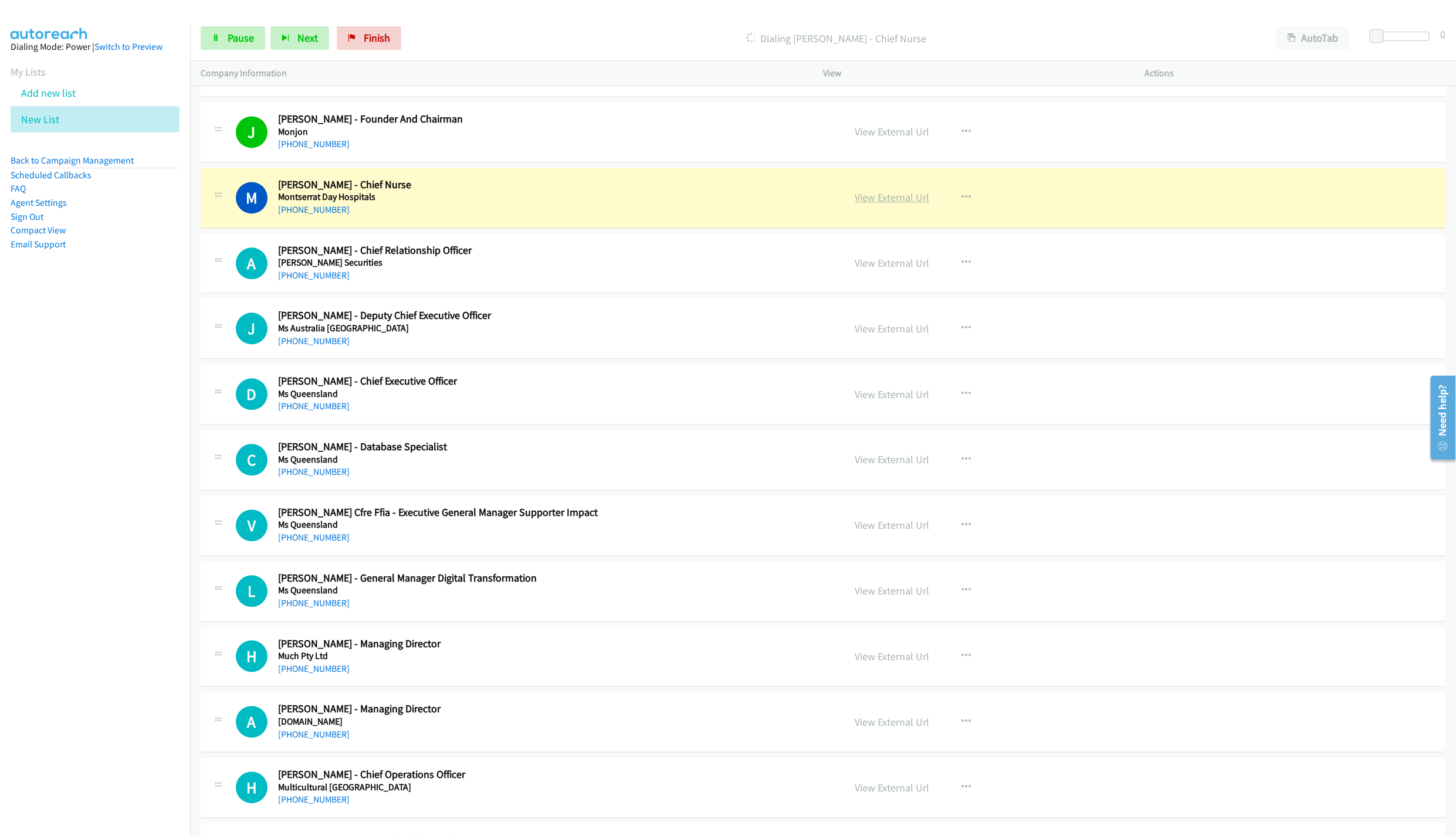
click at [907, 204] on link "View External Url" at bounding box center [892, 198] width 75 height 14
click at [212, 35] on icon at bounding box center [216, 39] width 8 height 8
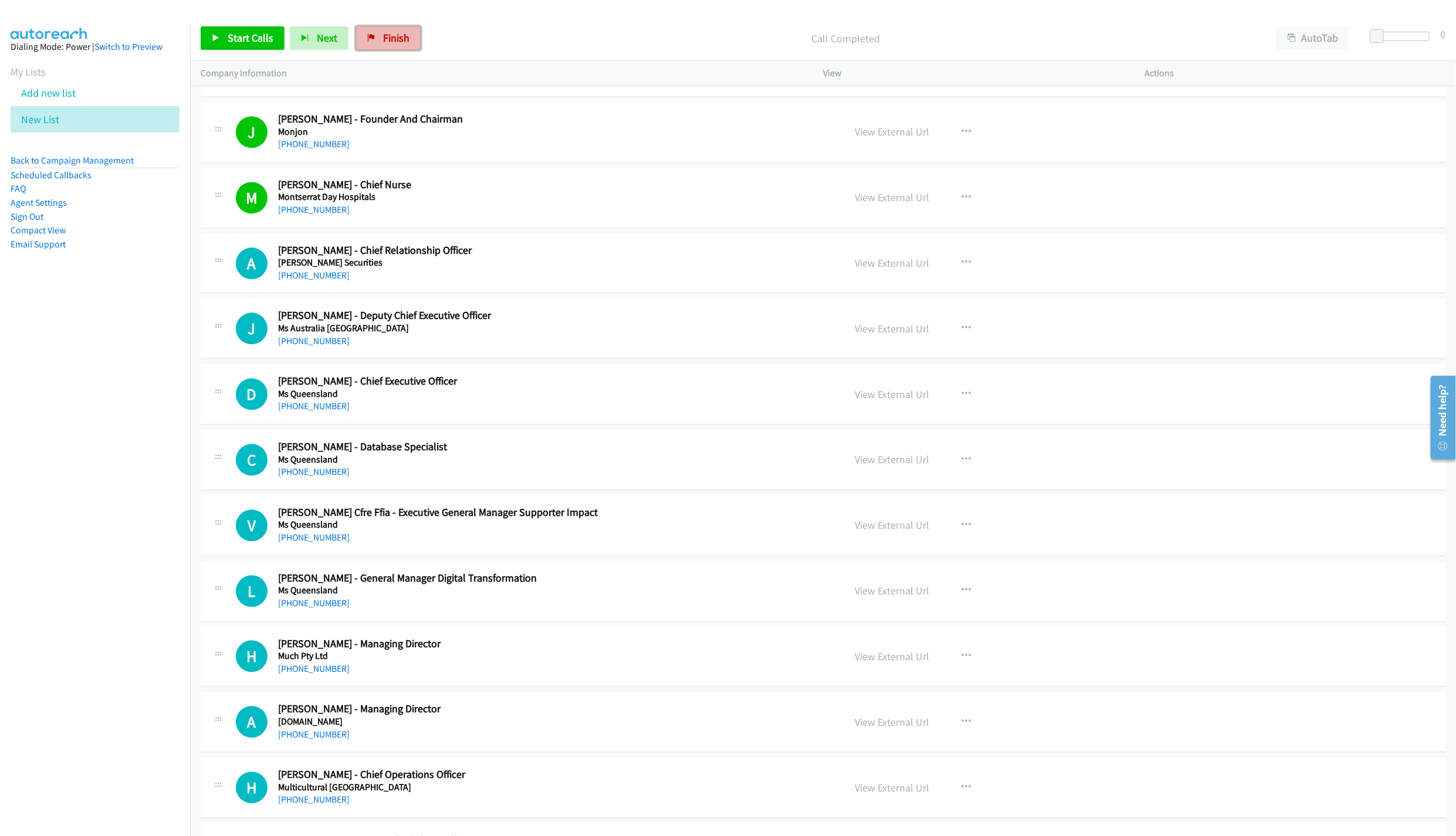
click at [370, 42] on link "Finish" at bounding box center [388, 38] width 64 height 23
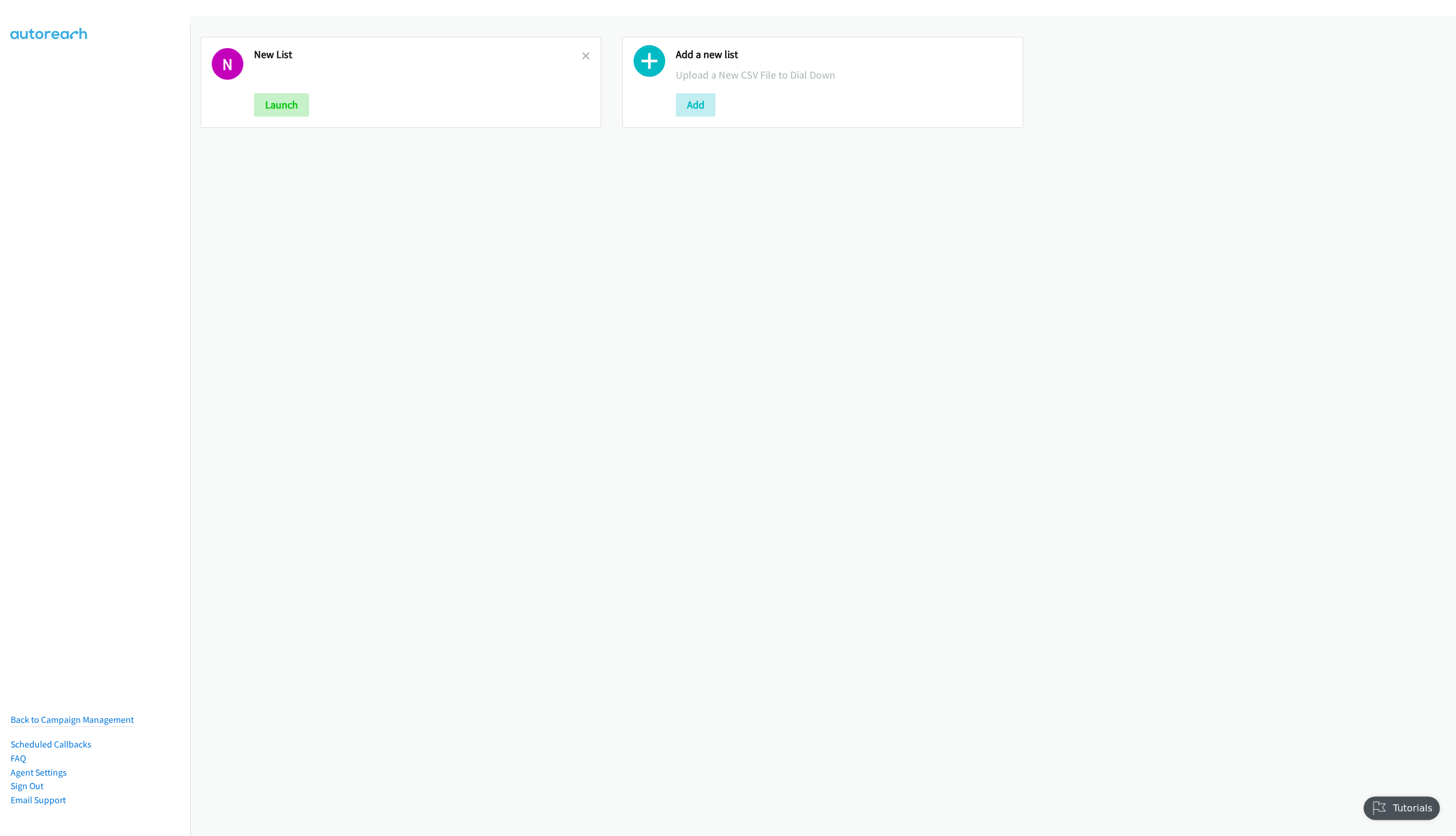
click at [582, 51] on link at bounding box center [586, 56] width 8 height 14
click at [282, 111] on button "Add" at bounding box center [274, 105] width 40 height 23
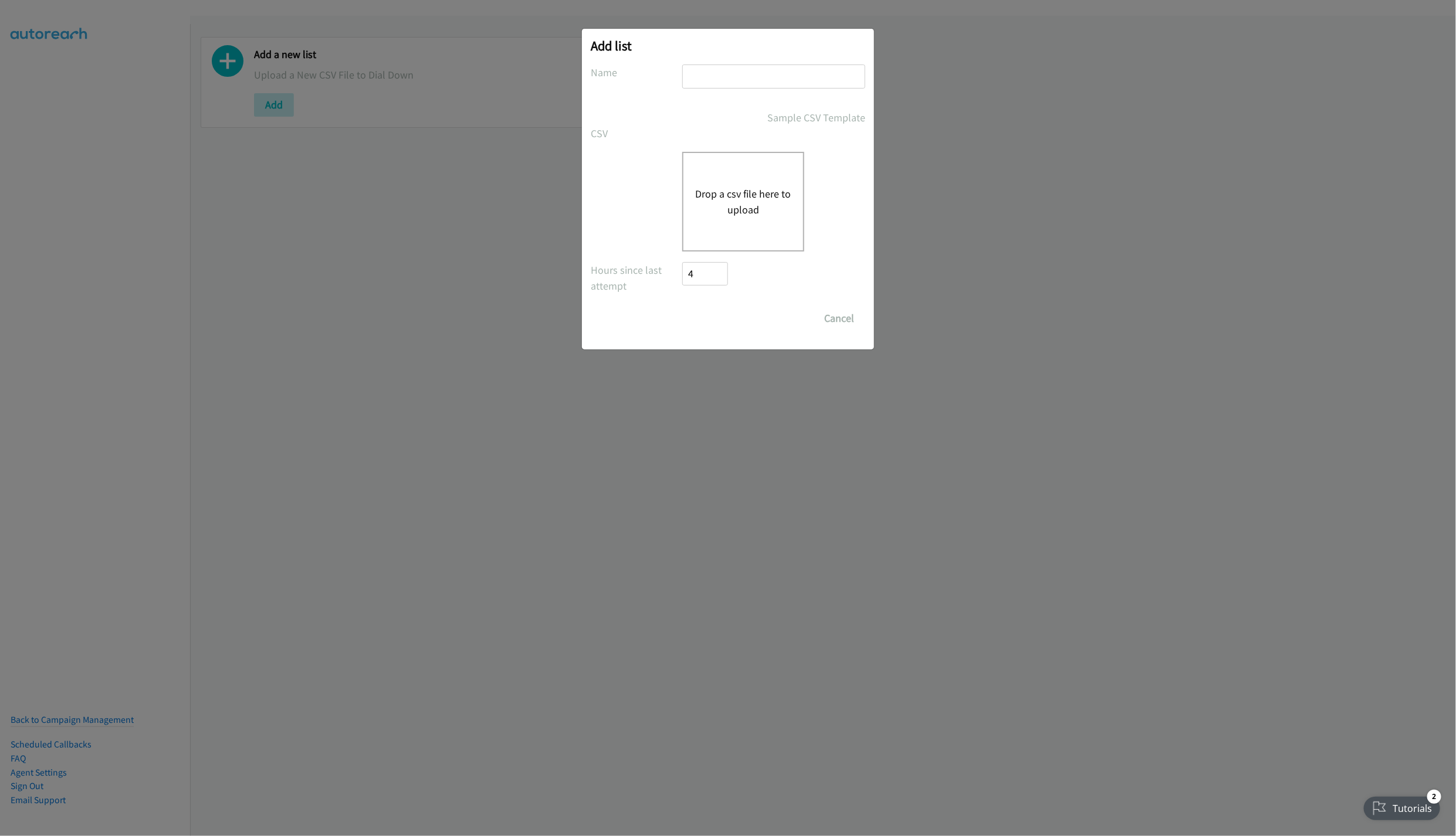
click at [689, 76] on input "text" at bounding box center [774, 76] width 183 height 24
type input "LIST"
click at [750, 192] on button "Drop a csv file here to upload" at bounding box center [743, 202] width 97 height 31
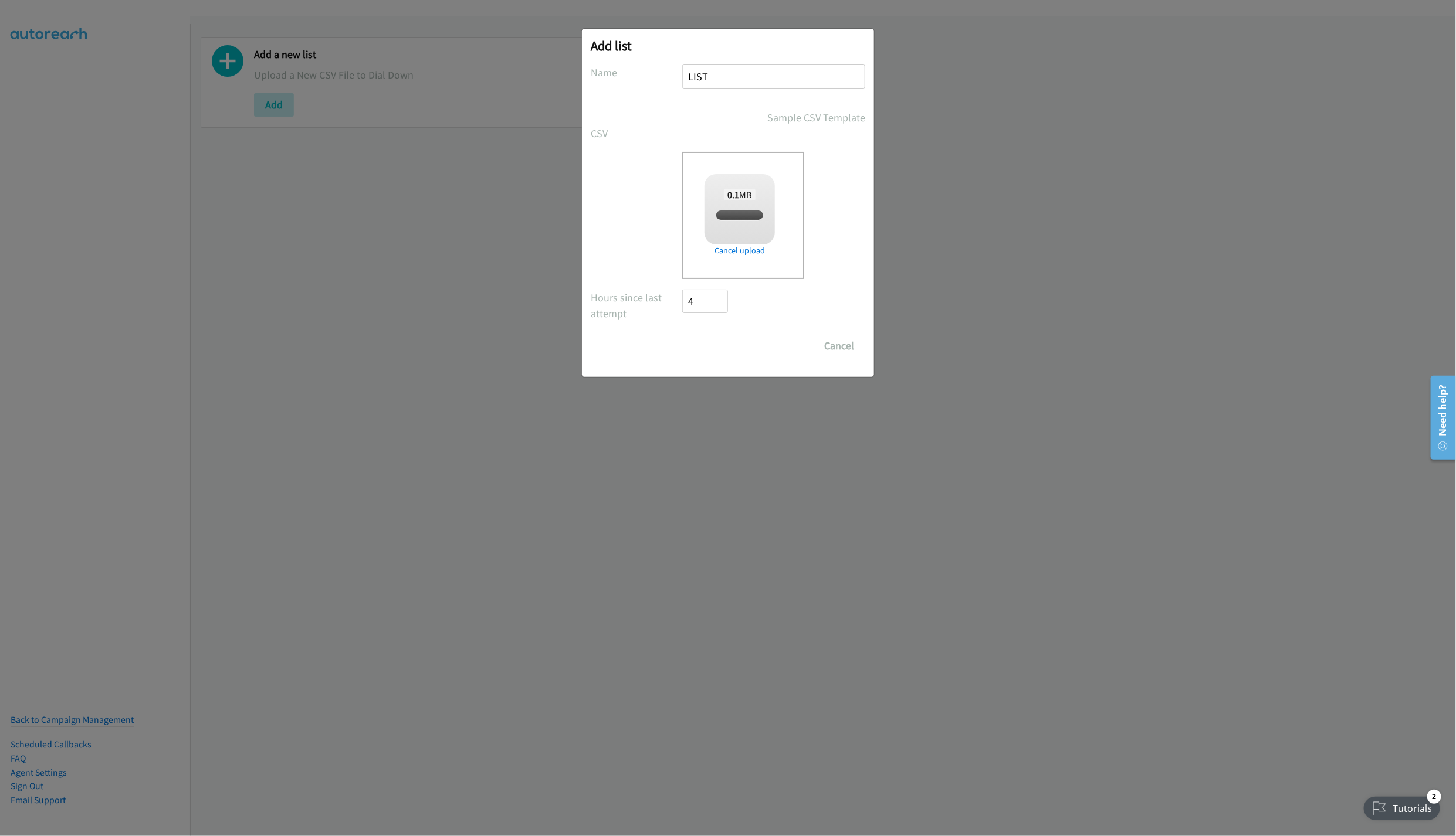
checkbox input "true"
click at [695, 339] on input "Save List" at bounding box center [713, 346] width 62 height 23
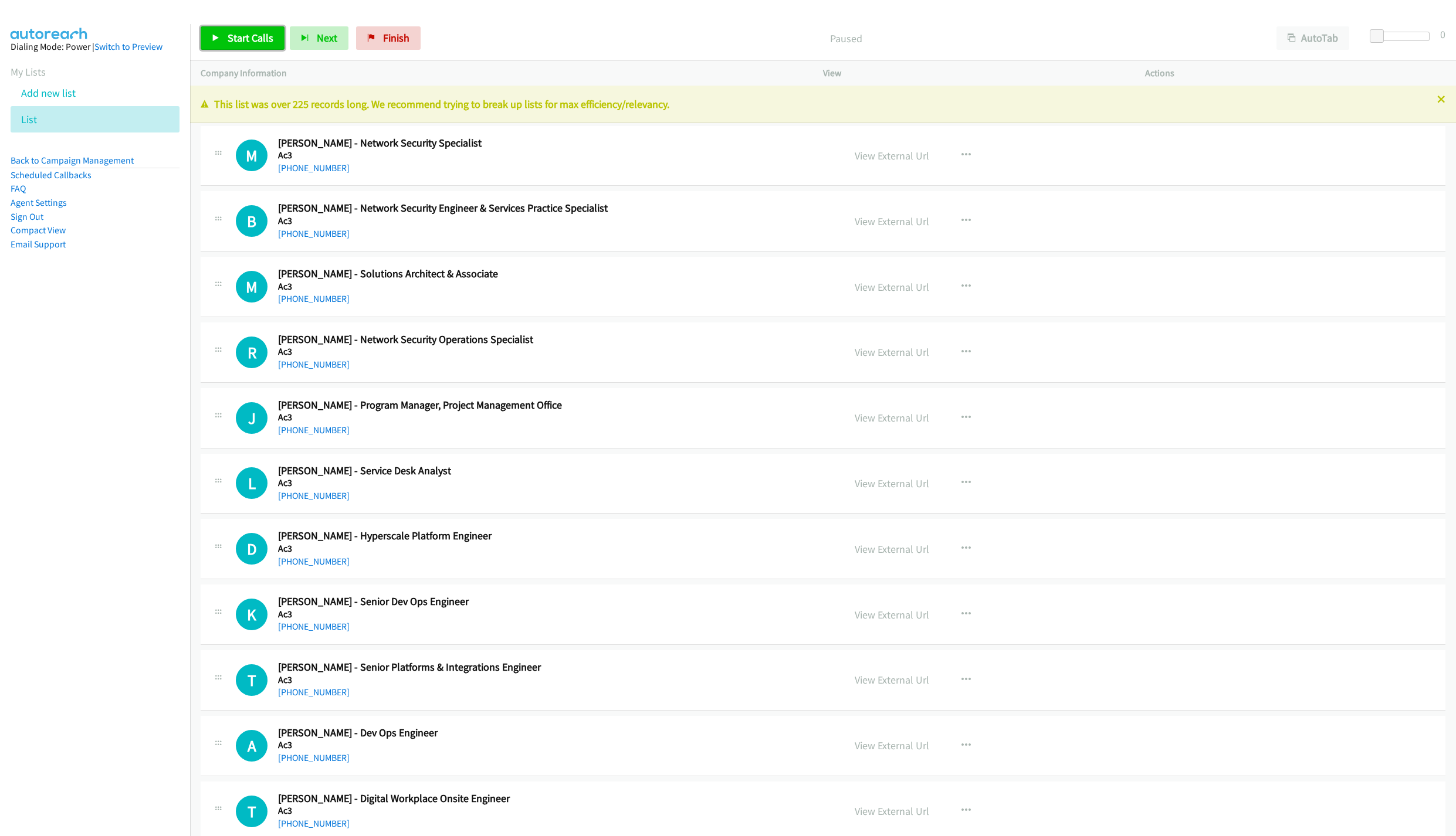
drag, startPoint x: 0, startPoint y: 0, endPoint x: 253, endPoint y: 21, distance: 253.9
click at [253, 37] on span "Start Calls" at bounding box center [251, 38] width 46 height 14
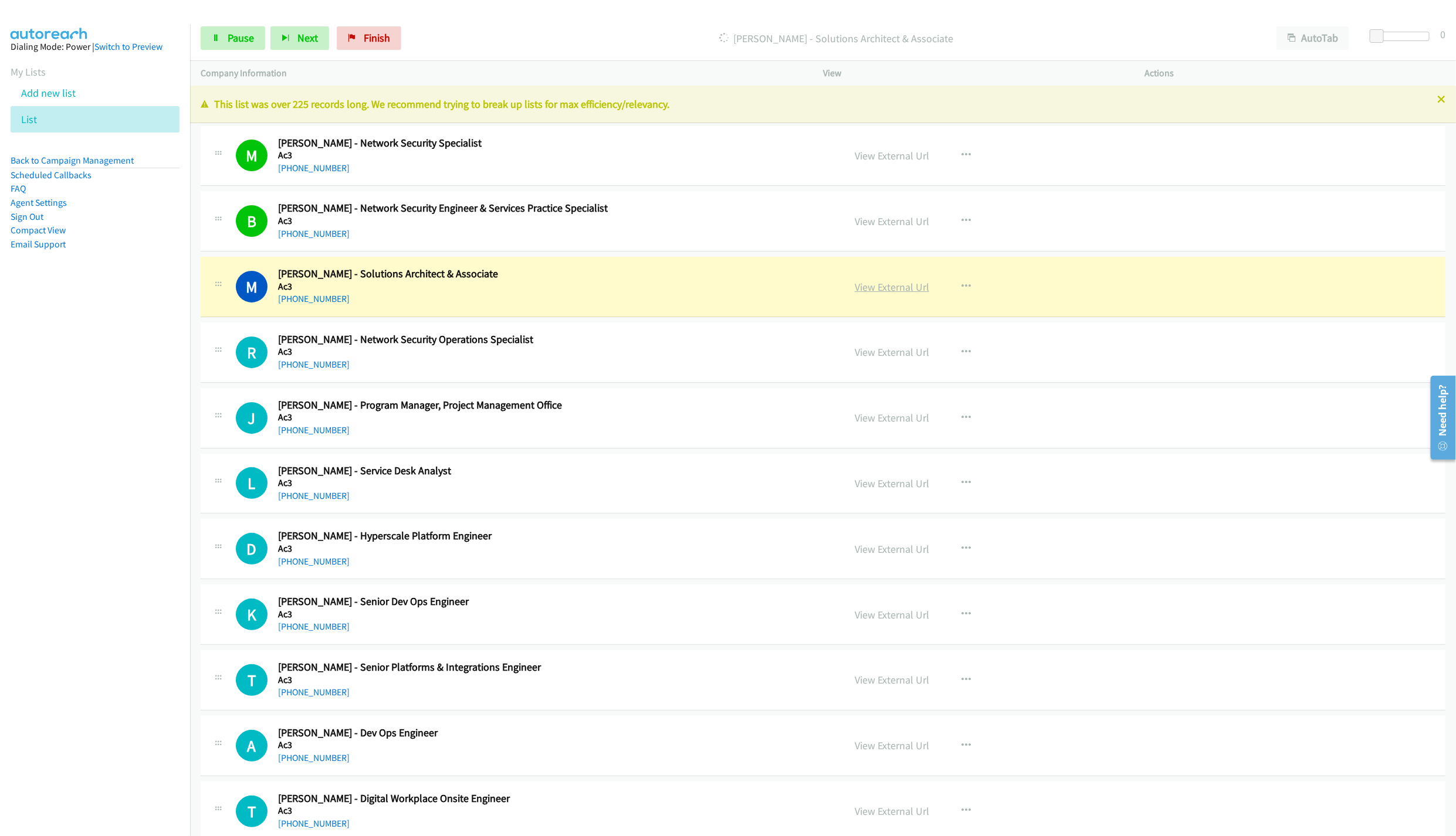
click at [909, 281] on link "View External Url" at bounding box center [892, 287] width 75 height 14
click at [1438, 102] on icon at bounding box center [1442, 101] width 8 height 8
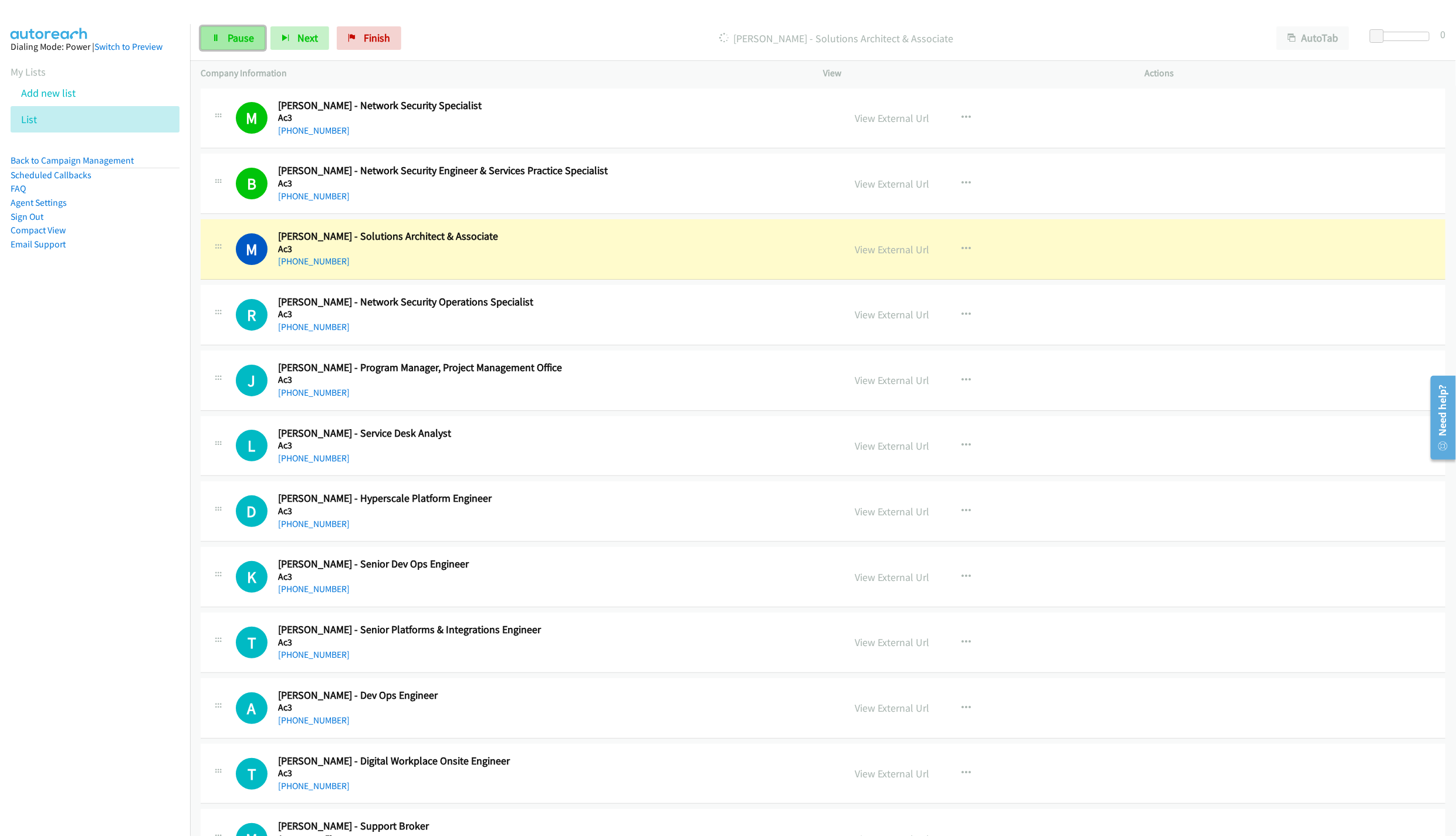
click at [248, 29] on link "Pause" at bounding box center [233, 38] width 64 height 23
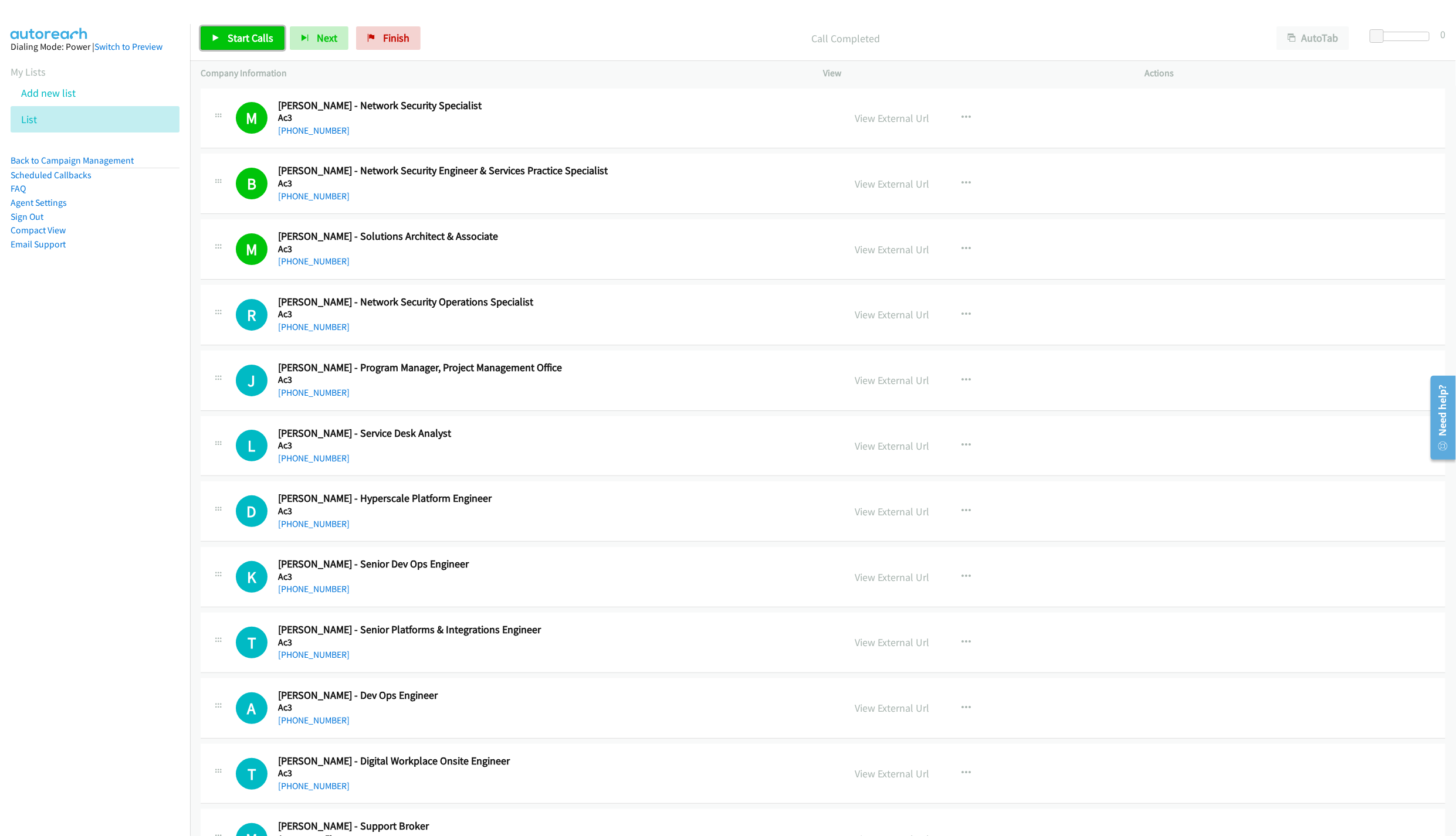
click at [248, 39] on span "Start Calls" at bounding box center [251, 38] width 46 height 14
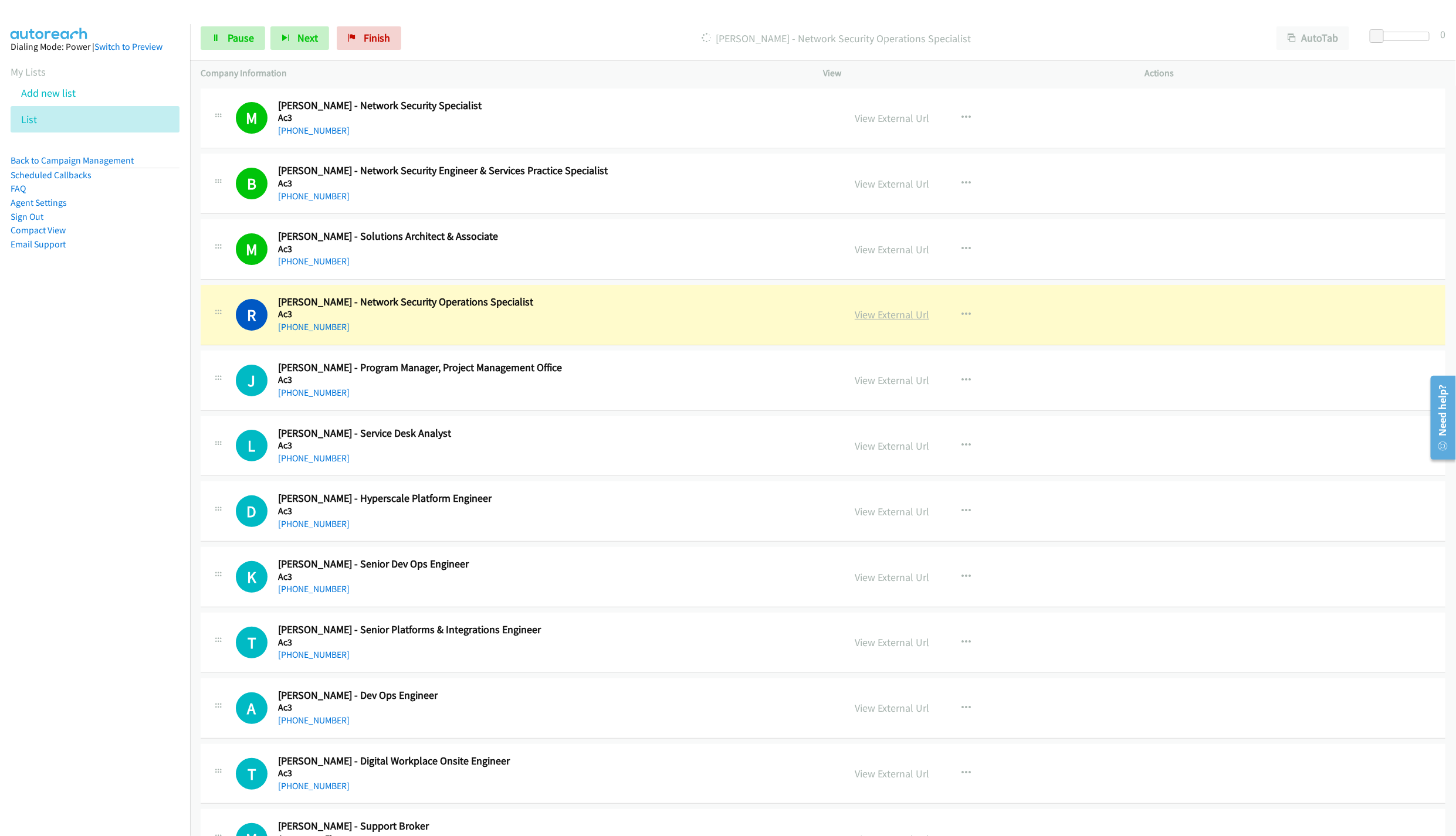
click at [889, 319] on link "View External Url" at bounding box center [892, 315] width 75 height 14
click at [231, 42] on span "Pause" at bounding box center [241, 38] width 27 height 14
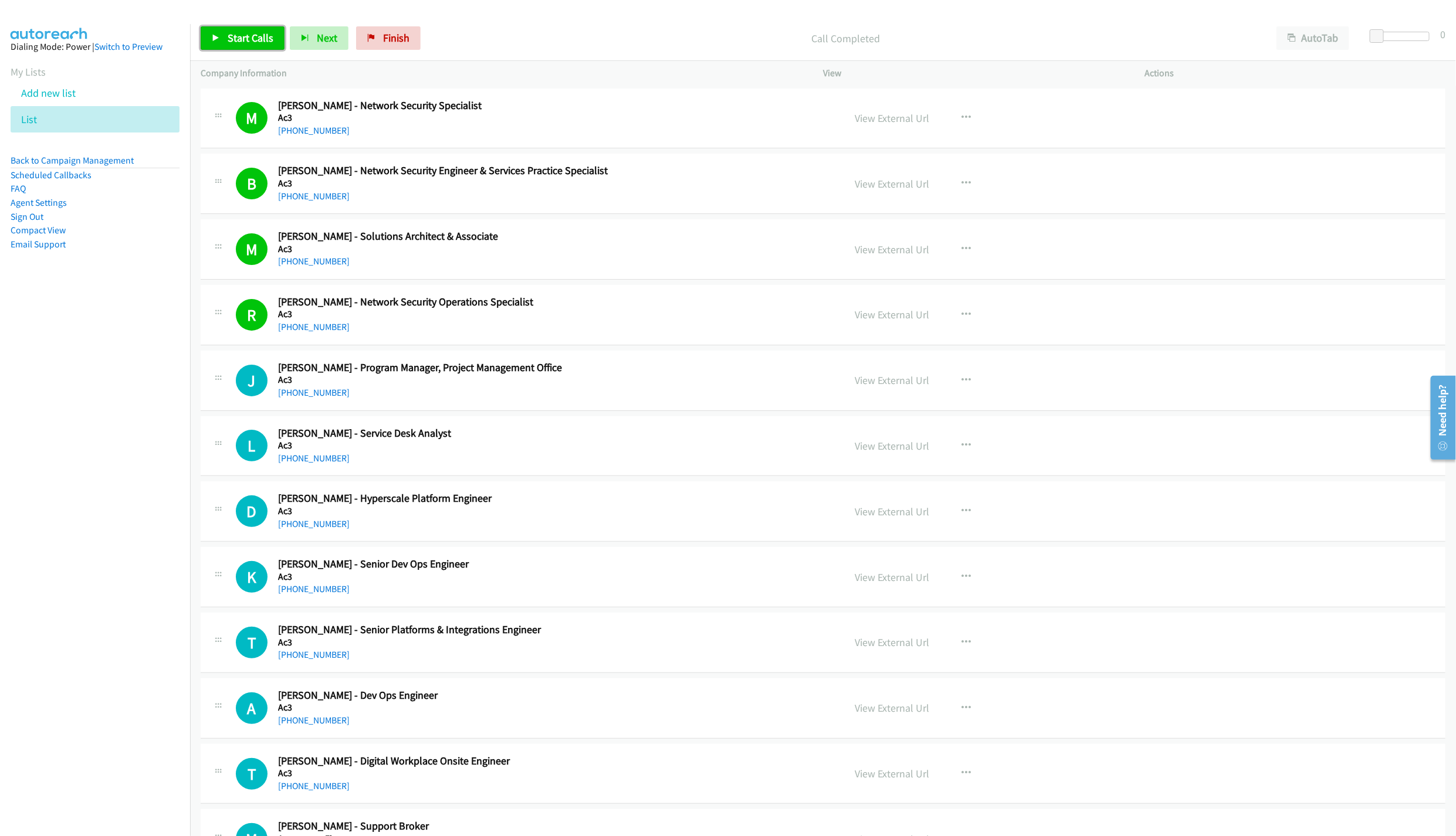
click at [231, 34] on span "Start Calls" at bounding box center [251, 38] width 46 height 14
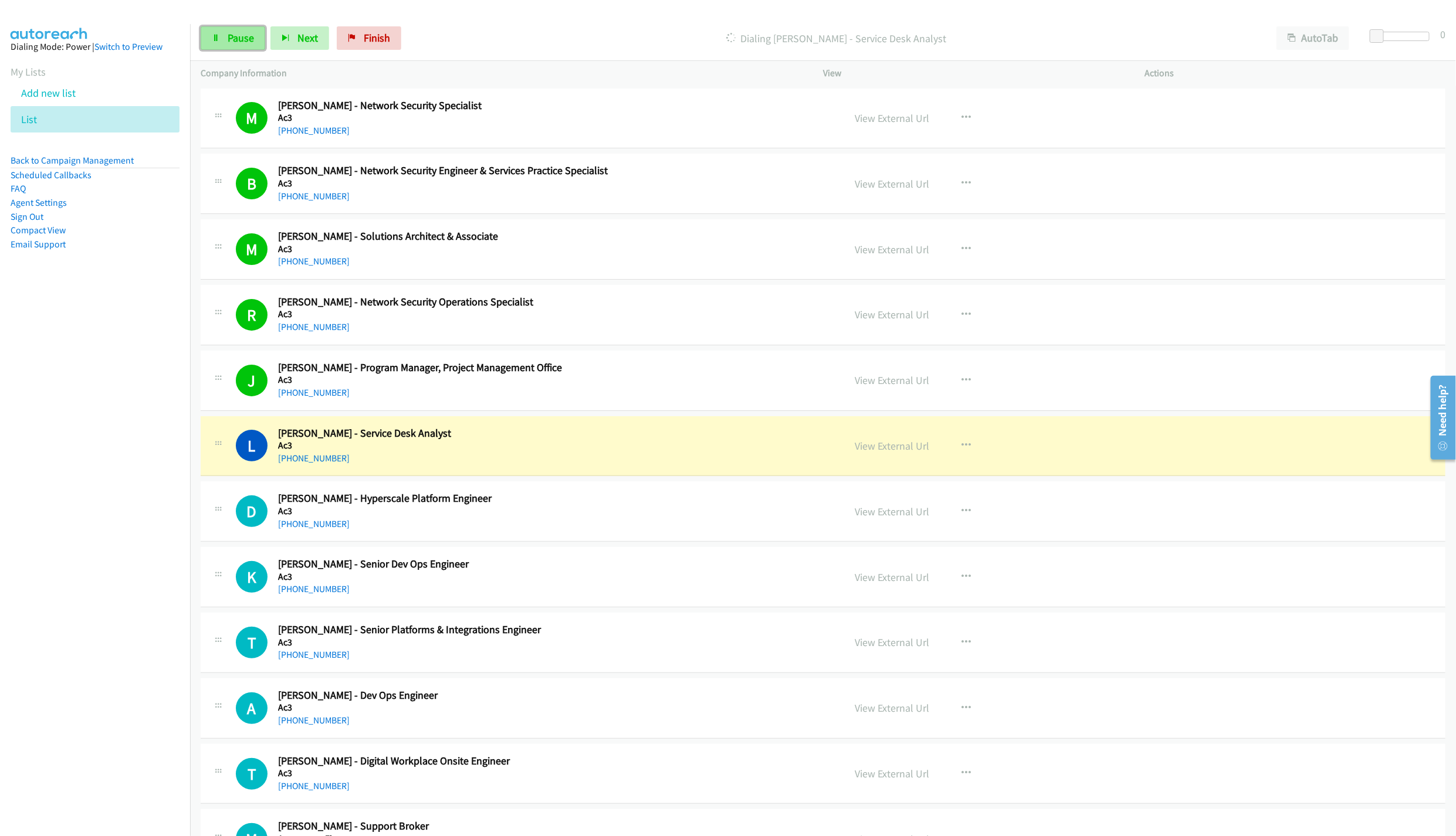
click at [228, 42] on span "Pause" at bounding box center [241, 38] width 27 height 14
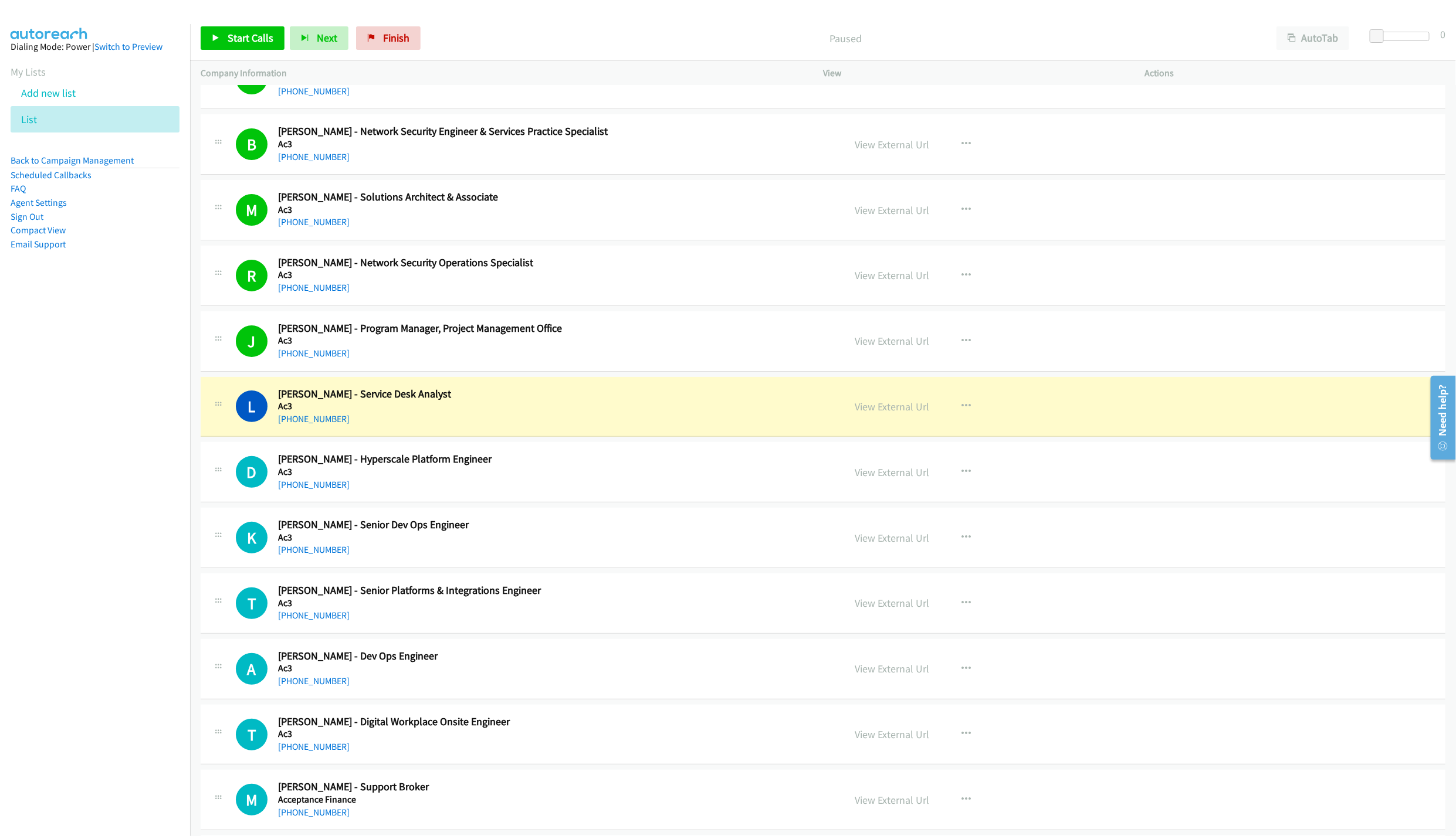
scroll to position [176, 0]
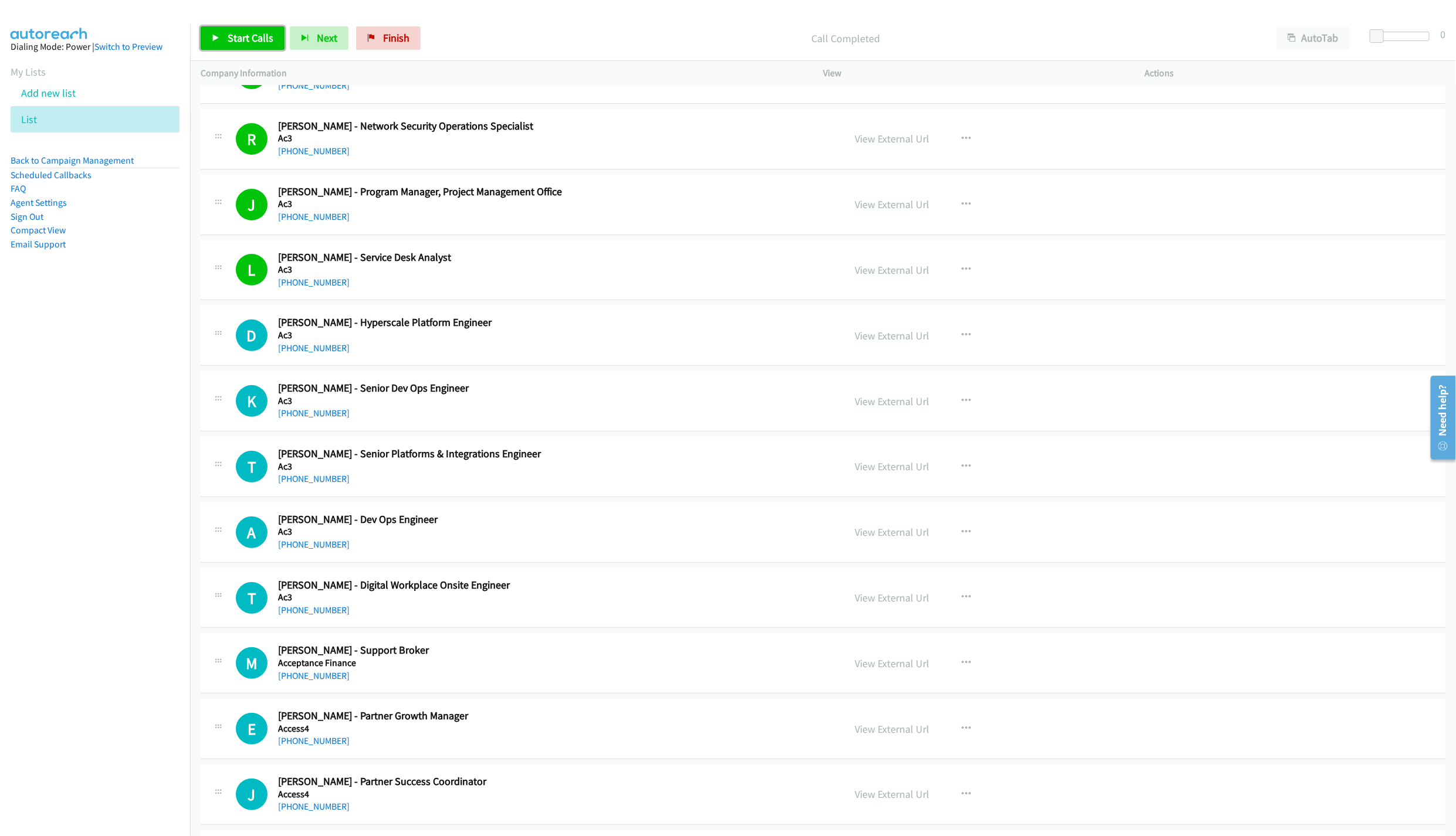
click at [220, 39] on link "Start Calls" at bounding box center [242, 38] width 84 height 23
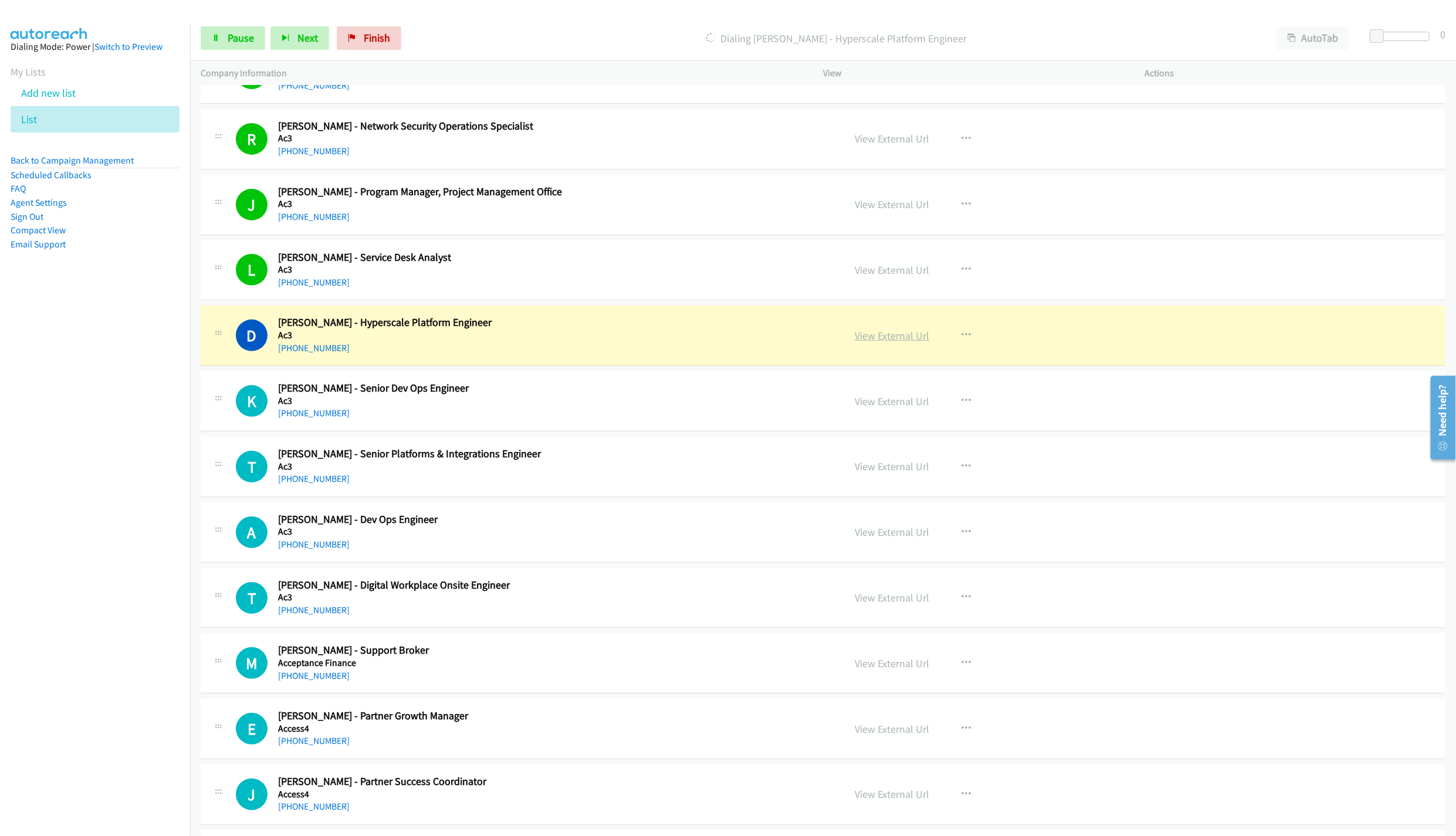
click at [868, 337] on link "View External Url" at bounding box center [892, 336] width 75 height 14
click at [228, 42] on span "Pause" at bounding box center [241, 38] width 27 height 14
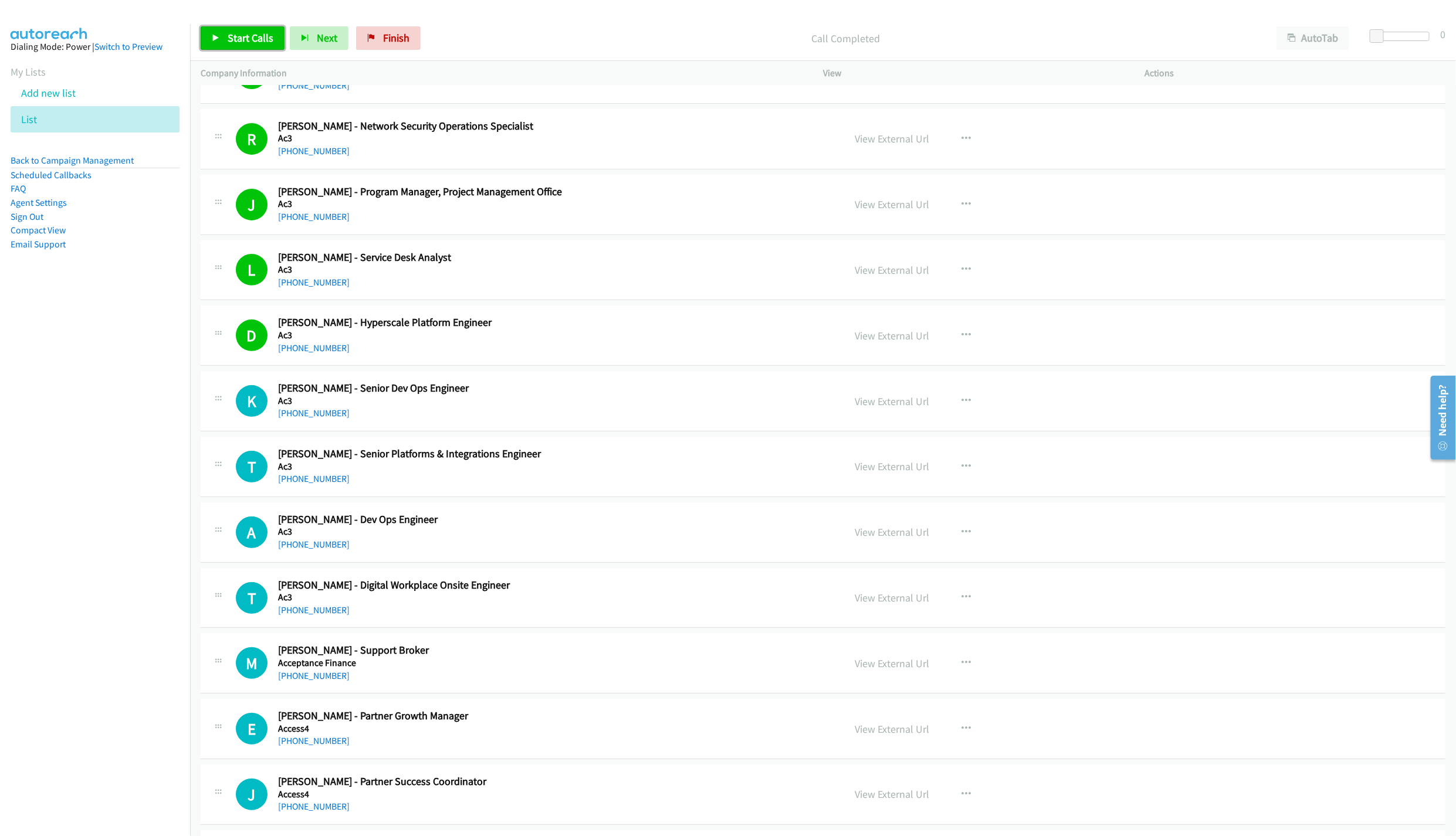
click at [212, 37] on icon at bounding box center [216, 39] width 8 height 8
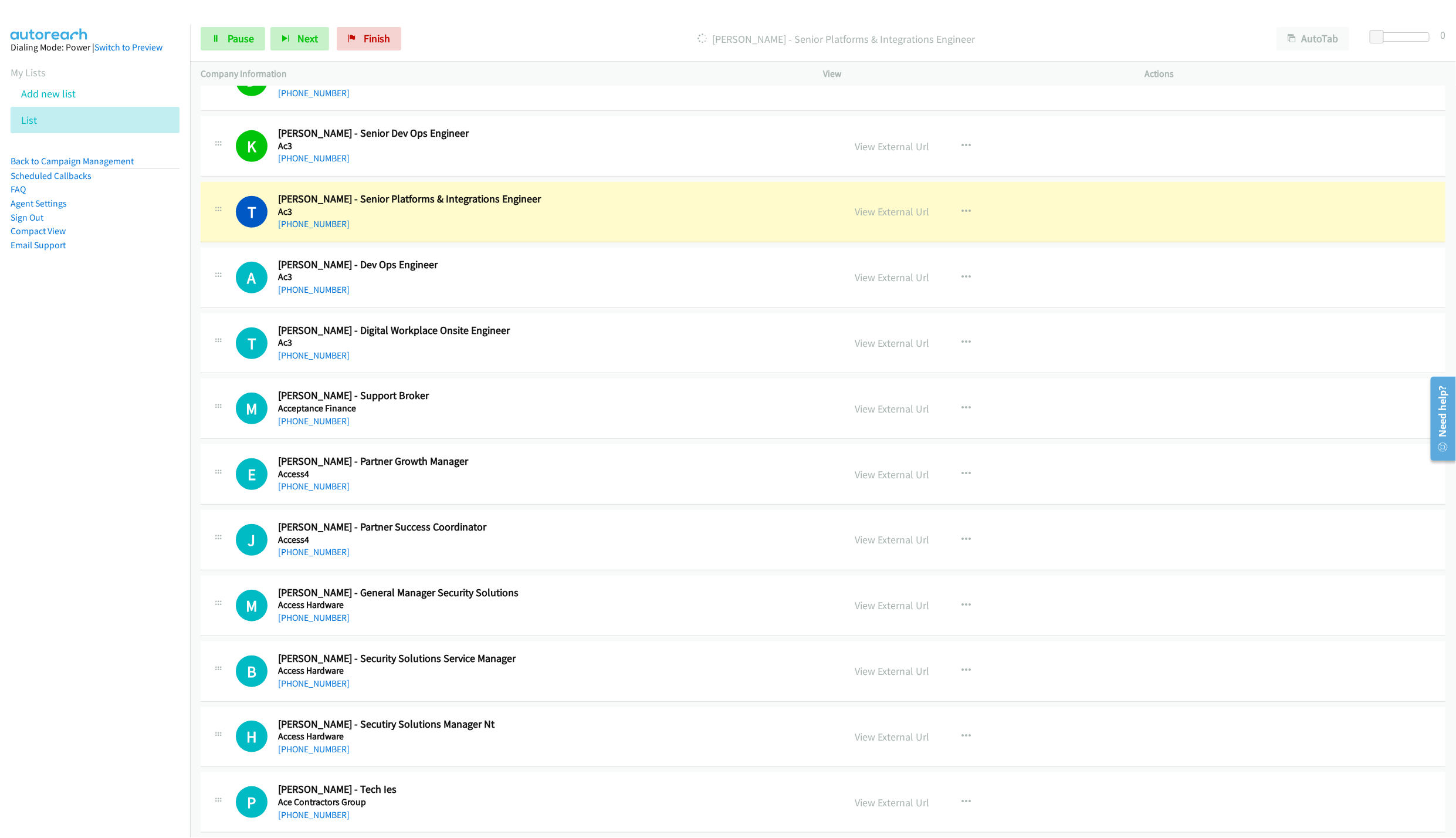
scroll to position [440, 0]
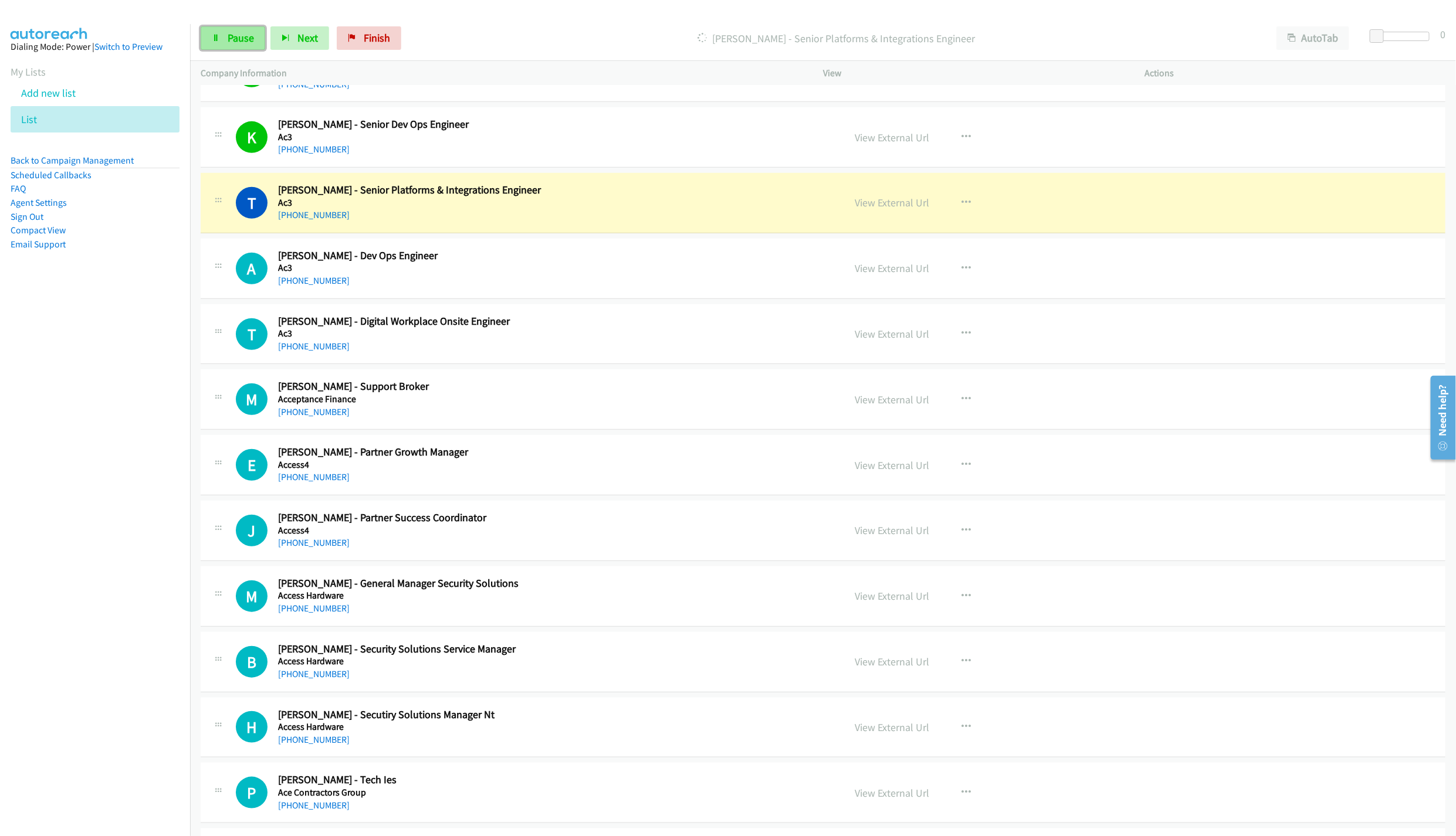
click at [228, 40] on span "Pause" at bounding box center [241, 38] width 27 height 14
click at [891, 204] on link "View External Url" at bounding box center [892, 203] width 75 height 14
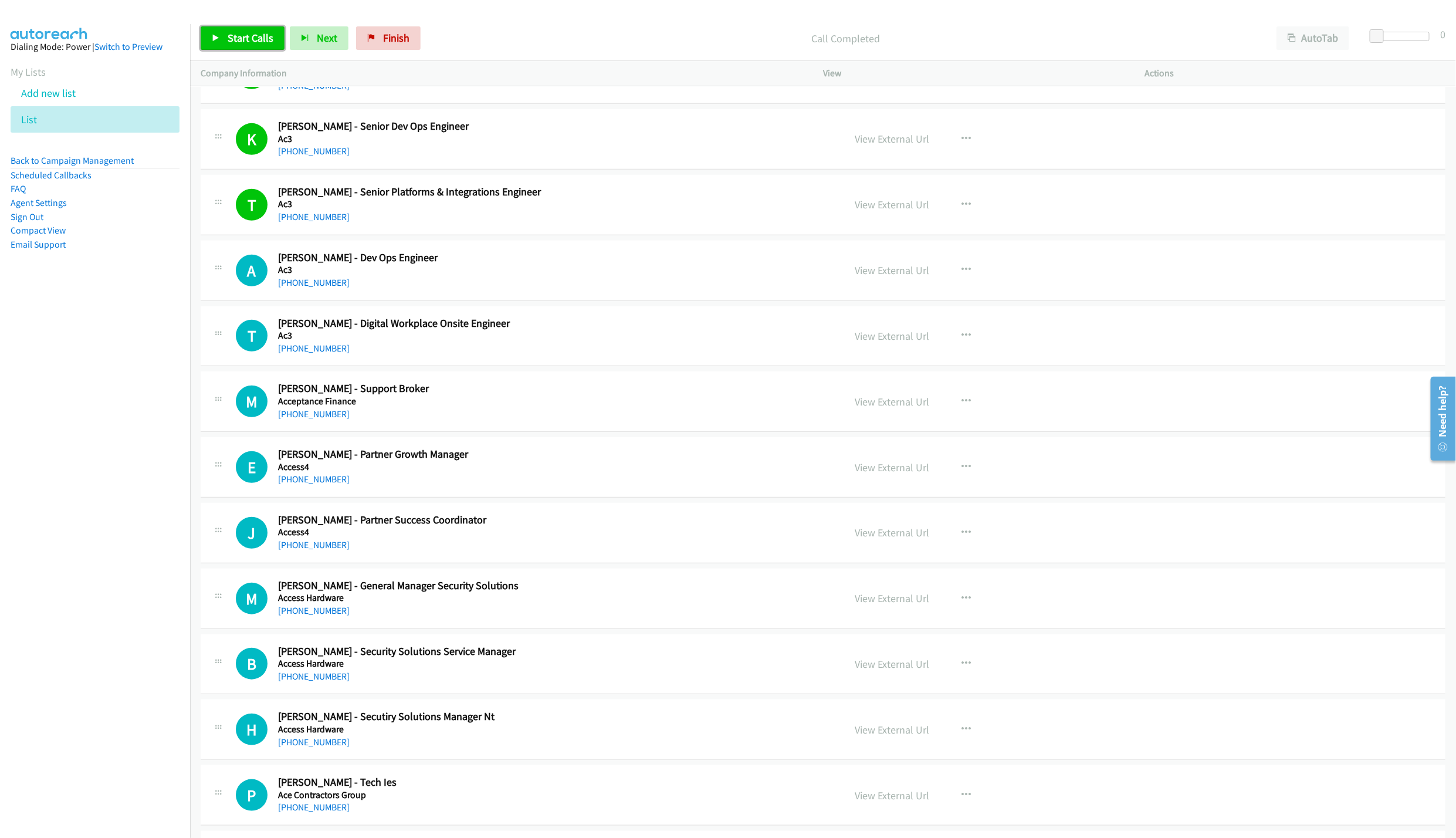
click at [259, 44] on span "Start Calls" at bounding box center [251, 38] width 46 height 14
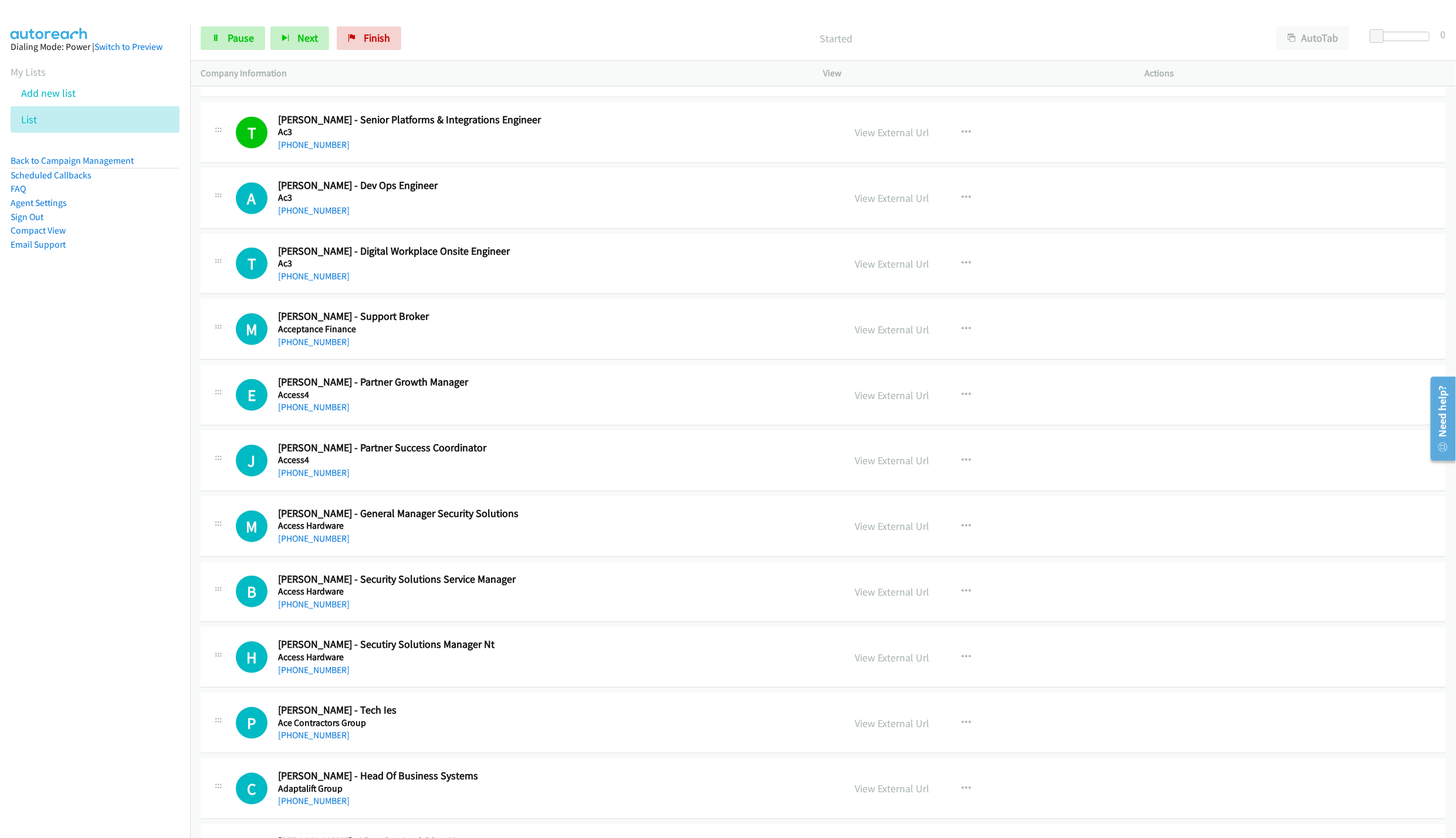
scroll to position [528, 0]
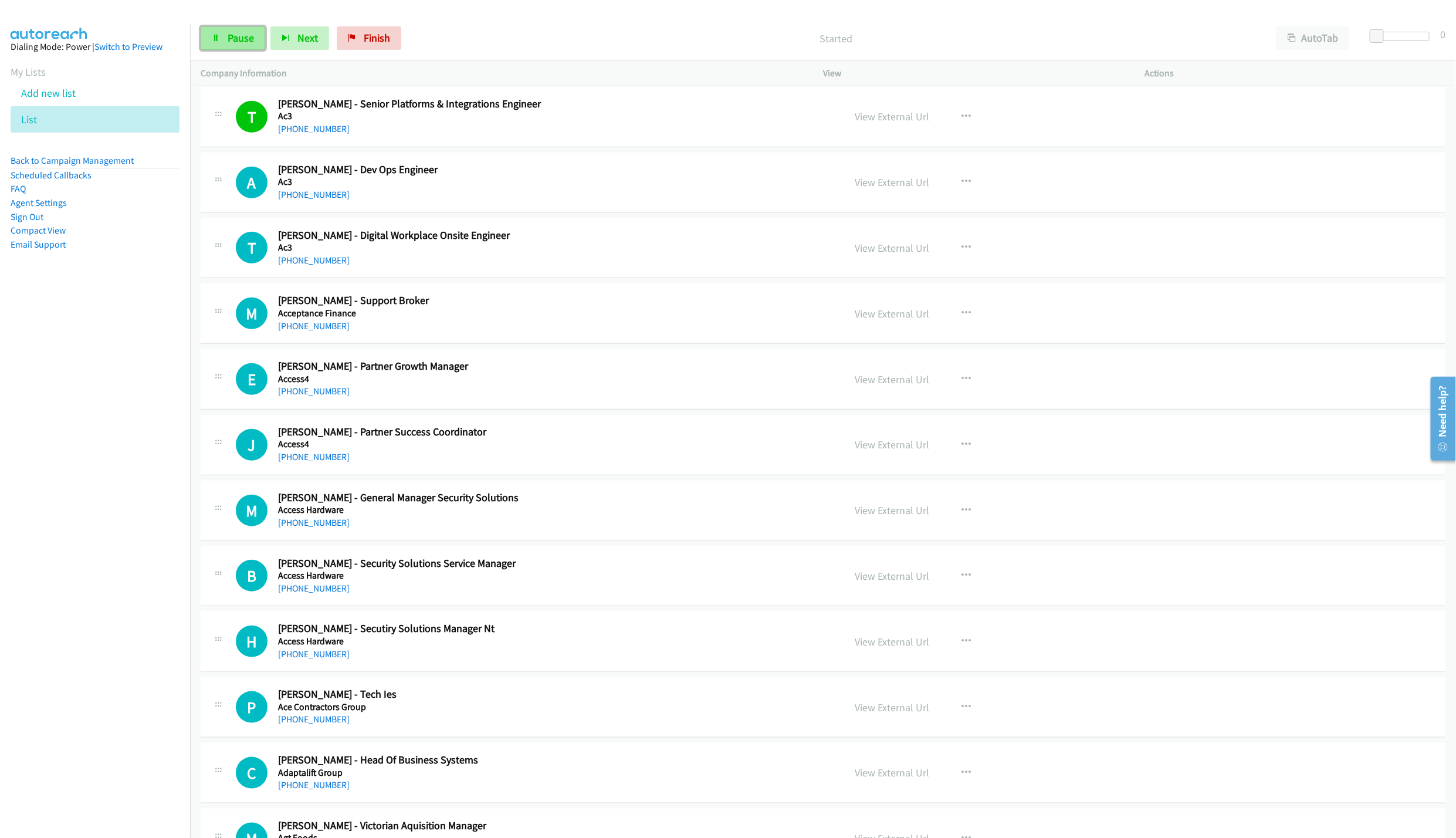
click at [214, 47] on link "Pause" at bounding box center [233, 38] width 64 height 23
click at [873, 180] on link "View External Url" at bounding box center [892, 182] width 75 height 14
click at [967, 317] on button "button" at bounding box center [966, 314] width 31 height 23
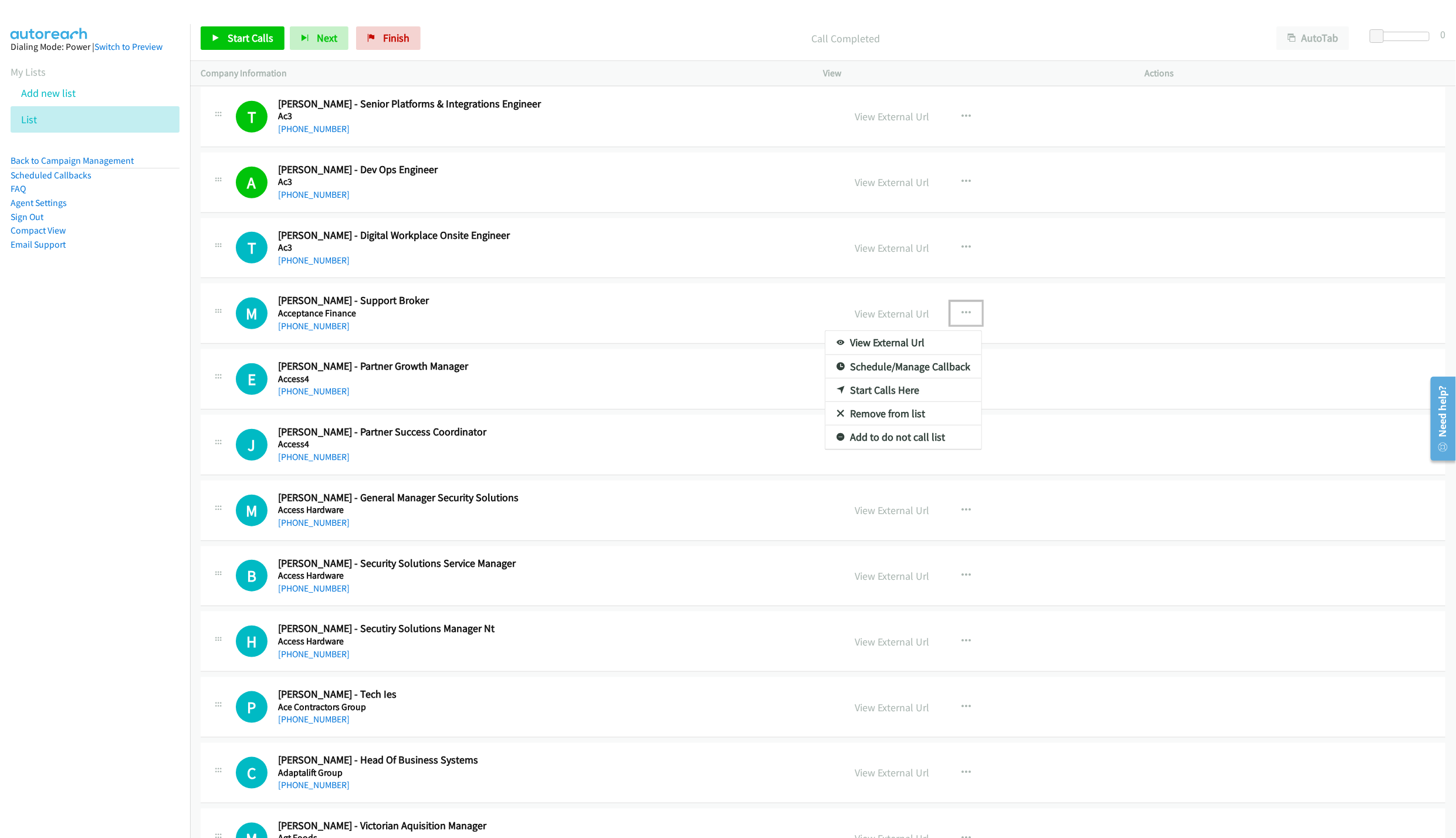
click at [891, 392] on link "Start Calls Here" at bounding box center [904, 390] width 156 height 23
click at [261, 47] on link "Start Calls" at bounding box center [242, 38] width 84 height 23
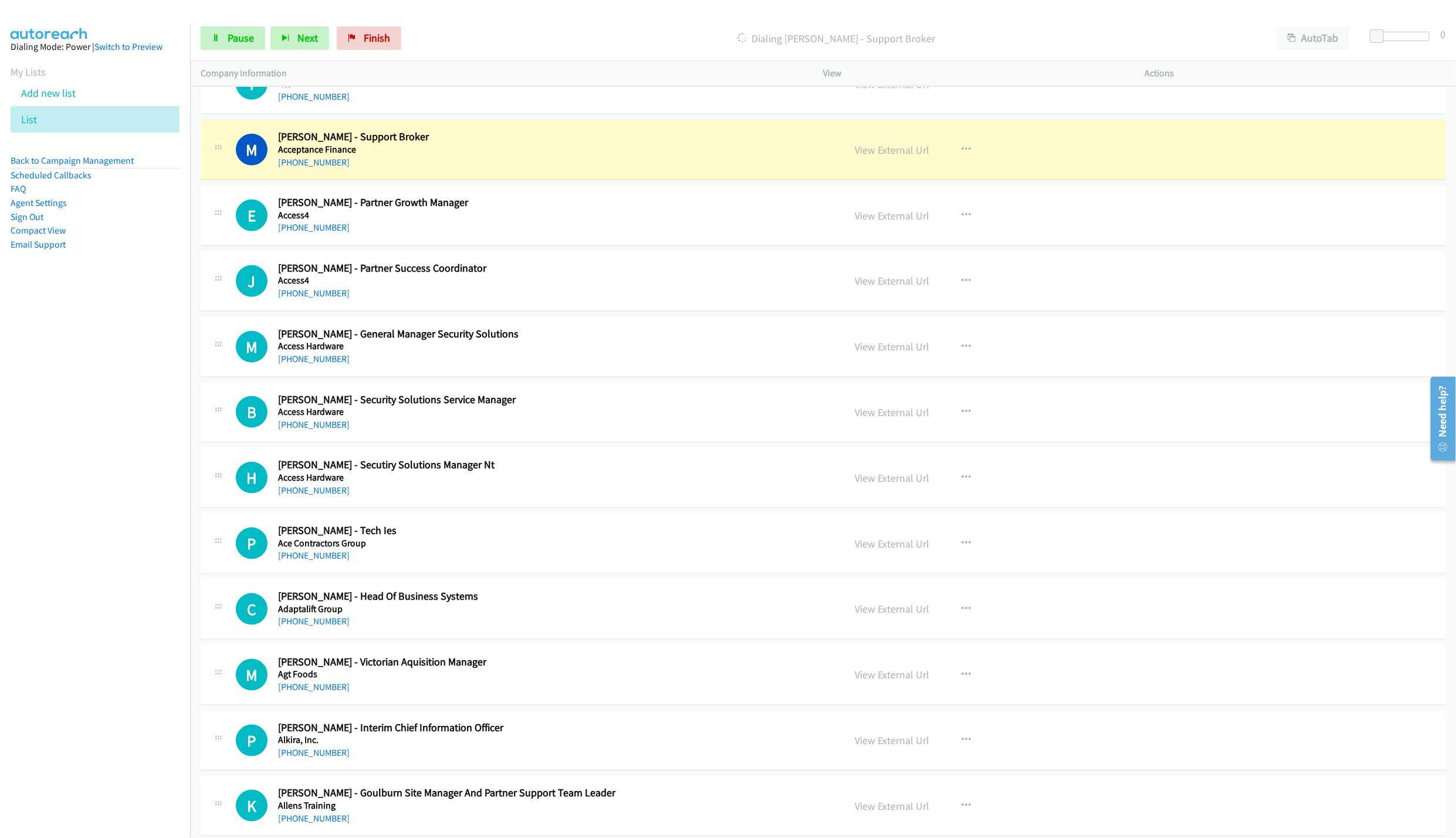
scroll to position [704, 0]
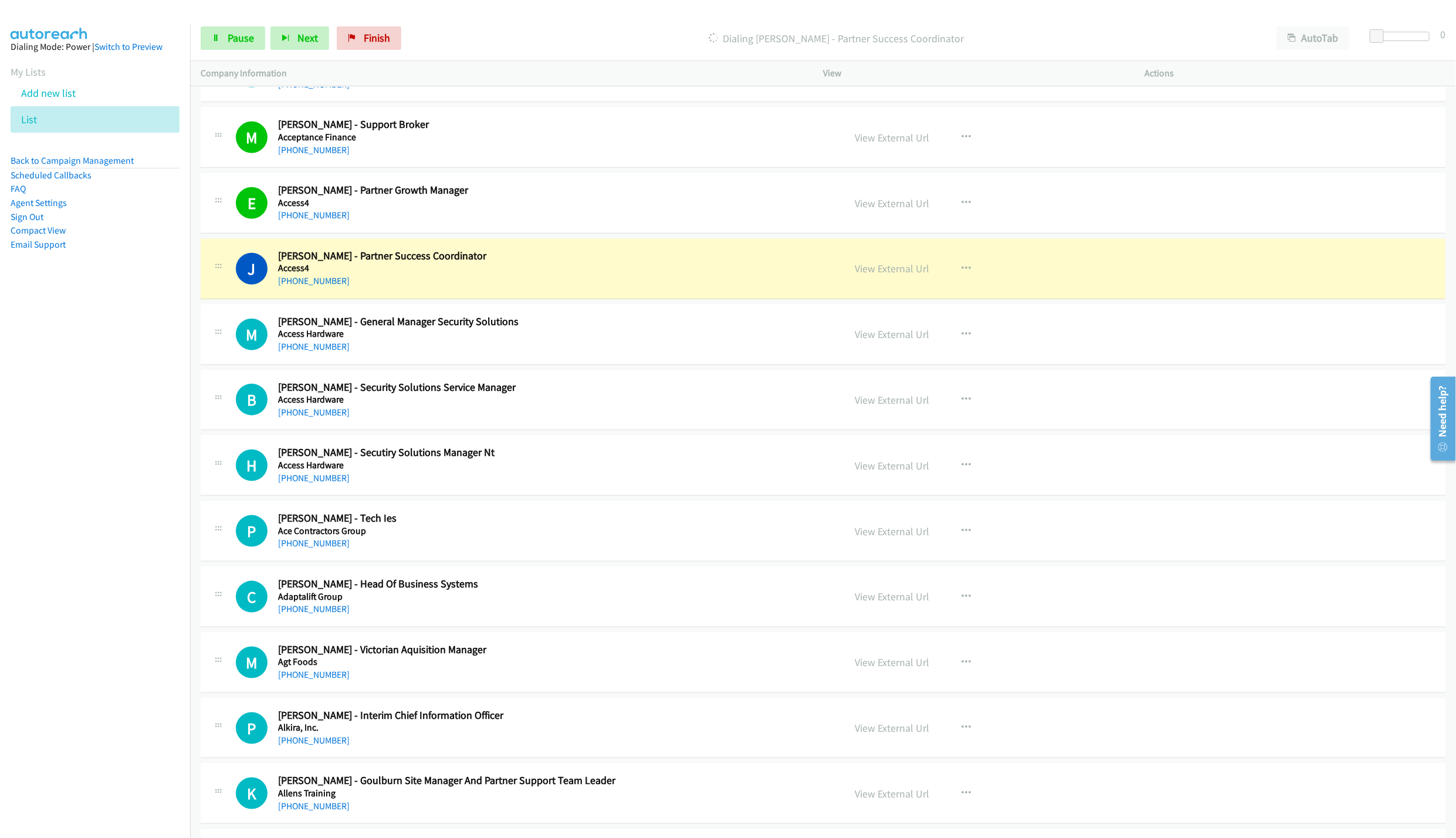
click at [876, 277] on div "View External Url" at bounding box center [892, 268] width 75 height 16
click at [888, 272] on link "View External Url" at bounding box center [892, 268] width 75 height 14
click at [228, 31] on link "Pause" at bounding box center [233, 38] width 64 height 23
